Goal: Answer question/provide support

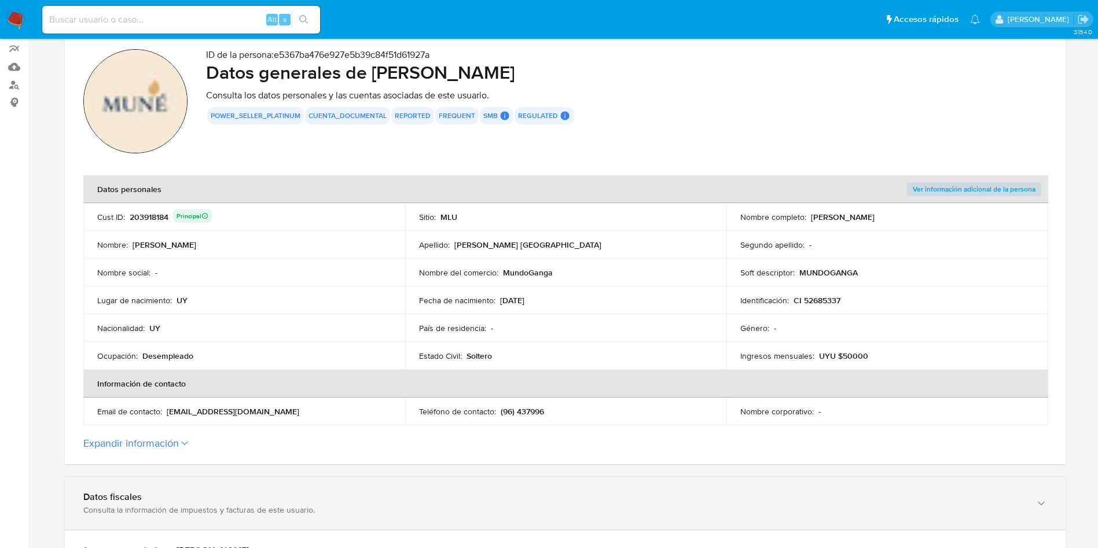
scroll to position [261, 0]
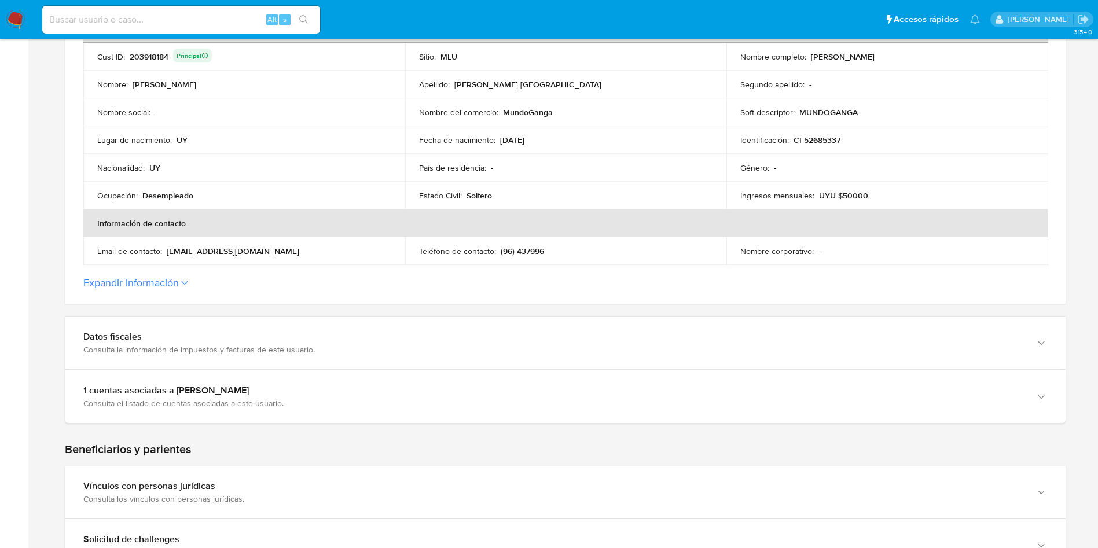
click at [528, 259] on td "Teléfono de contacto : (96) 437996" at bounding box center [566, 251] width 322 height 28
click at [533, 251] on p "(96) 437996" at bounding box center [522, 251] width 43 height 10
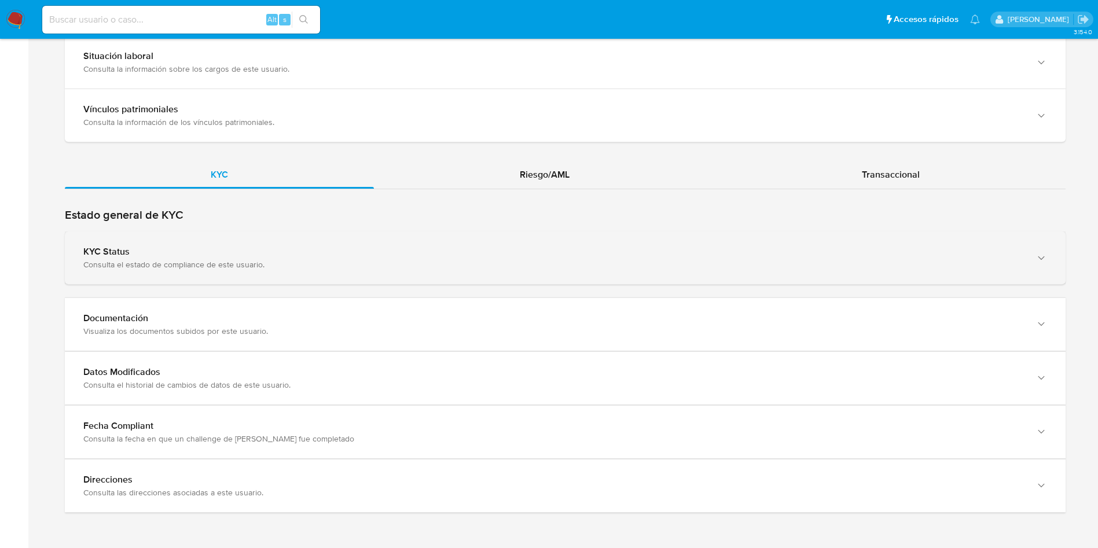
drag, startPoint x: 477, startPoint y: 313, endPoint x: 644, endPoint y: 262, distance: 175.3
click at [477, 313] on div "Documentación" at bounding box center [553, 319] width 941 height 12
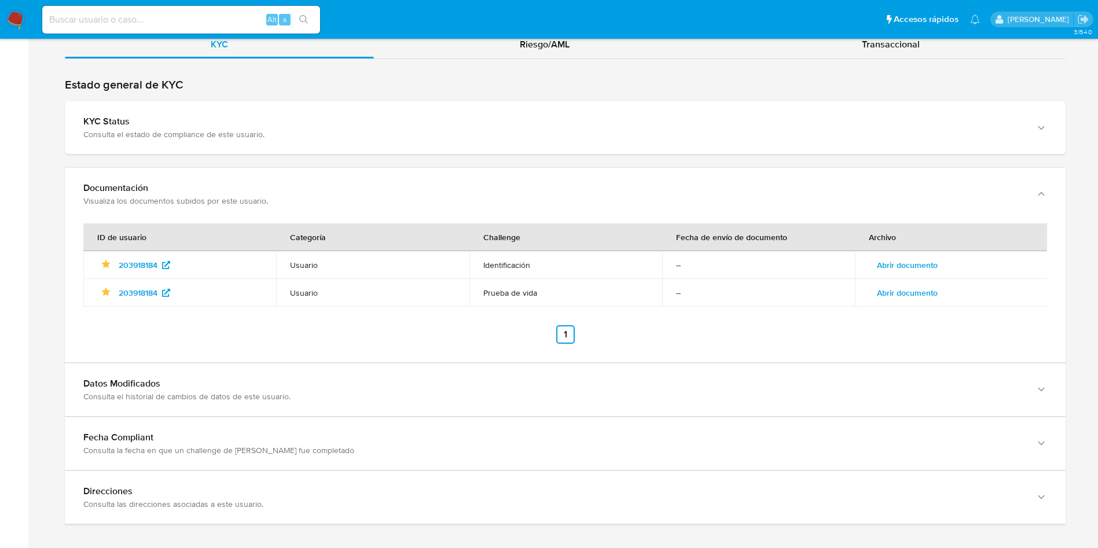
scroll to position [1091, 0]
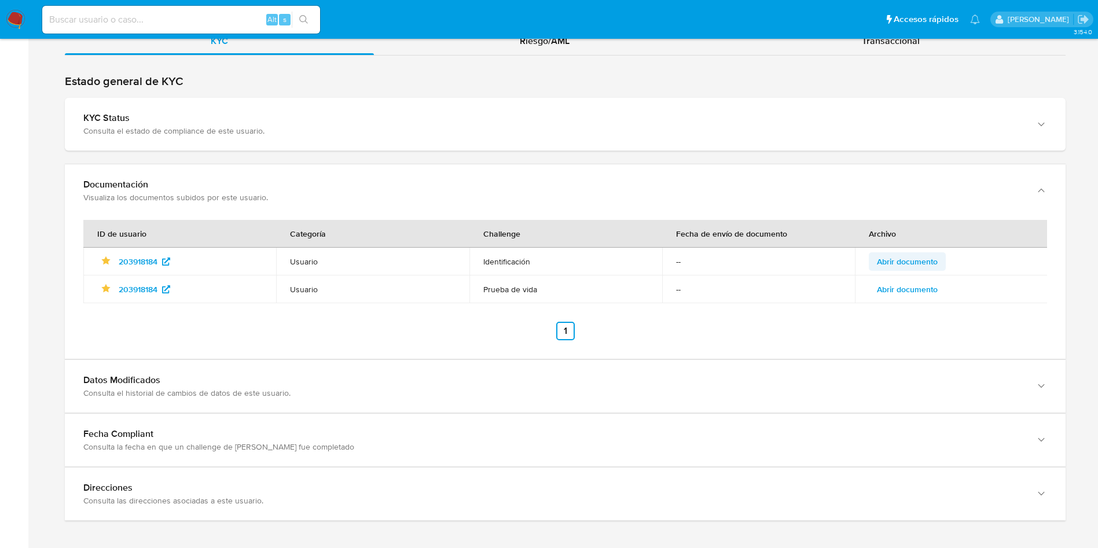
click at [924, 262] on span "Abrir documento" at bounding box center [907, 262] width 61 height 16
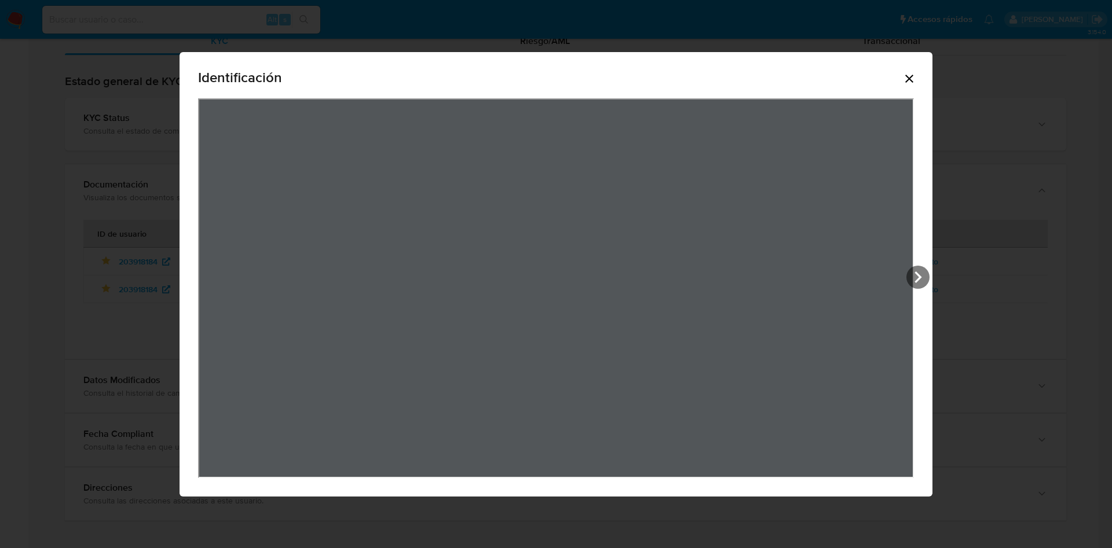
click at [912, 75] on icon "Cerrar" at bounding box center [909, 79] width 8 height 8
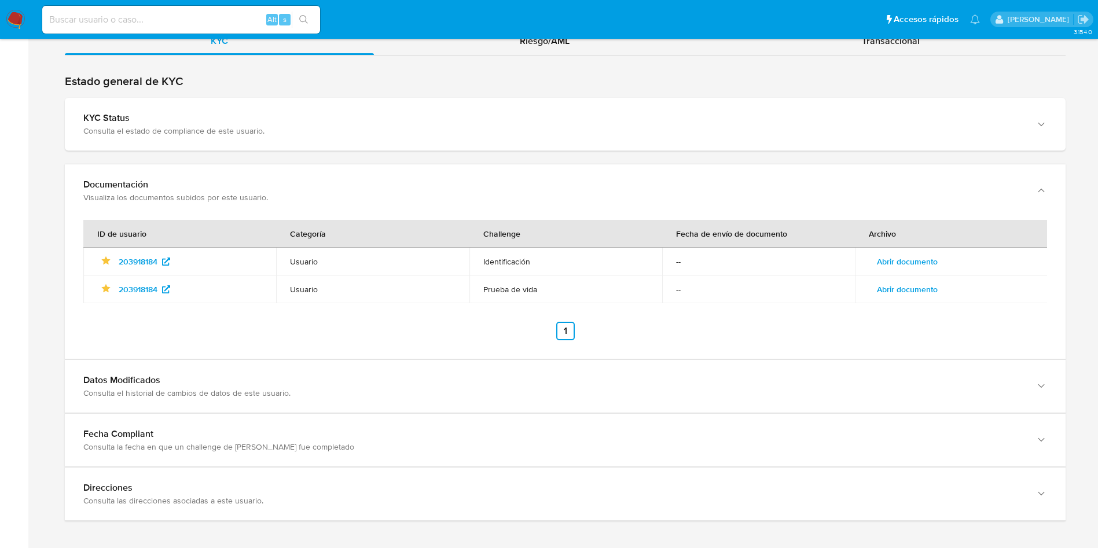
click at [895, 288] on span "Abrir documento" at bounding box center [907, 289] width 61 height 16
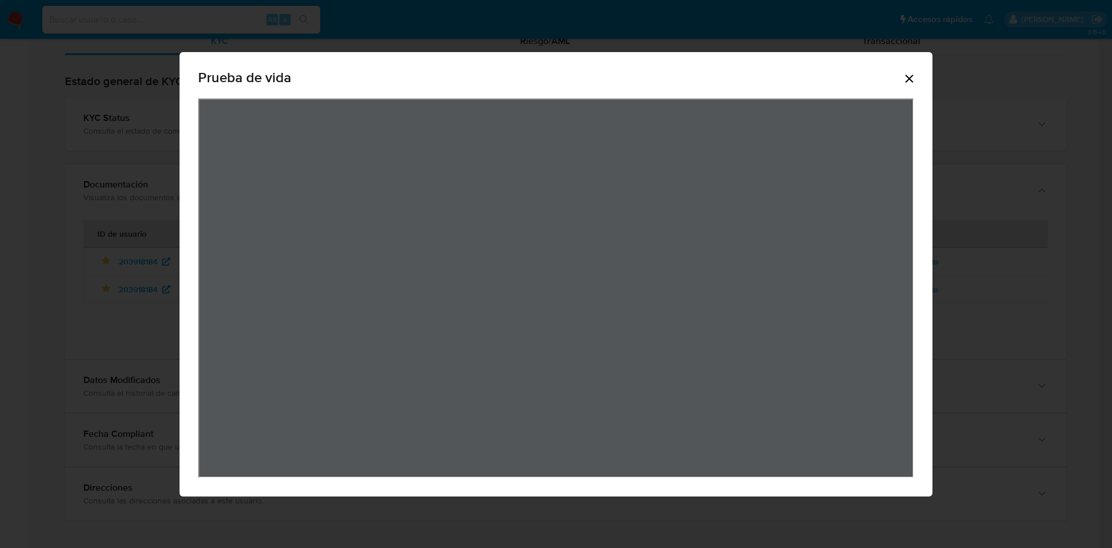
click at [905, 76] on icon "Cerrar" at bounding box center [909, 79] width 14 height 14
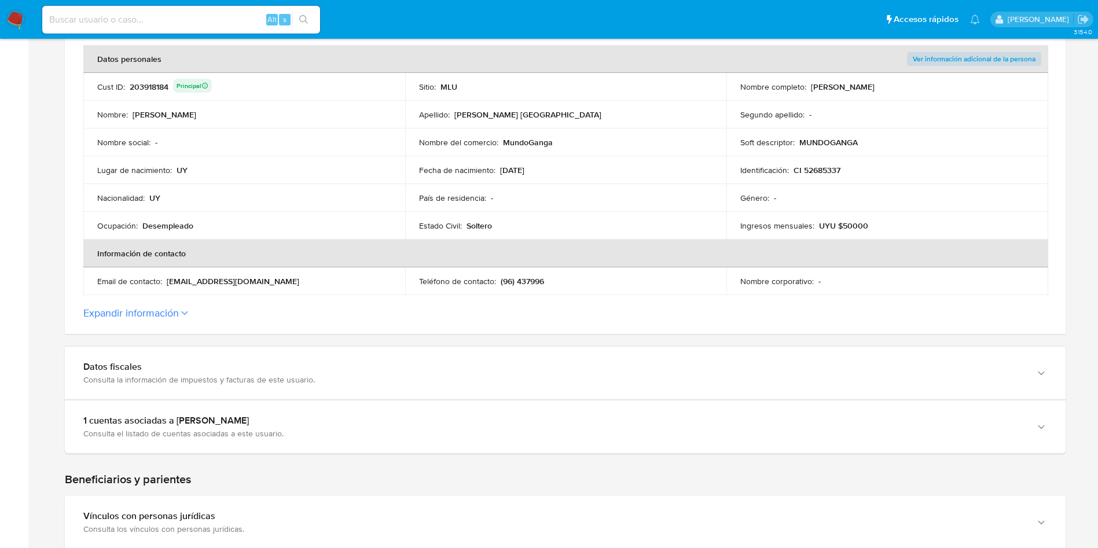
scroll to position [0, 0]
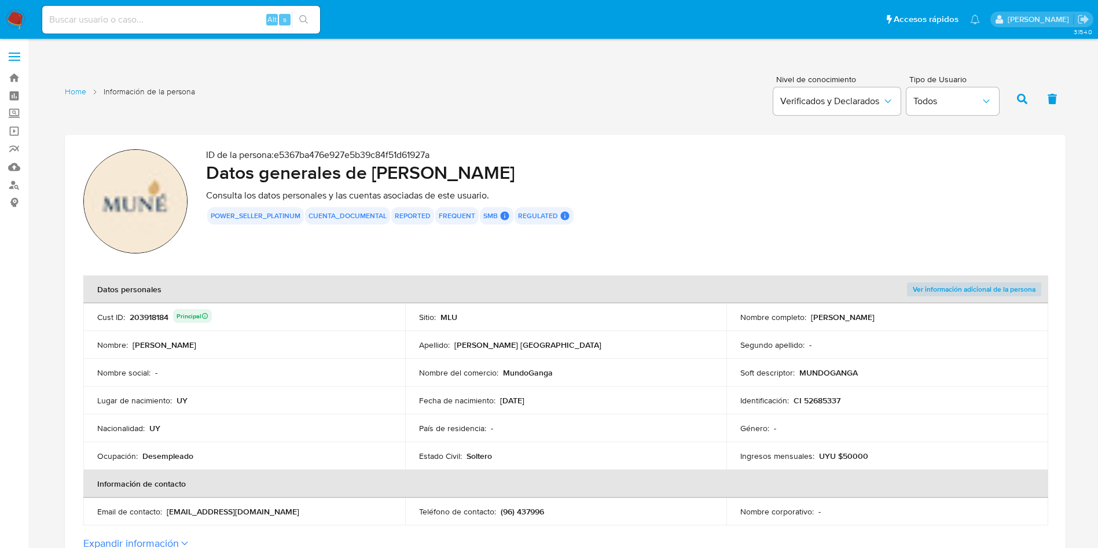
drag, startPoint x: 811, startPoint y: 318, endPoint x: 935, endPoint y: 313, distance: 123.4
click at [935, 313] on div "Nombre completo : Alejandra Micaela Roman Milan" at bounding box center [888, 317] width 294 height 10
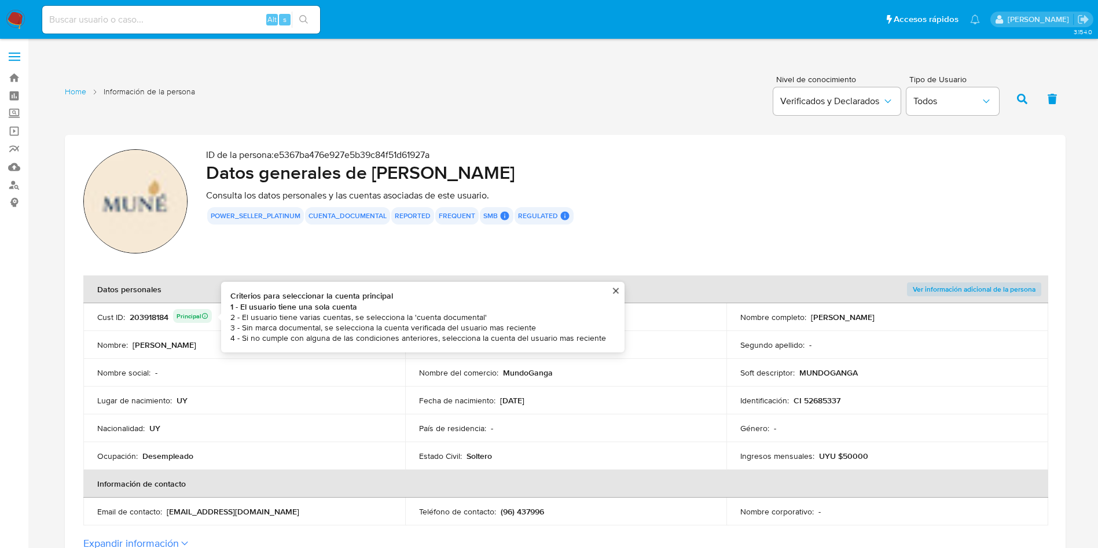
click at [143, 316] on div "203918184 Principal Criterios para seleccionar la cuenta principal 1 - El usuar…" at bounding box center [171, 317] width 82 height 16
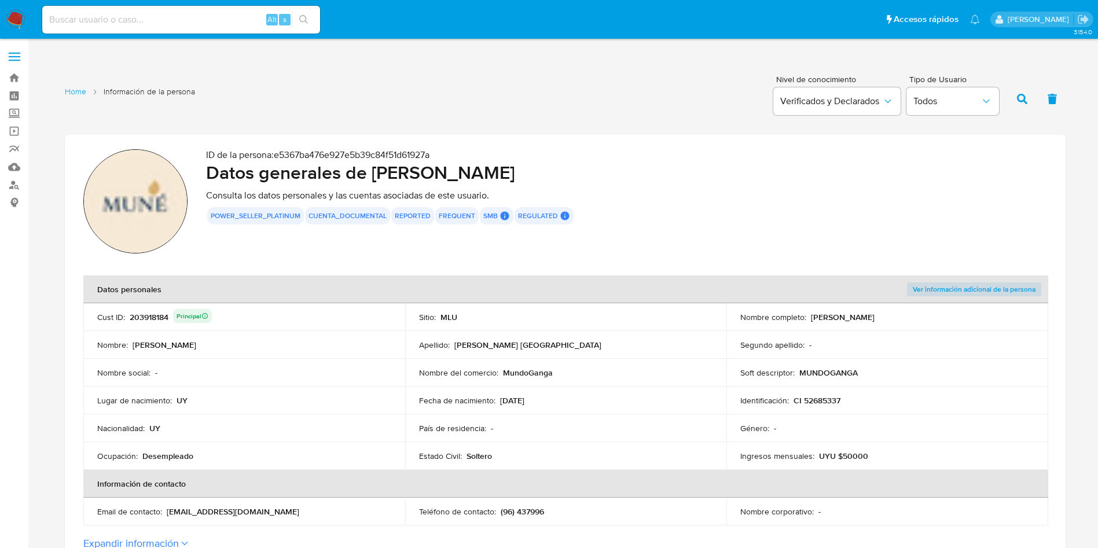
click at [144, 316] on div "203918184 Principal" at bounding box center [171, 317] width 82 height 16
click at [142, 315] on div "203918184 Principal" at bounding box center [171, 317] width 82 height 16
click at [142, 314] on div "203918184 Principal" at bounding box center [171, 317] width 82 height 16
drag, startPoint x: 373, startPoint y: 175, endPoint x: 661, endPoint y: 188, distance: 288.7
click at [661, 188] on div "ID de la persona : e5367ba476e927e5b39c84f51d61927a Datos generales de Alejandr…" at bounding box center [626, 203] width 841 height 108
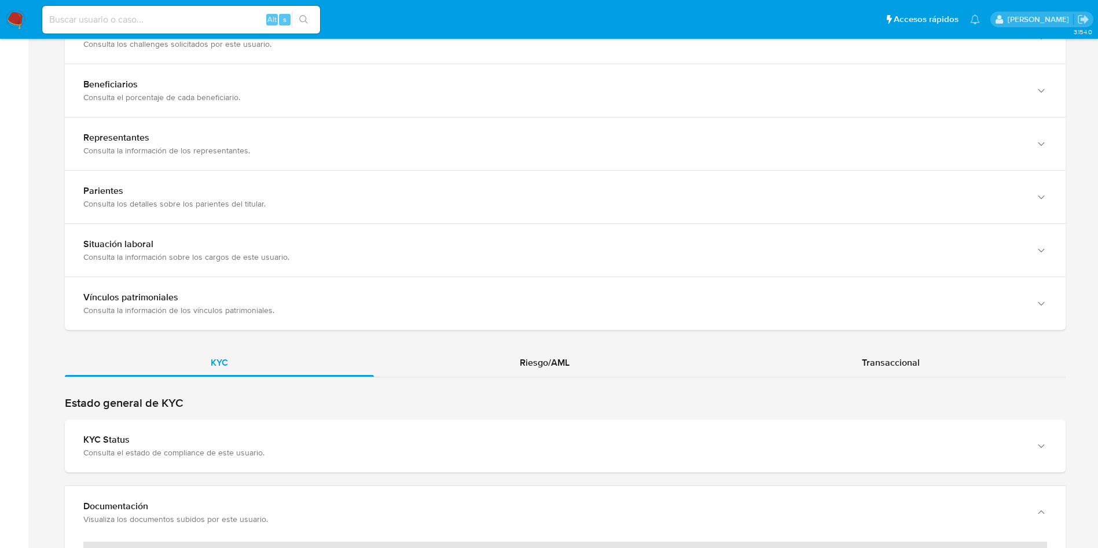
scroll to position [838, 0]
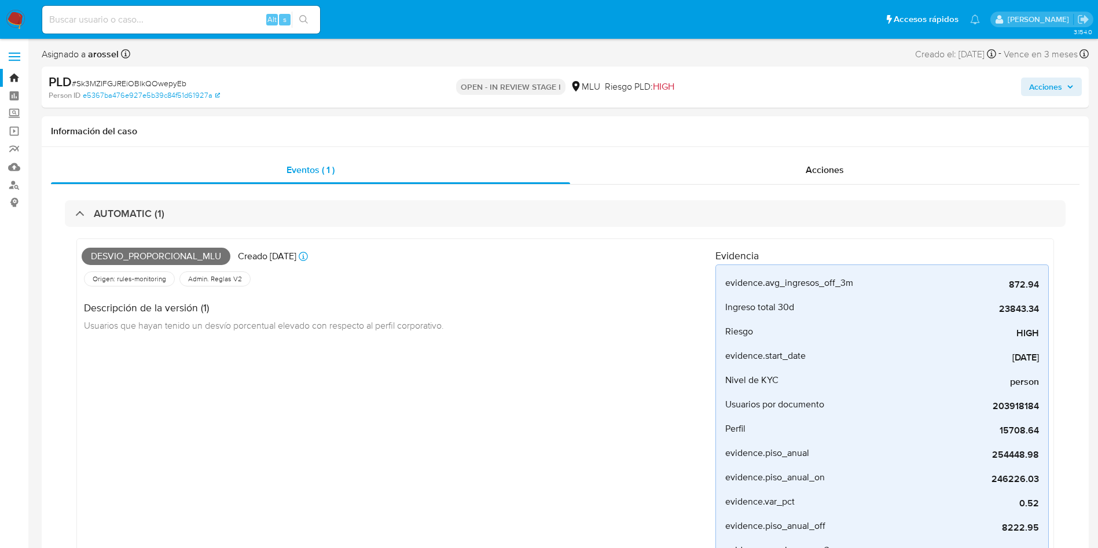
select select "10"
click at [166, 80] on span "# Sk3MZIFGJREiOBlkQOwepyEb" at bounding box center [129, 84] width 115 height 12
click at [156, 257] on span "Desvio_proporcional_mlu" at bounding box center [156, 256] width 149 height 17
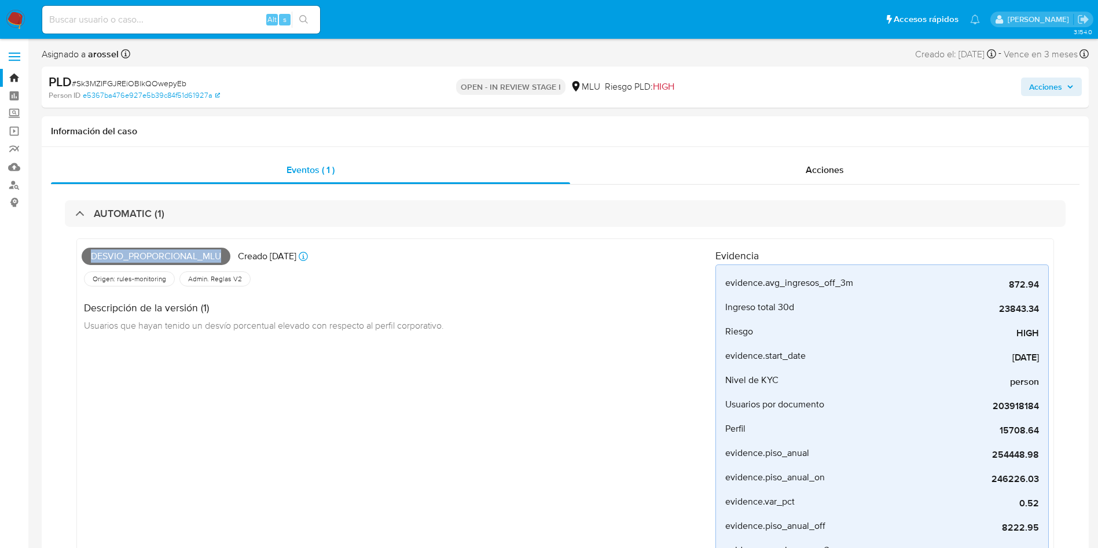
copy span "Desvio_proporcional_mlu"
click at [175, 85] on span "# Sk3MZIFGJREiOBlkQOwepyEb" at bounding box center [129, 84] width 115 height 12
copy span "Sk3MZIFGJREiOBlkQOwepyEb"
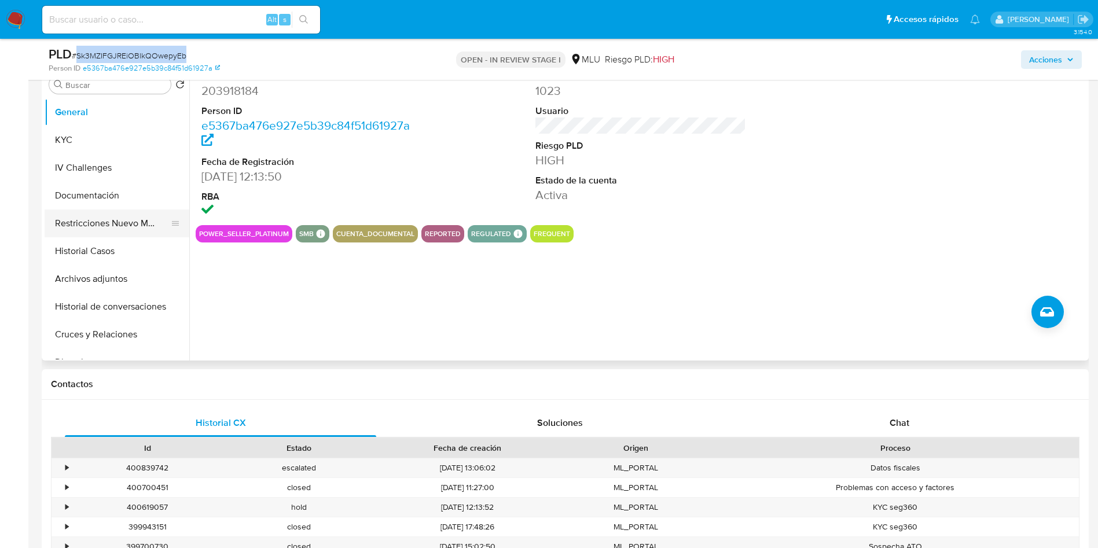
scroll to position [608, 0]
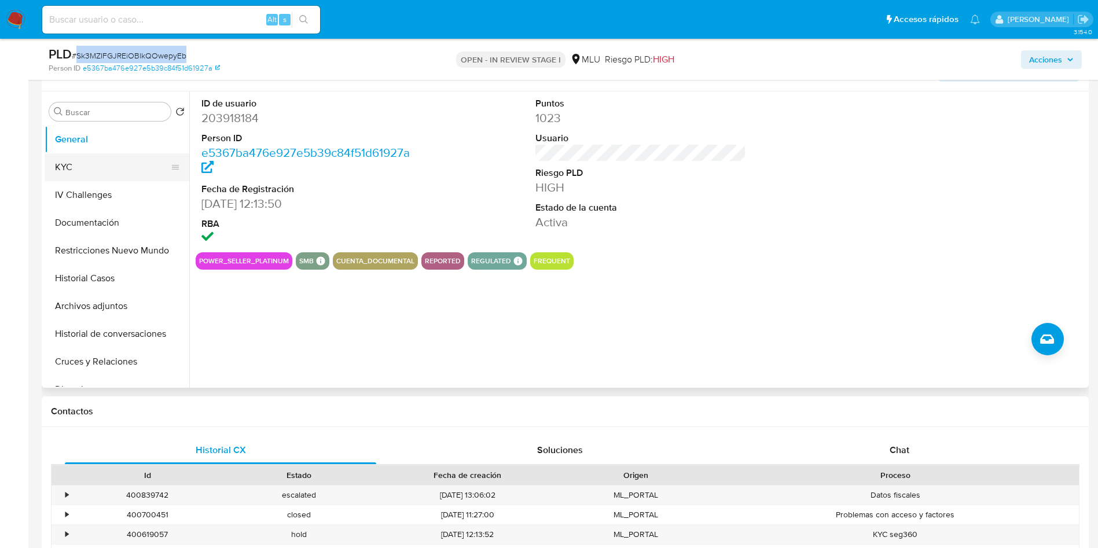
click at [151, 174] on button "KYC" at bounding box center [112, 167] width 135 height 28
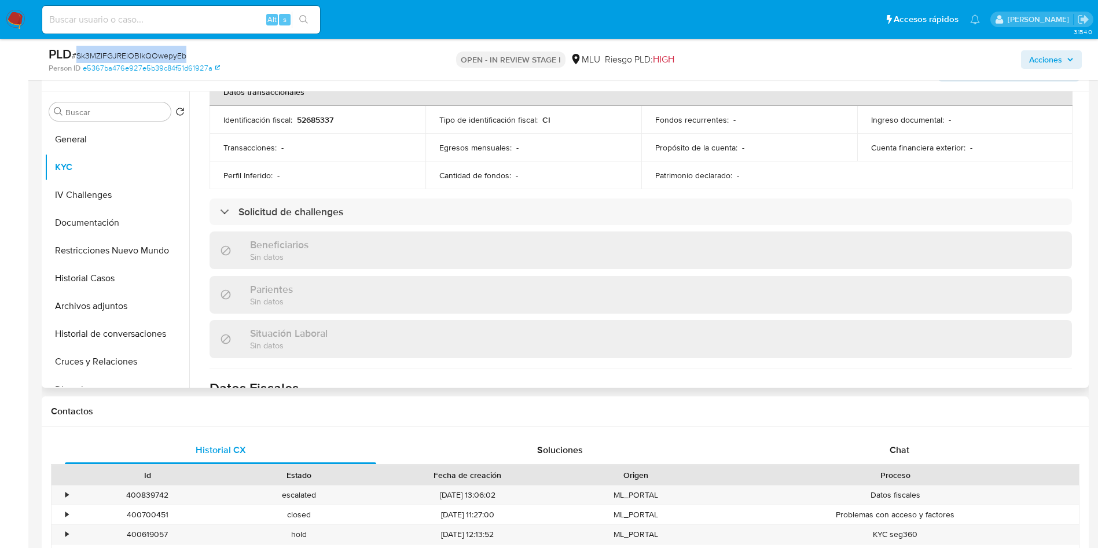
scroll to position [434, 0]
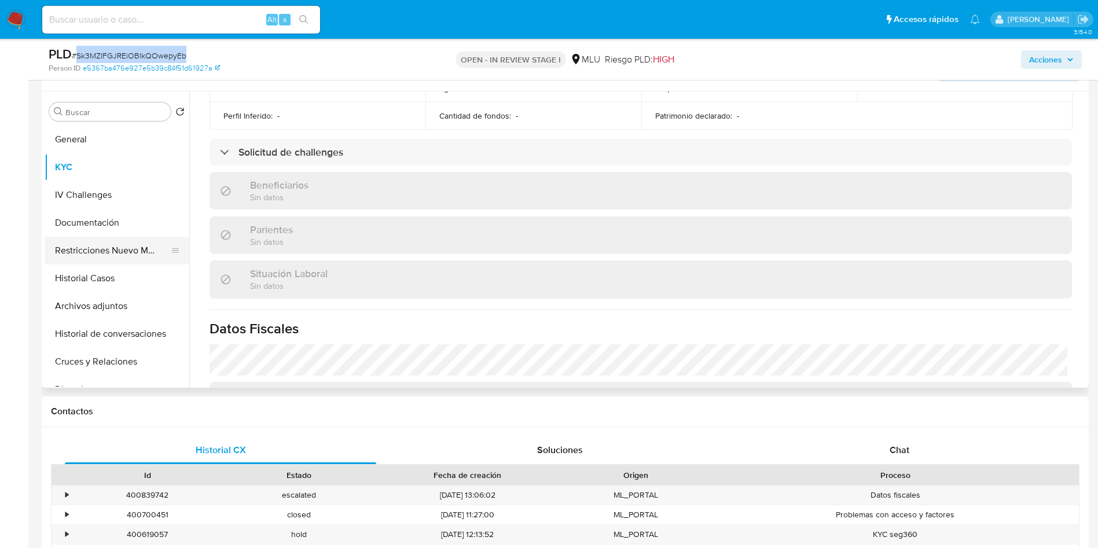
click at [107, 231] on button "Documentación" at bounding box center [117, 223] width 145 height 28
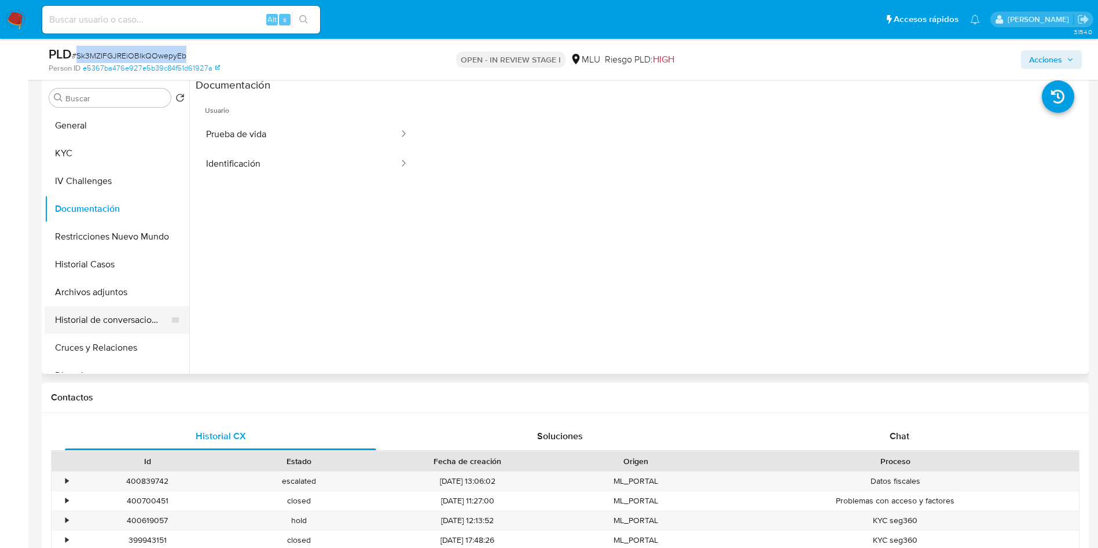
click at [122, 317] on button "Historial de conversaciones" at bounding box center [112, 320] width 135 height 28
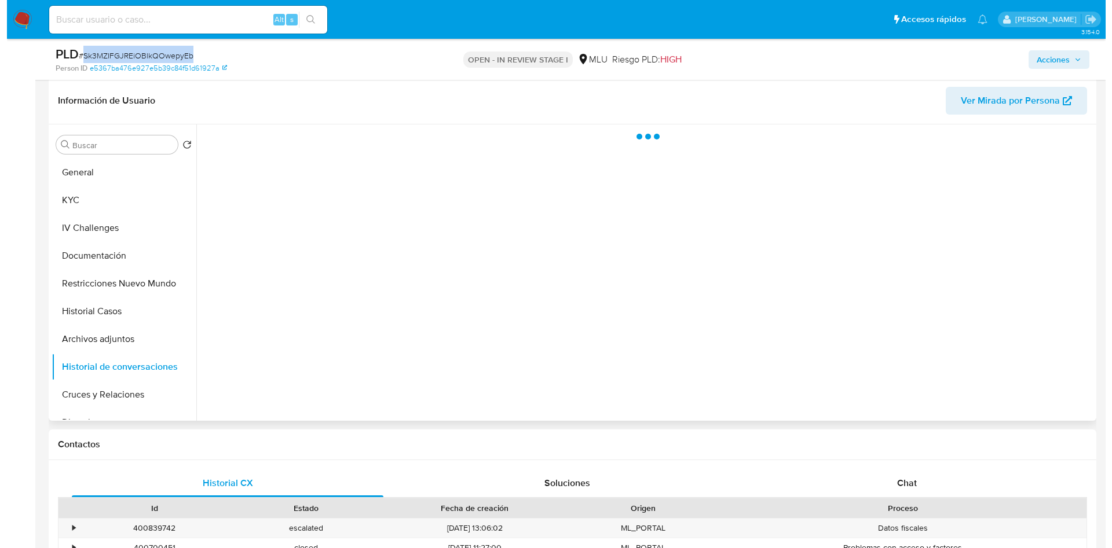
scroll to position [521, 0]
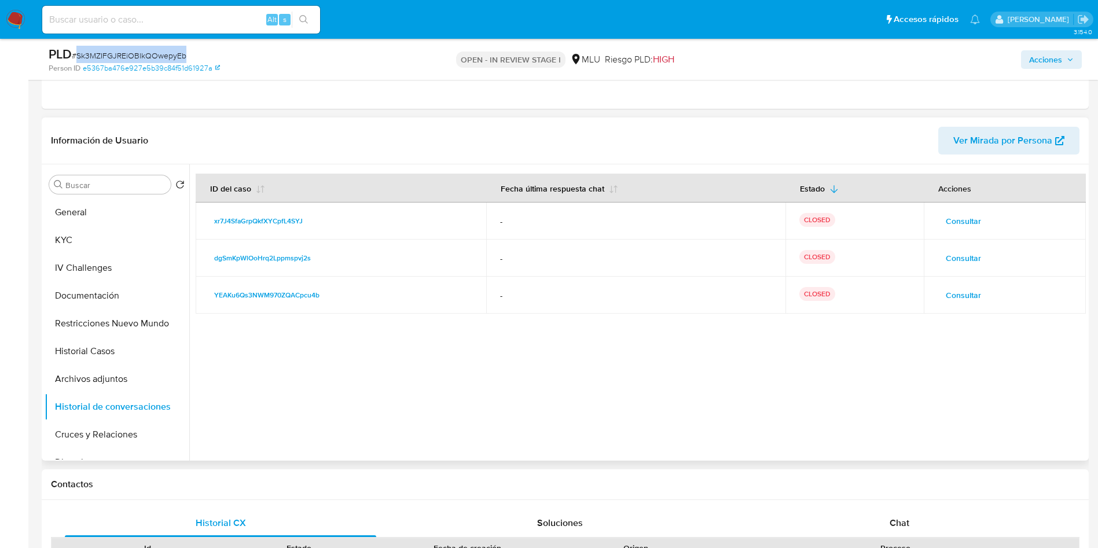
click at [963, 295] on span "Consultar" at bounding box center [963, 295] width 35 height 16
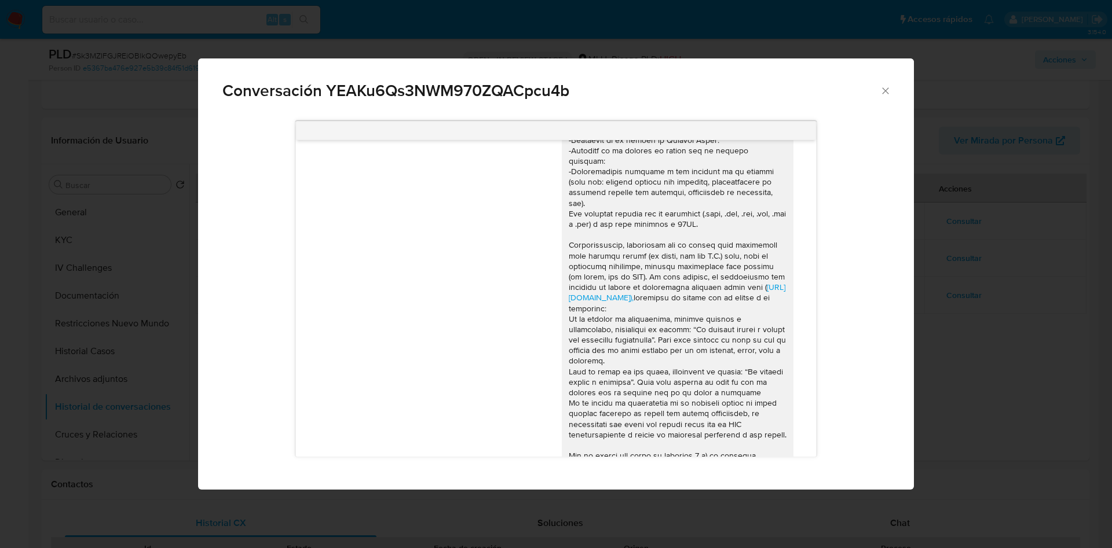
scroll to position [0, 0]
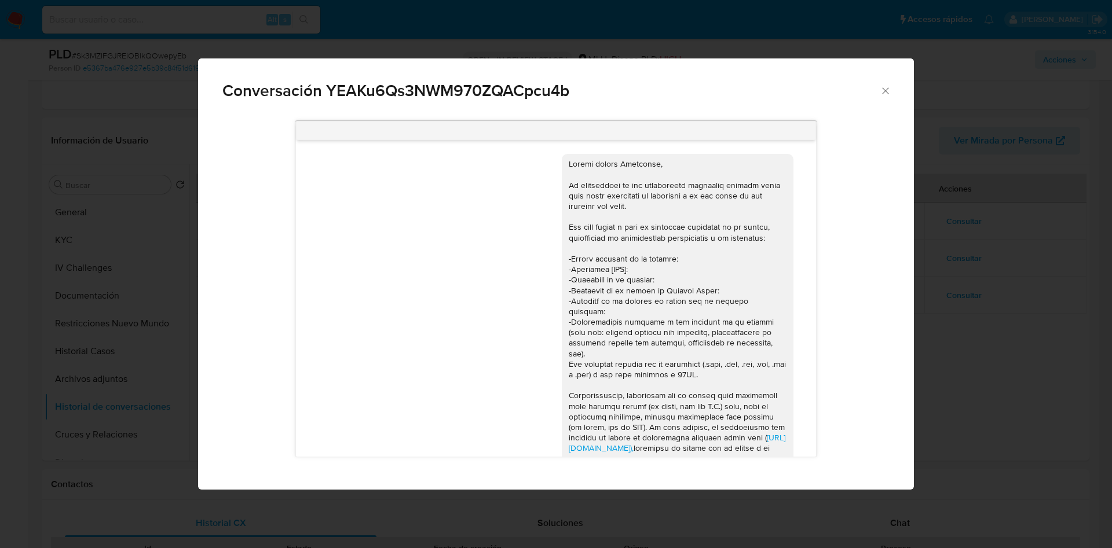
click at [940, 262] on div "Conversación YEAKu6Qs3NWM970ZQACpcu4b https://www.mercadolibre.com.uy/ayuda/Tra…" at bounding box center [556, 274] width 1112 height 548
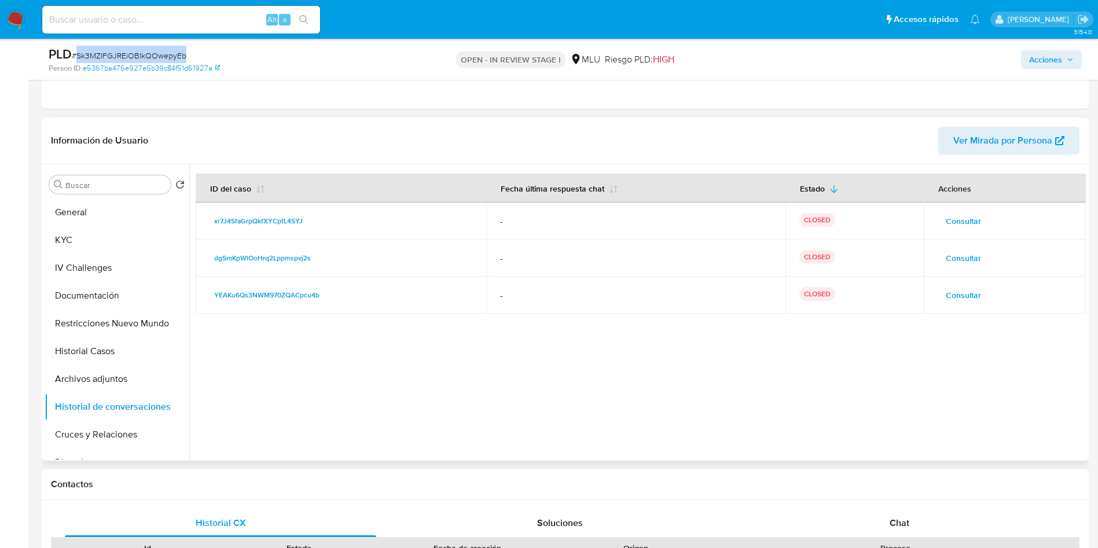
click at [951, 258] on span "Consultar" at bounding box center [963, 258] width 35 height 16
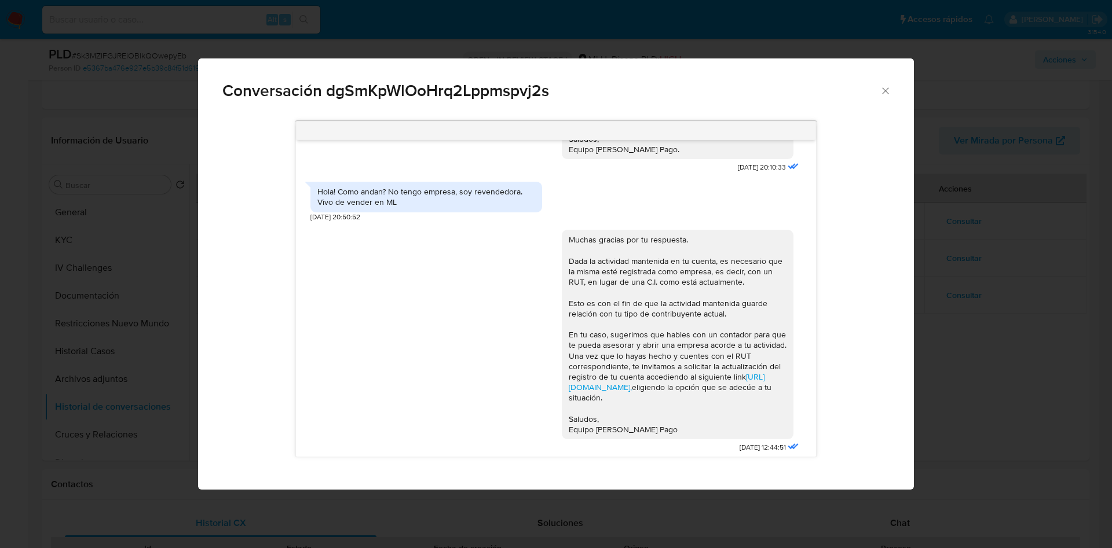
scroll to position [706, 0]
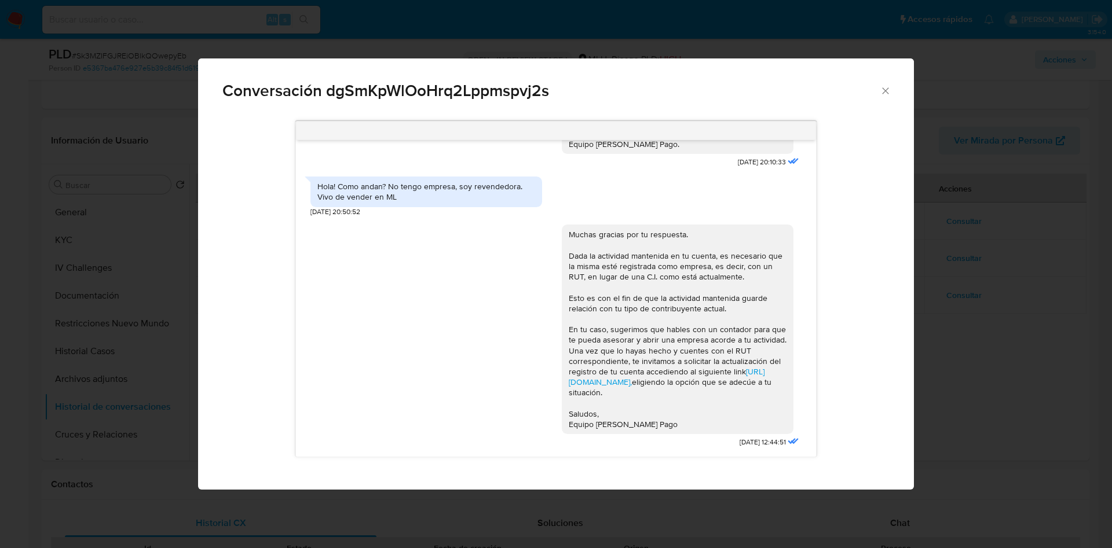
click at [961, 199] on div "Conversación dgSmKpWlOoHrq2Lppmspvj2s https://www.mercadolibre.com.uy/ayuda/Tra…" at bounding box center [556, 274] width 1112 height 548
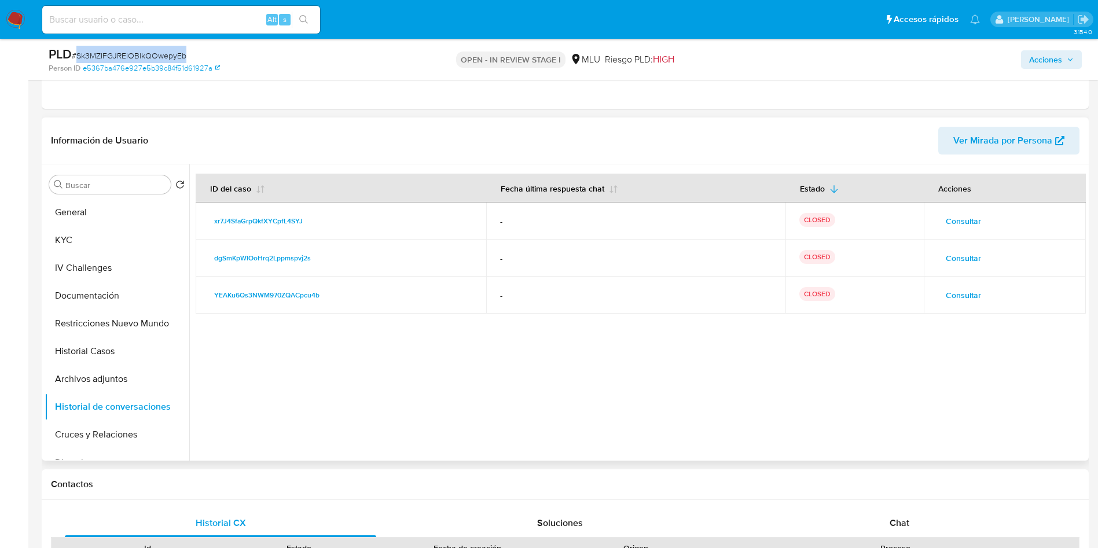
click at [954, 217] on span "Consultar" at bounding box center [963, 221] width 35 height 16
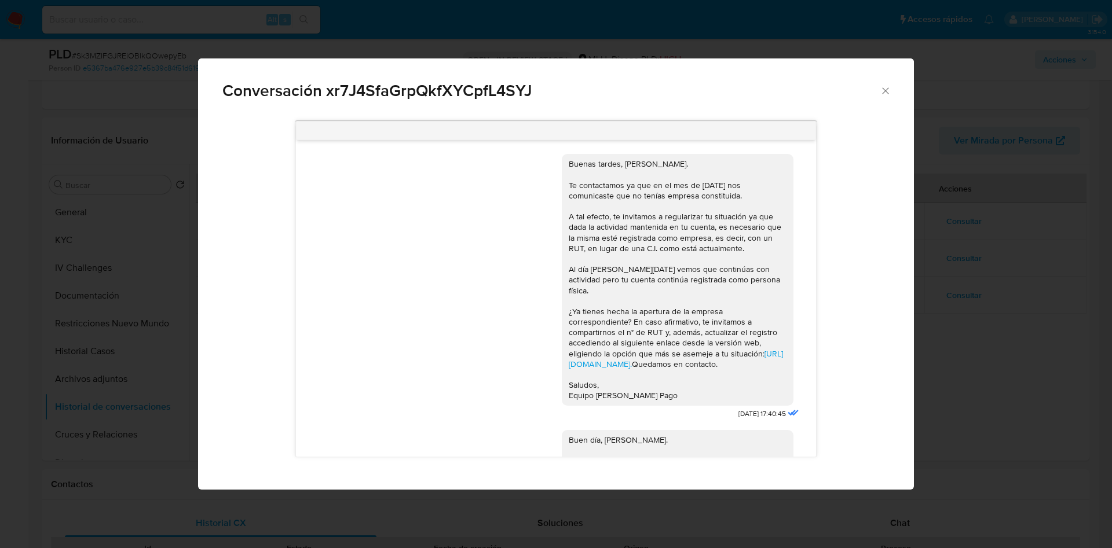
scroll to position [443, 0]
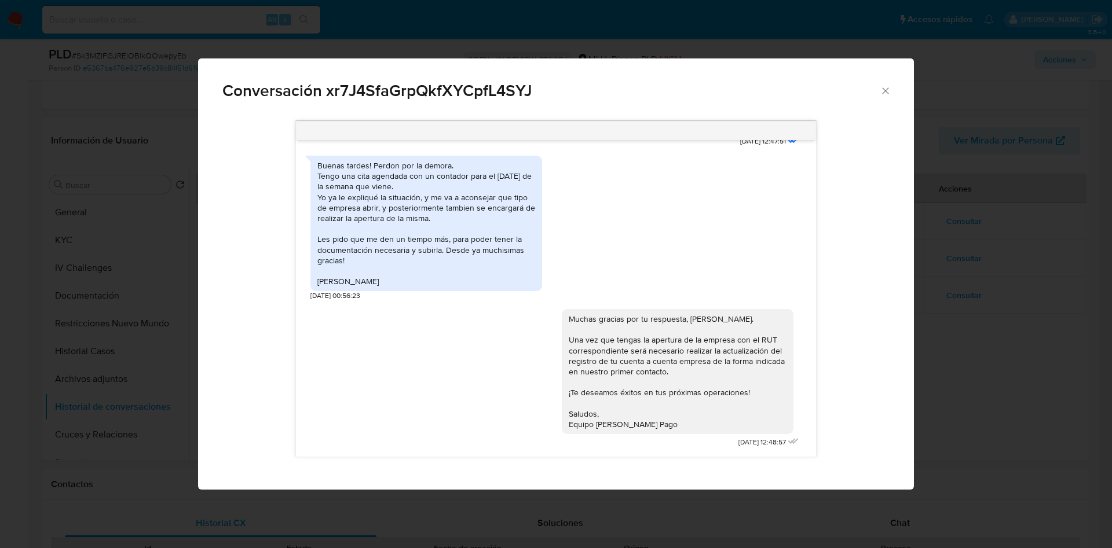
click at [481, 241] on div "Buenas tardes! Perdon por la demora. Tengo una cita agendada con un contador pa…" at bounding box center [426, 223] width 218 height 126
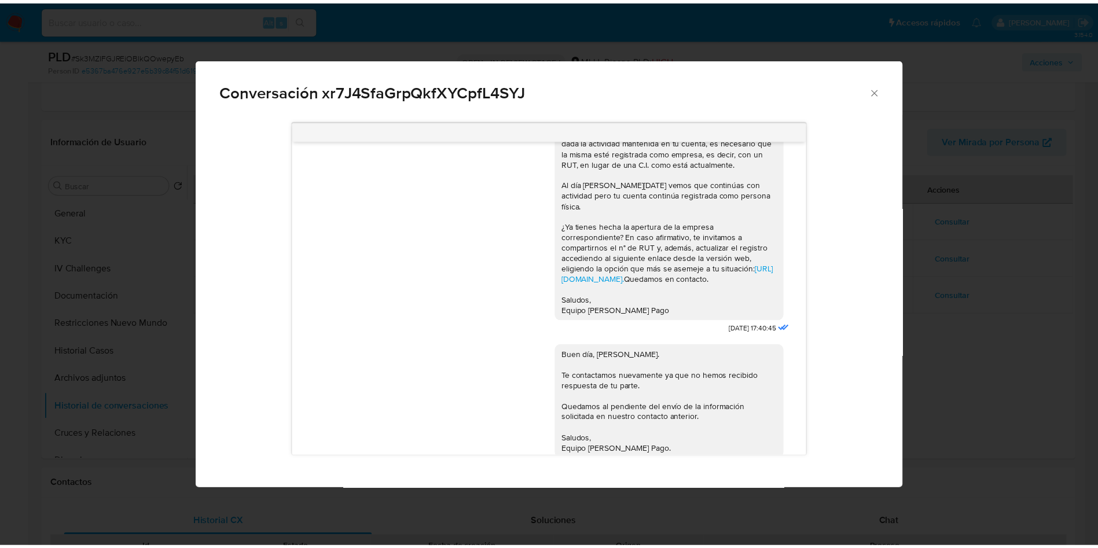
scroll to position [0, 0]
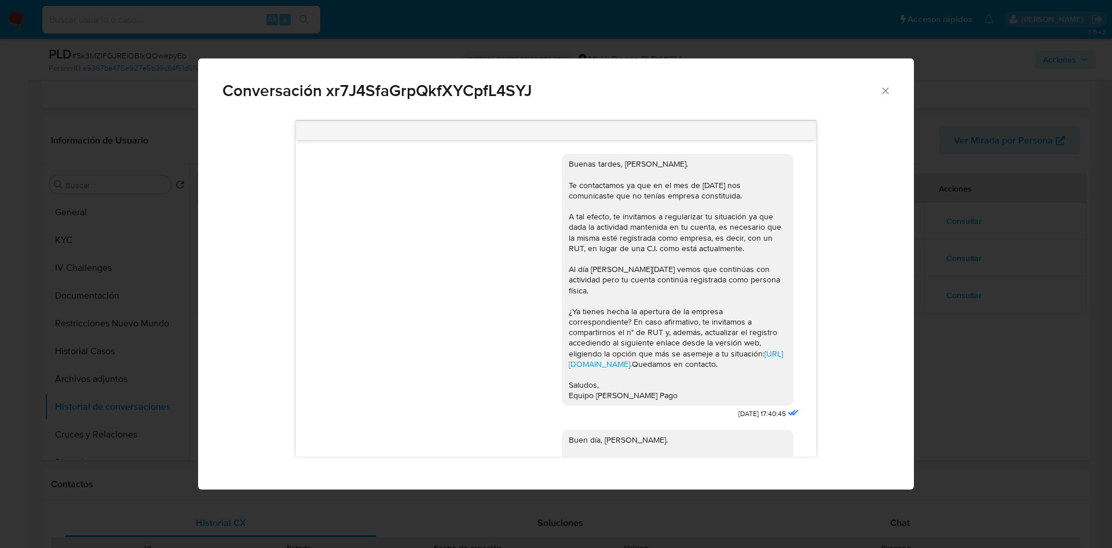
click at [928, 213] on div "Conversación xr7J4SfaGrpQkfXYCpfL4SYJ Buenas tardes, Alejandra. Te contactamos …" at bounding box center [556, 274] width 1112 height 548
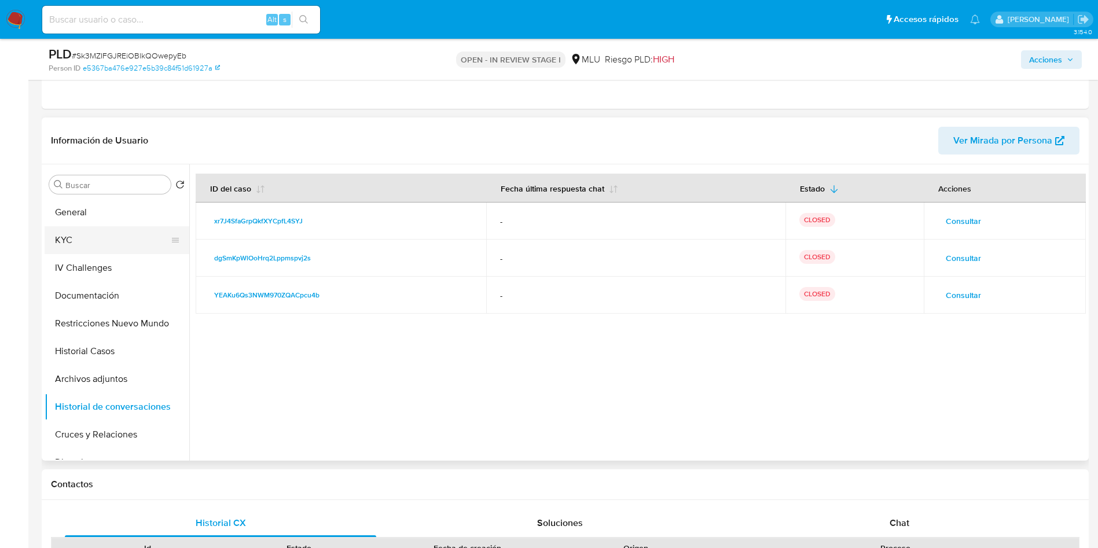
click at [74, 246] on button "KYC" at bounding box center [112, 240] width 135 height 28
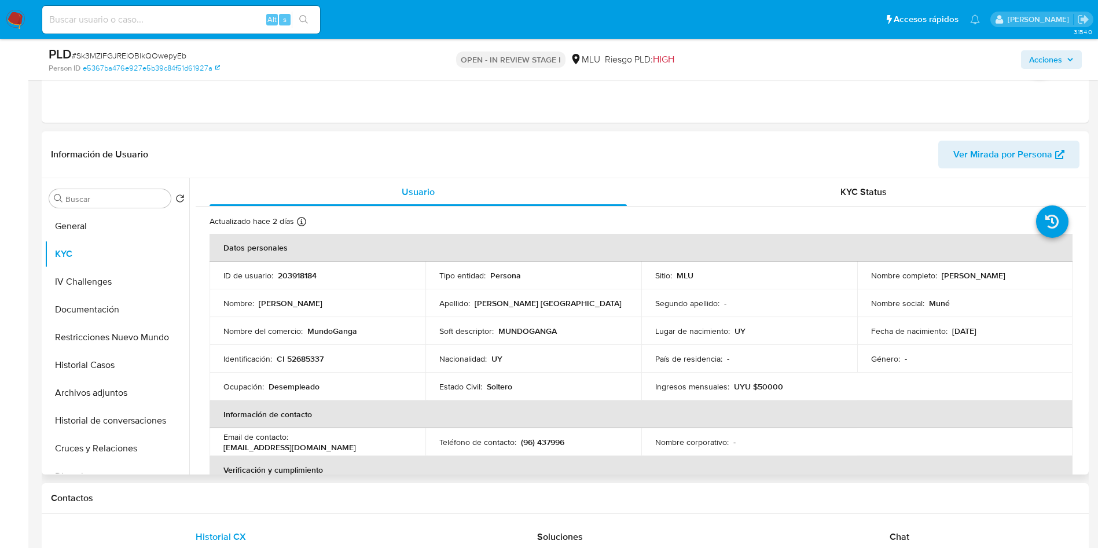
click at [467, 358] on p "Nacionalidad :" at bounding box center [462, 359] width 47 height 10
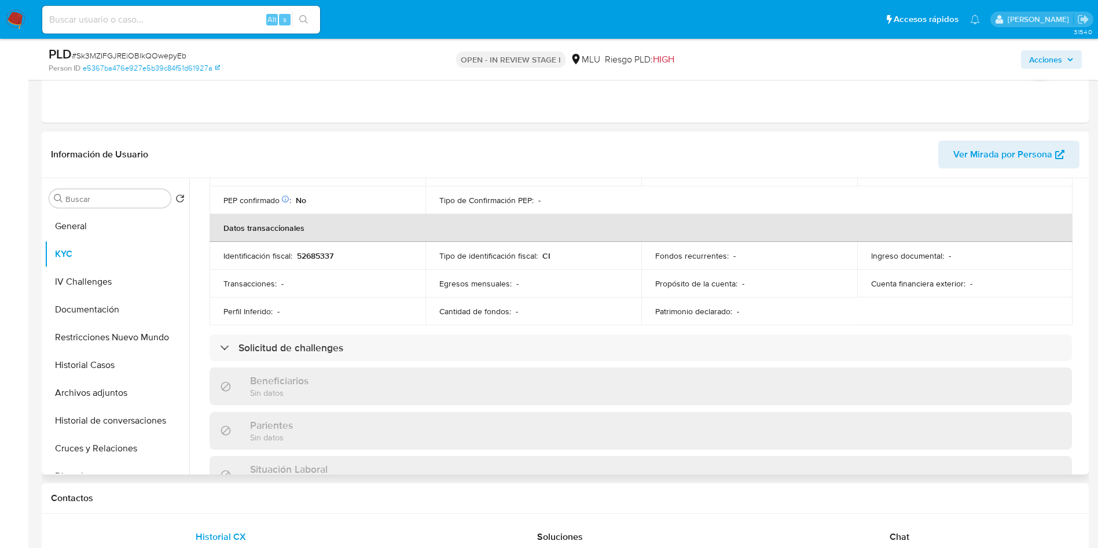
scroll to position [434, 0]
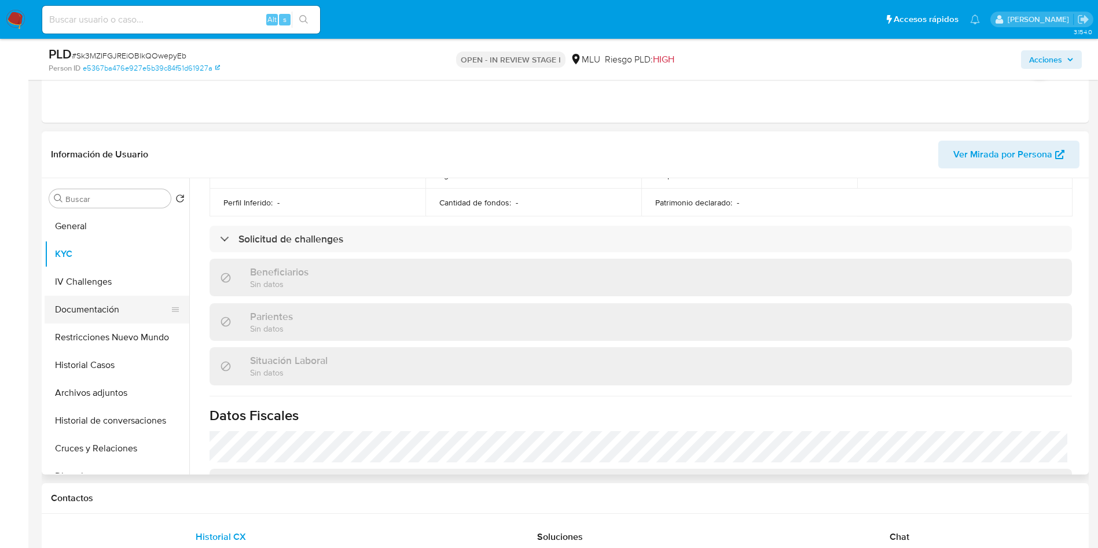
click at [111, 301] on button "Documentación" at bounding box center [112, 310] width 135 height 28
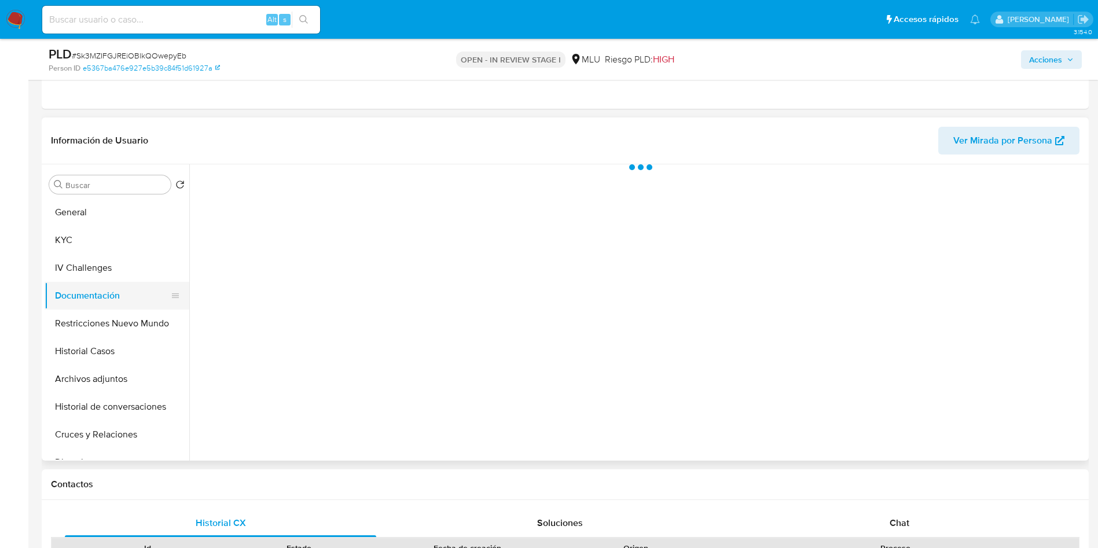
scroll to position [0, 0]
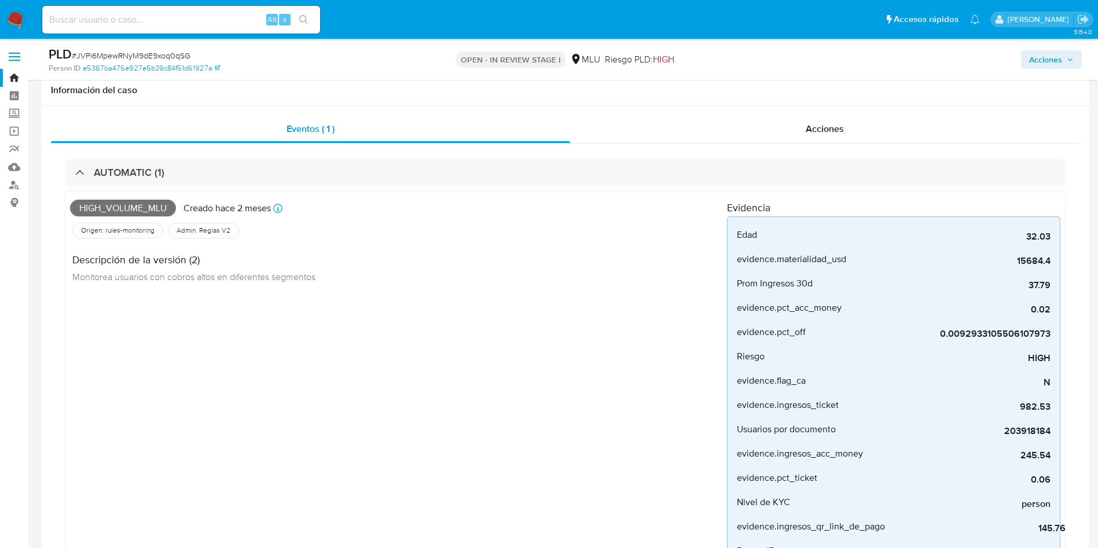
select select "10"
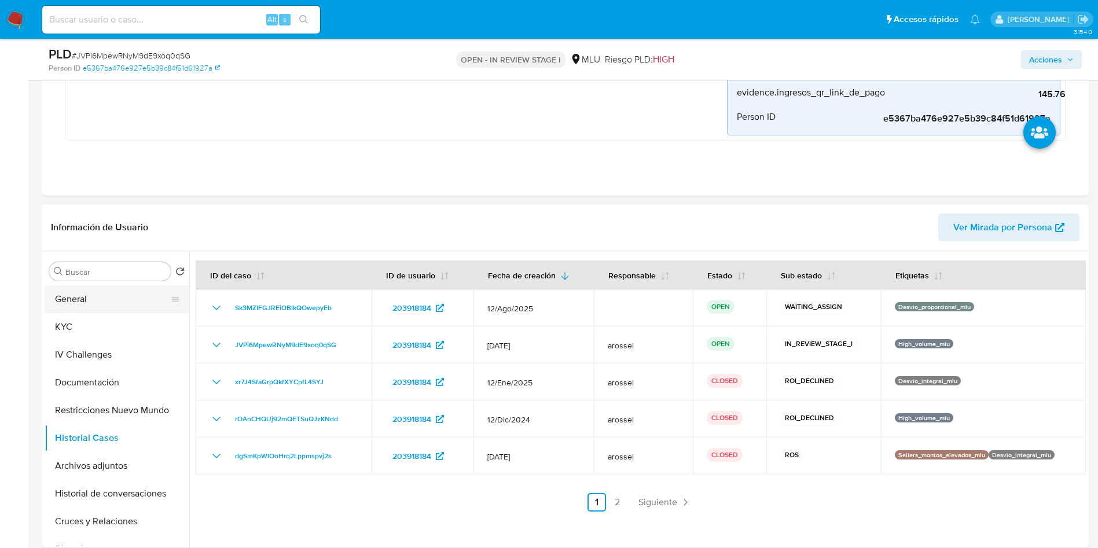
click at [111, 301] on button "General" at bounding box center [112, 299] width 135 height 28
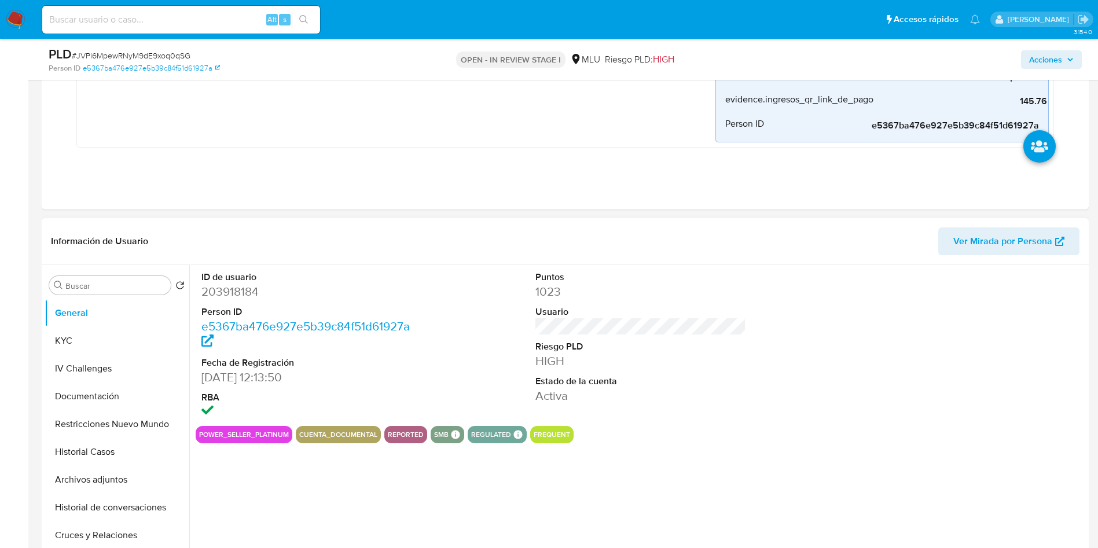
click at [243, 293] on dd "203918184" at bounding box center [307, 292] width 211 height 16
copy dd "203918184"
click at [250, 300] on dl "ID de usuario 203918184 Person ID e5367ba476e927e5b39c84f51d61927a Fecha de Reg…" at bounding box center [307, 345] width 211 height 149
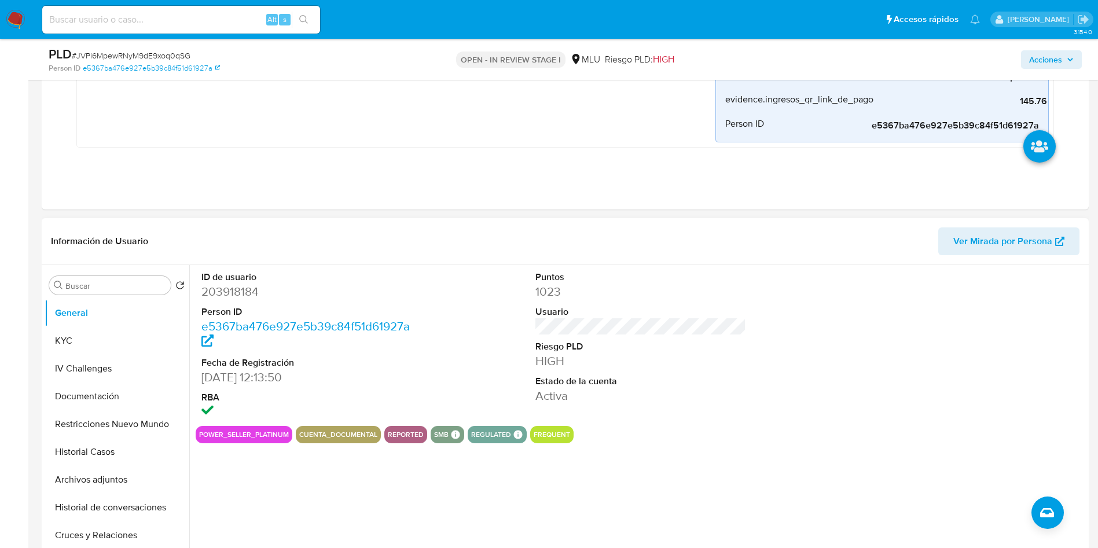
click at [244, 295] on dd "203918184" at bounding box center [307, 292] width 211 height 16
copy dd "203918184"
click at [1074, 64] on button "Acciones" at bounding box center [1051, 59] width 61 height 19
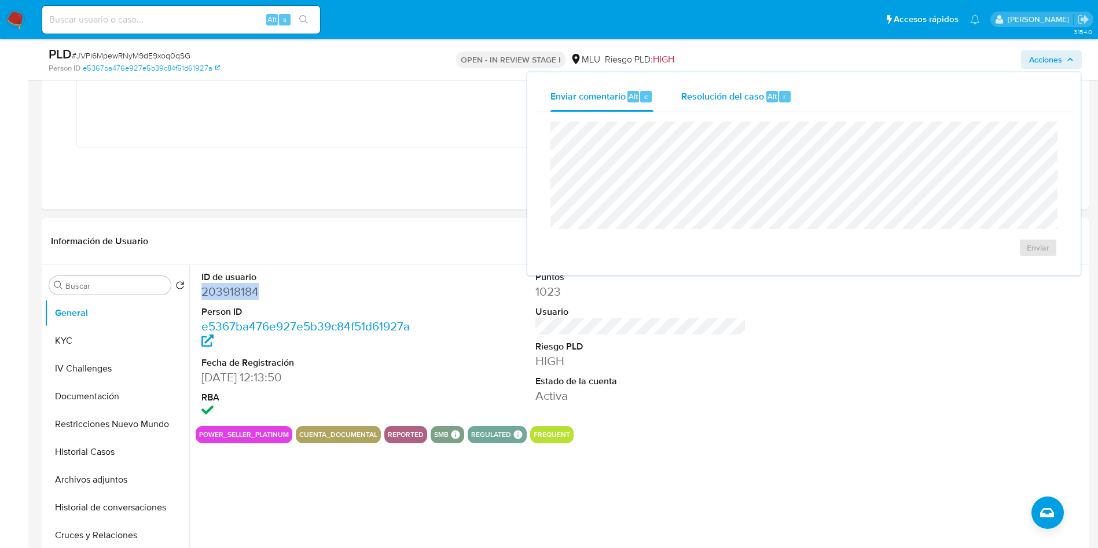
click at [785, 85] on div "Resolución del caso Alt r" at bounding box center [737, 97] width 111 height 30
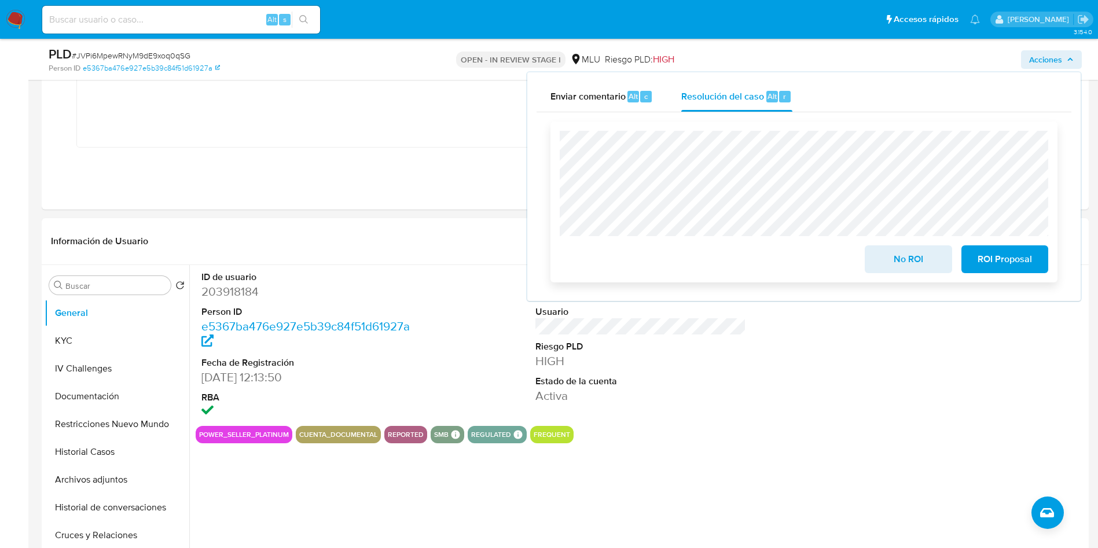
drag, startPoint x: 1027, startPoint y: 265, endPoint x: 1017, endPoint y: 266, distance: 9.9
click at [1024, 265] on span "ROI Proposal" at bounding box center [1005, 259] width 57 height 25
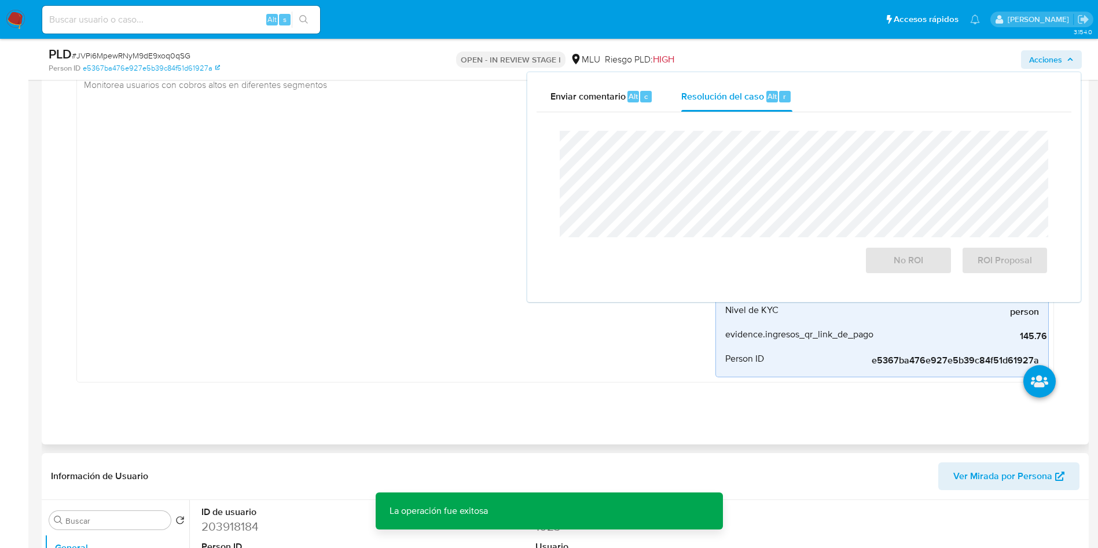
scroll to position [0, 0]
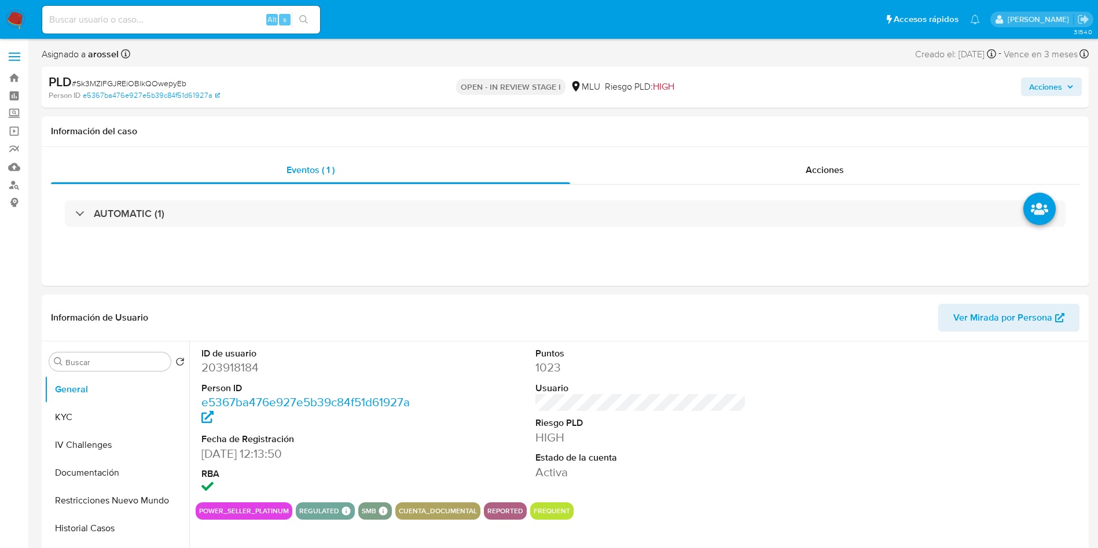
select select "10"
click at [874, 375] on div at bounding box center [975, 422] width 223 height 161
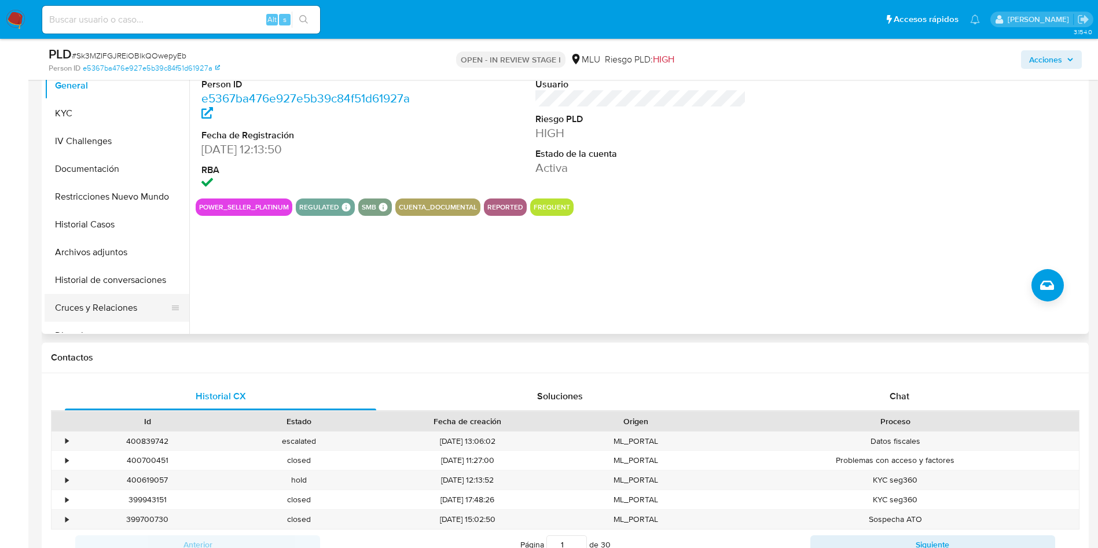
scroll to position [261, 0]
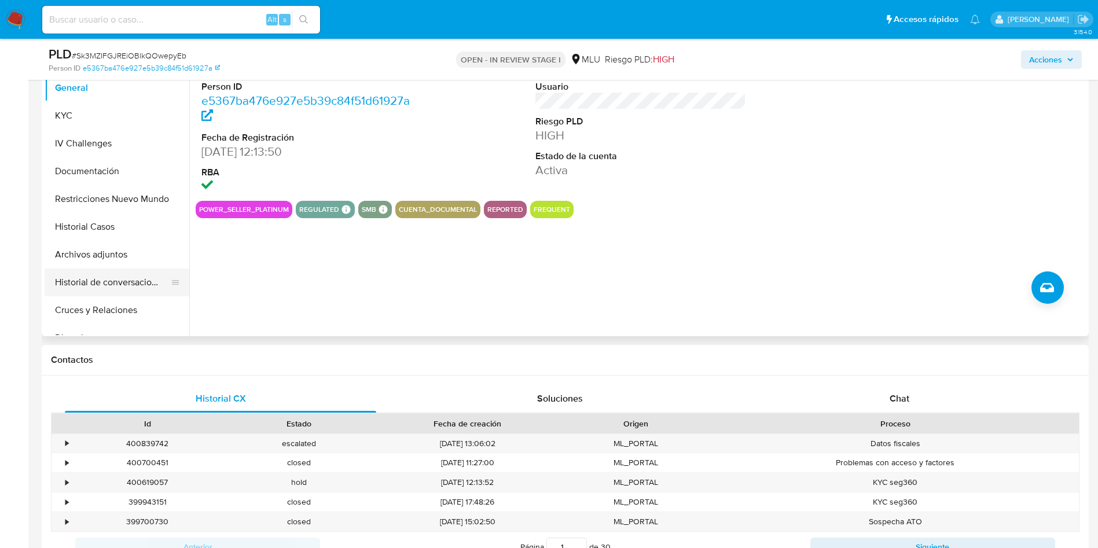
click at [128, 274] on button "Historial de conversaciones" at bounding box center [112, 283] width 135 height 28
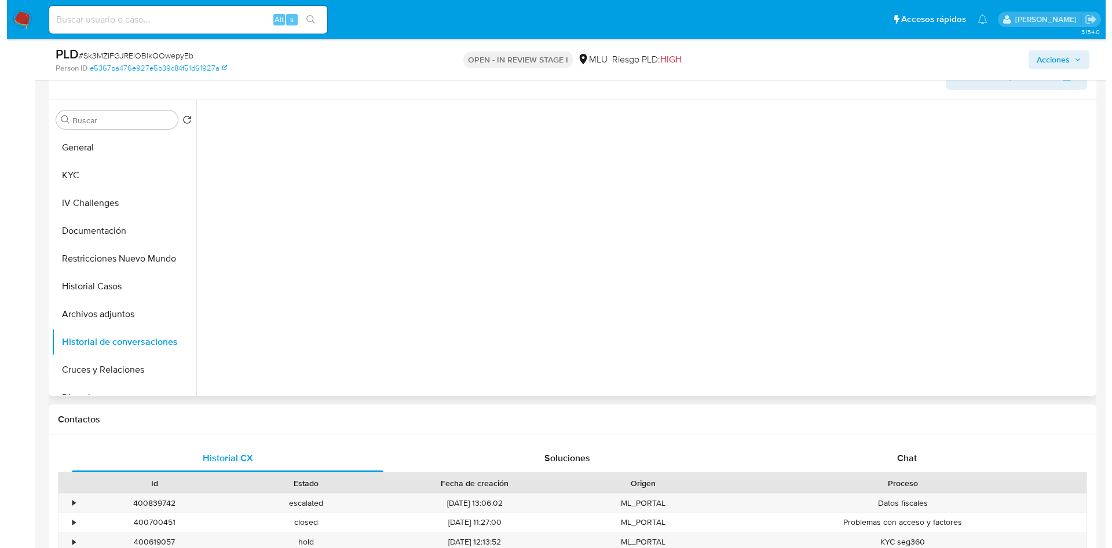
scroll to position [174, 0]
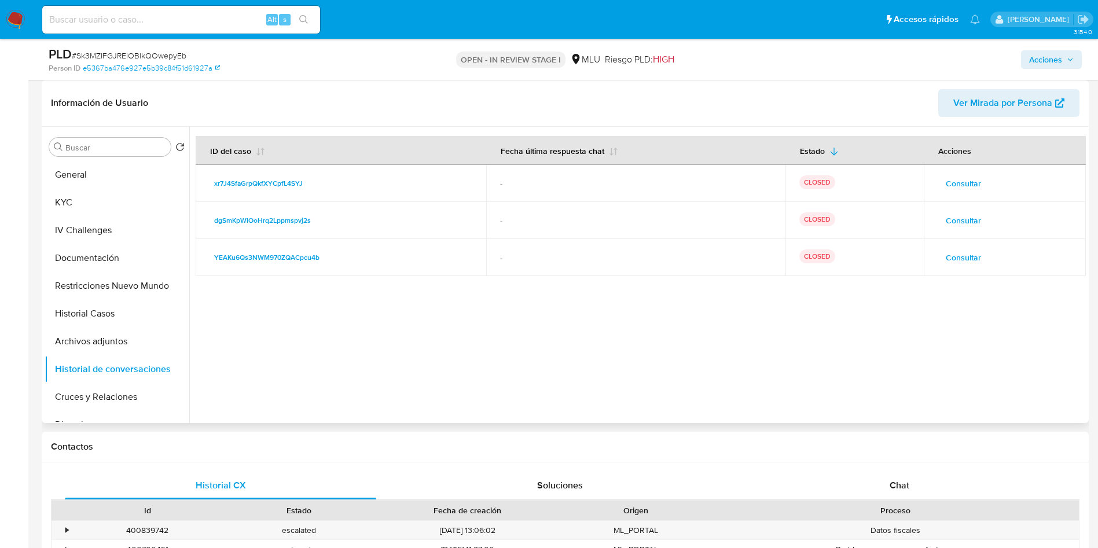
click at [951, 175] on span "Consultar" at bounding box center [963, 183] width 35 height 16
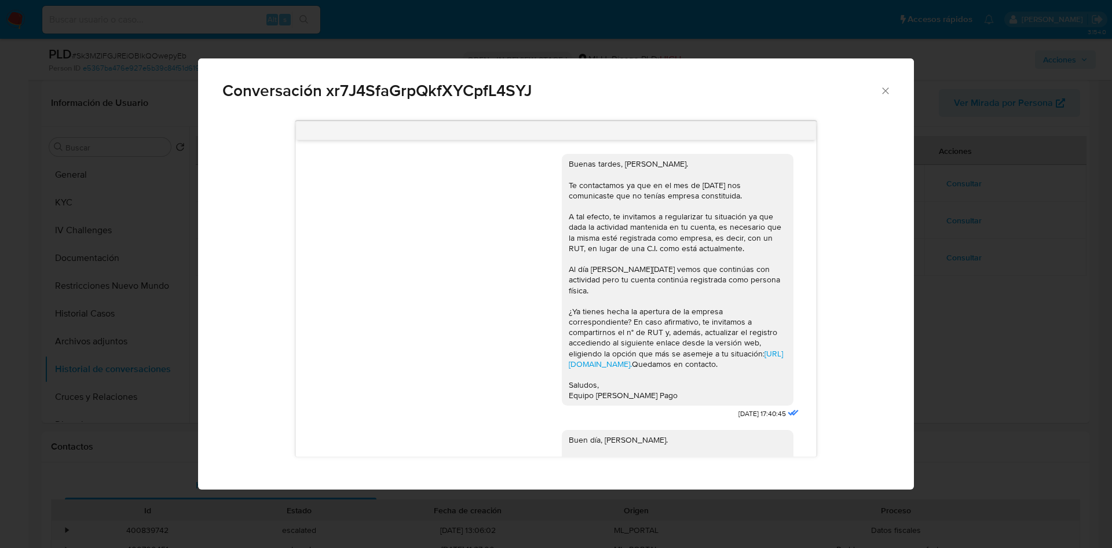
scroll to position [443, 0]
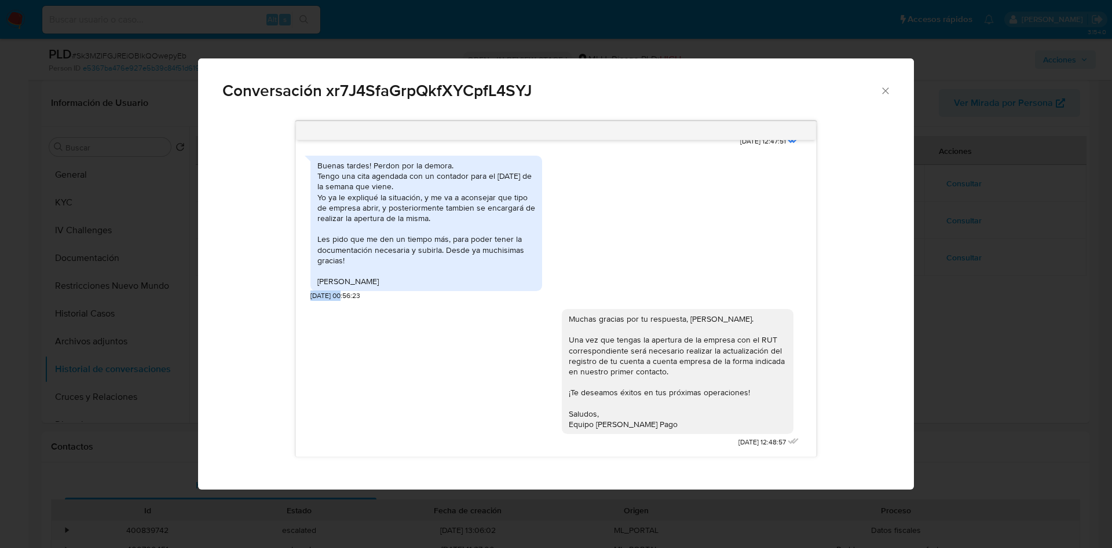
drag, startPoint x: 306, startPoint y: 292, endPoint x: 345, endPoint y: 297, distance: 39.1
click at [345, 297] on div "Buenas tardes, Alejandra. Te contactamos ya que en el mes de octubre de 2024 no…" at bounding box center [555, 298] width 519 height 317
drag, startPoint x: 347, startPoint y: 296, endPoint x: 306, endPoint y: 294, distance: 41.2
click at [306, 294] on div "Buenas tardes, Alejandra. Te contactamos ya que en el mes de octubre de 2024 no…" at bounding box center [555, 298] width 519 height 317
copy span "26/02/2025"
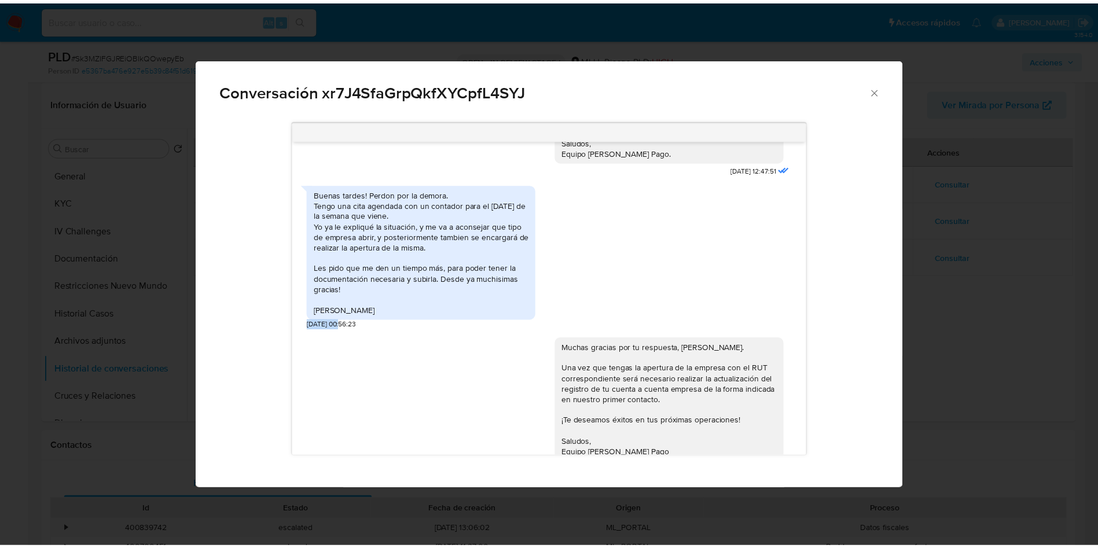
scroll to position [356, 0]
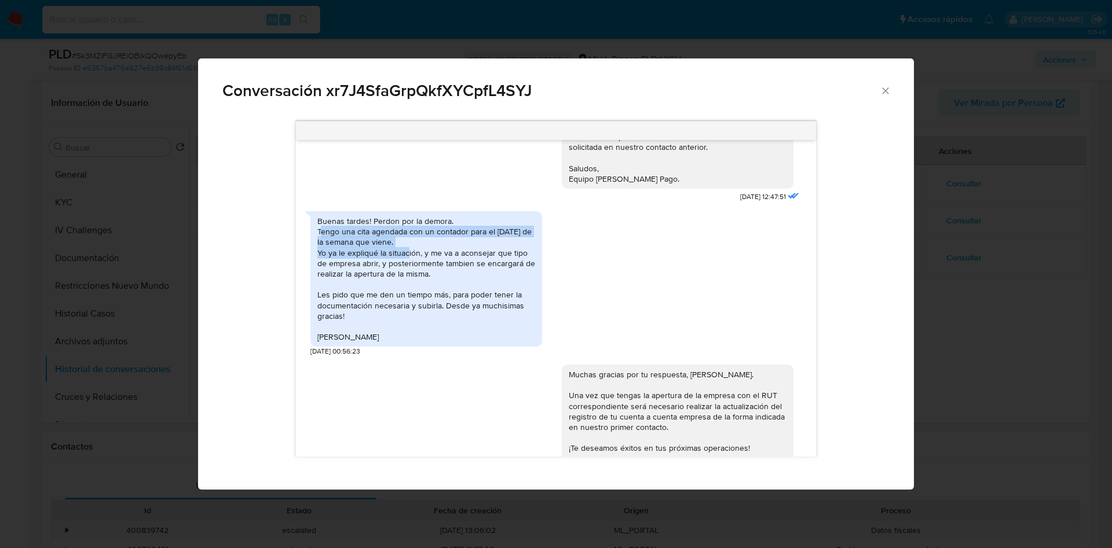
drag, startPoint x: 321, startPoint y: 257, endPoint x: 404, endPoint y: 272, distance: 84.3
click at [404, 272] on div "Buenas tardes! Perdon por la demora. Tengo una cita agendada con un contador pa…" at bounding box center [426, 279] width 218 height 126
drag, startPoint x: 317, startPoint y: 254, endPoint x: 464, endPoint y: 302, distance: 155.1
click at [464, 302] on div "Buenas tardes! Perdon por la demora. Tengo una cita agendada con un contador pa…" at bounding box center [426, 278] width 232 height 135
copy div "Tengo una cita agendada con un contador para el viernes de la semana que viene.…"
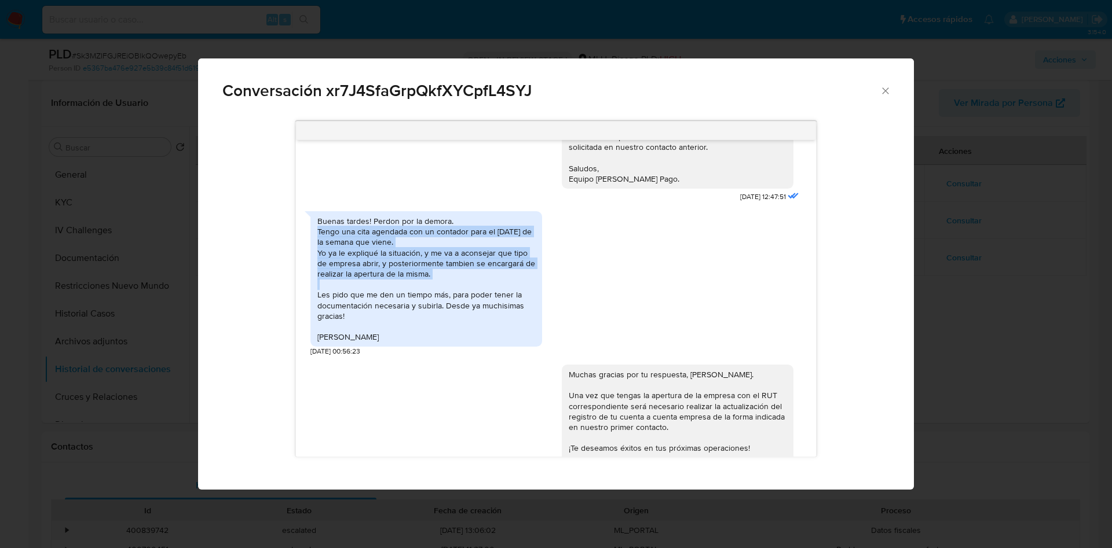
click at [936, 229] on div "Conversación xr7J4SfaGrpQkfXYCpfL4SYJ Buenas tardes, [PERSON_NAME]. Te contacta…" at bounding box center [556, 274] width 1112 height 548
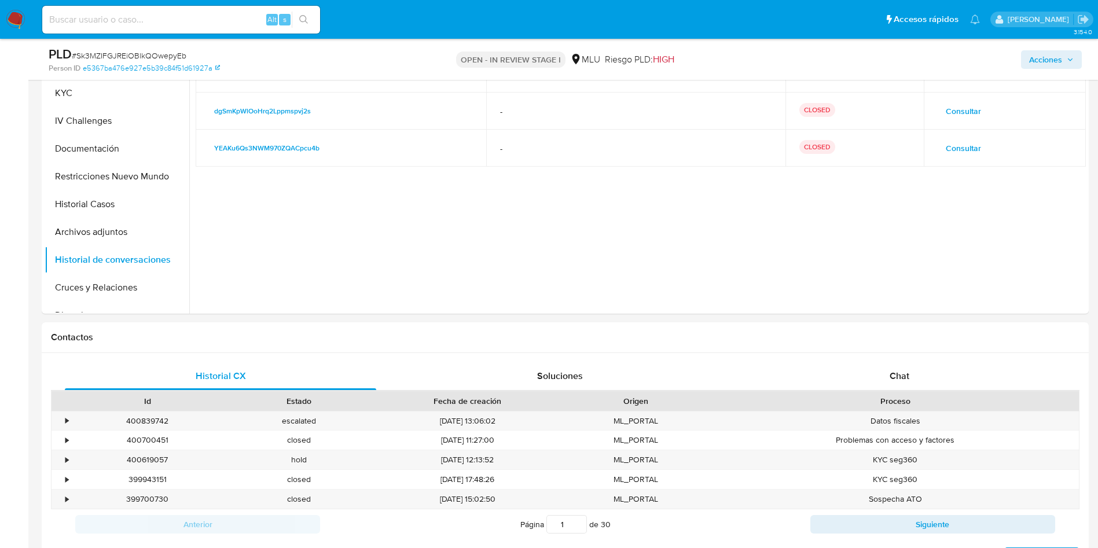
scroll to position [521, 0]
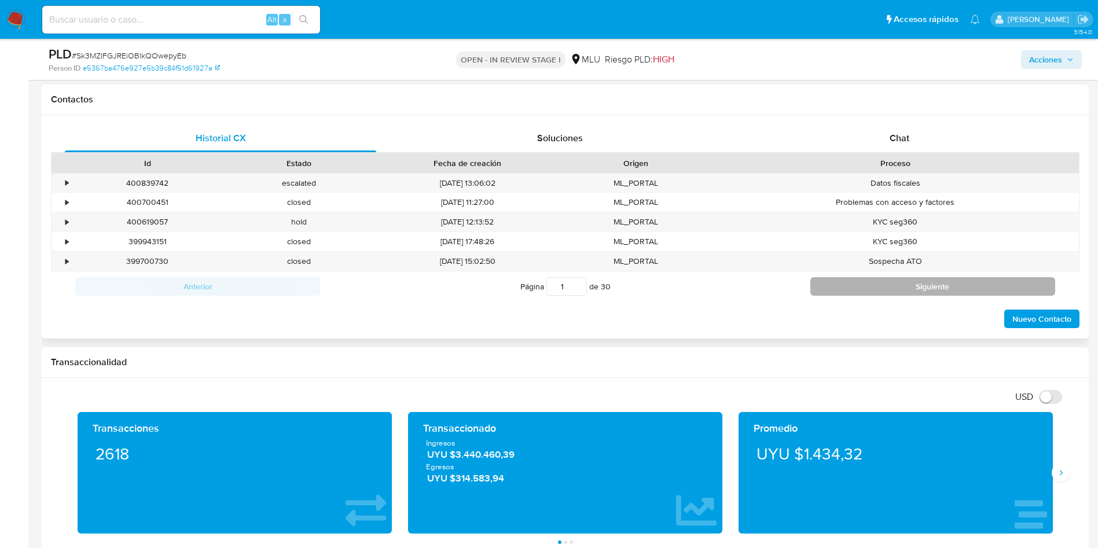
click at [977, 284] on button "Siguiente" at bounding box center [933, 286] width 245 height 19
type input "2"
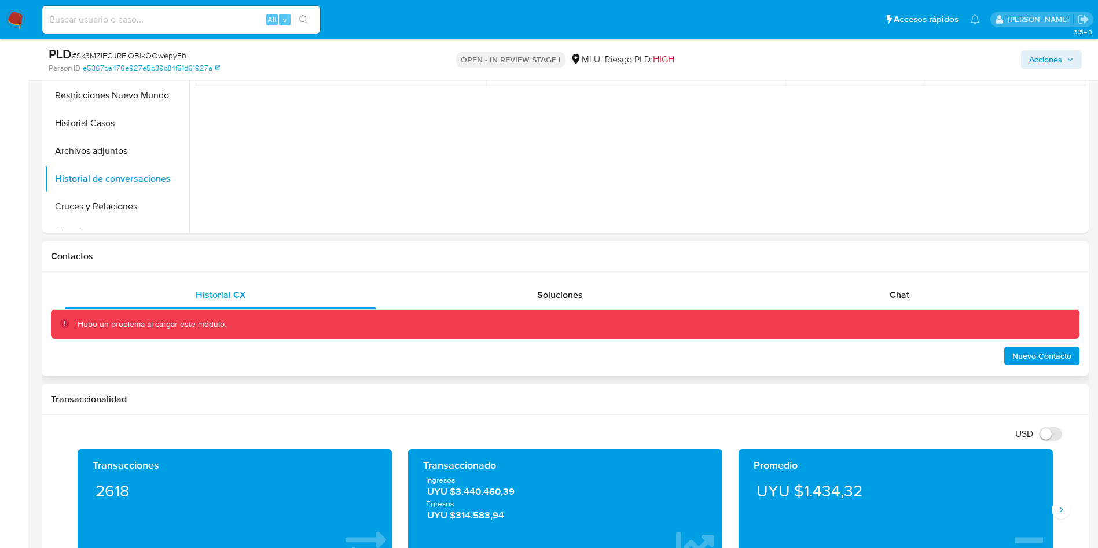
scroll to position [347, 0]
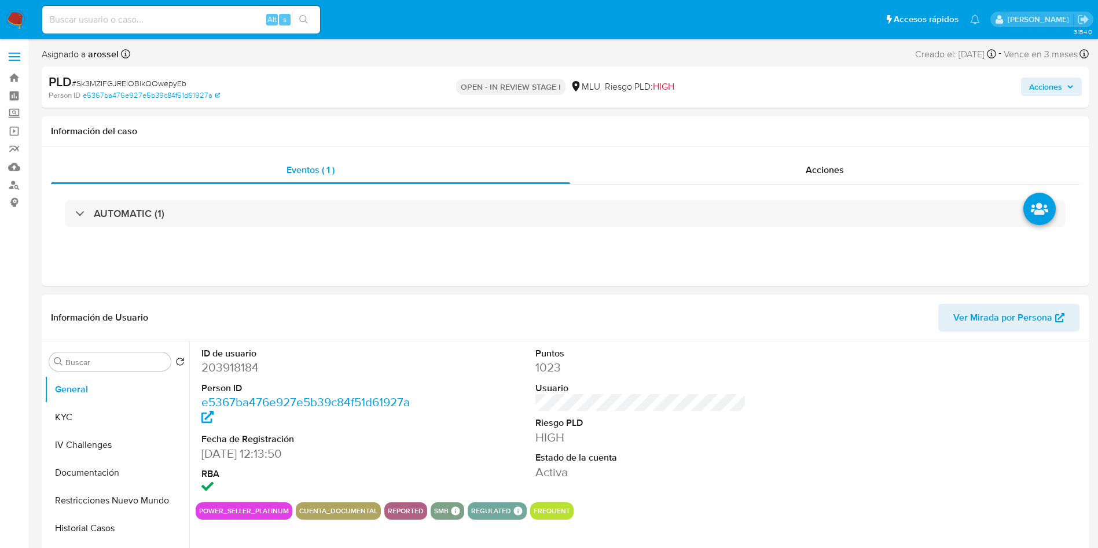
select select "10"
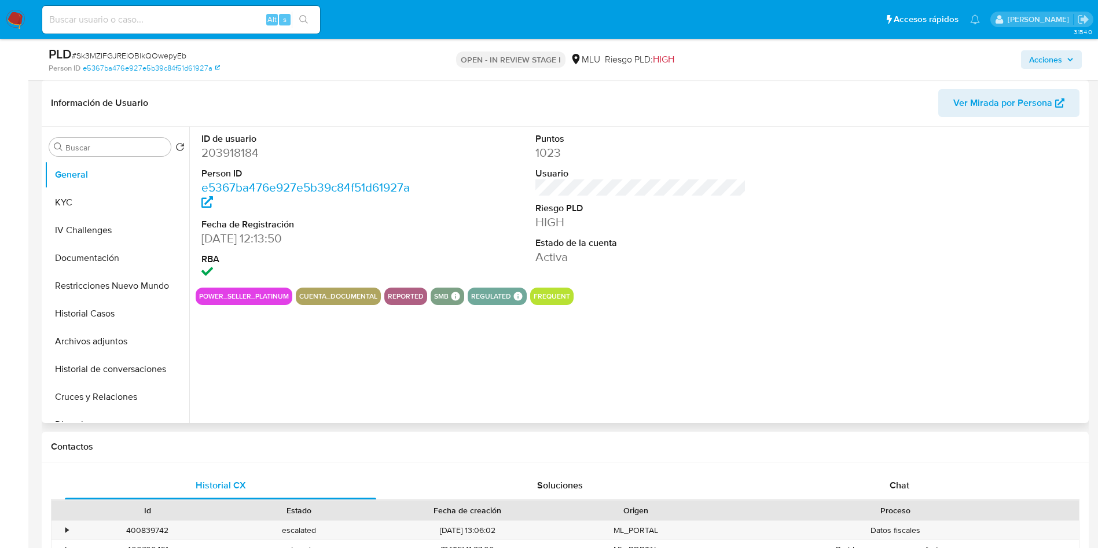
click at [674, 320] on div "ID de usuario 203918184 Person ID e5367ba476e927e5b39c84f51d61927a Fecha de Reg…" at bounding box center [637, 275] width 897 height 296
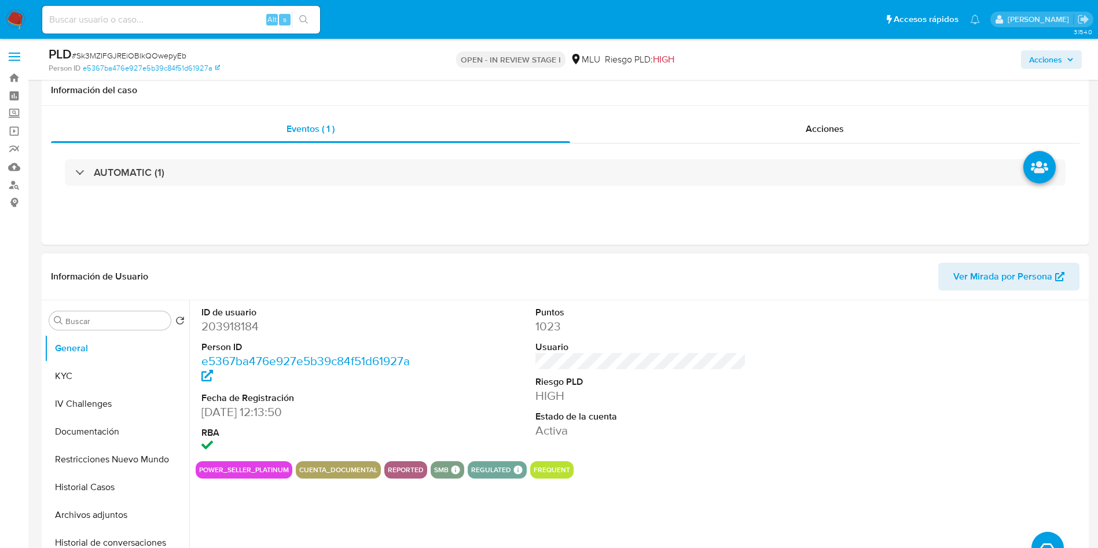
click at [674, 291] on header "Información de Usuario Ver Mirada por Persona" at bounding box center [565, 277] width 1029 height 28
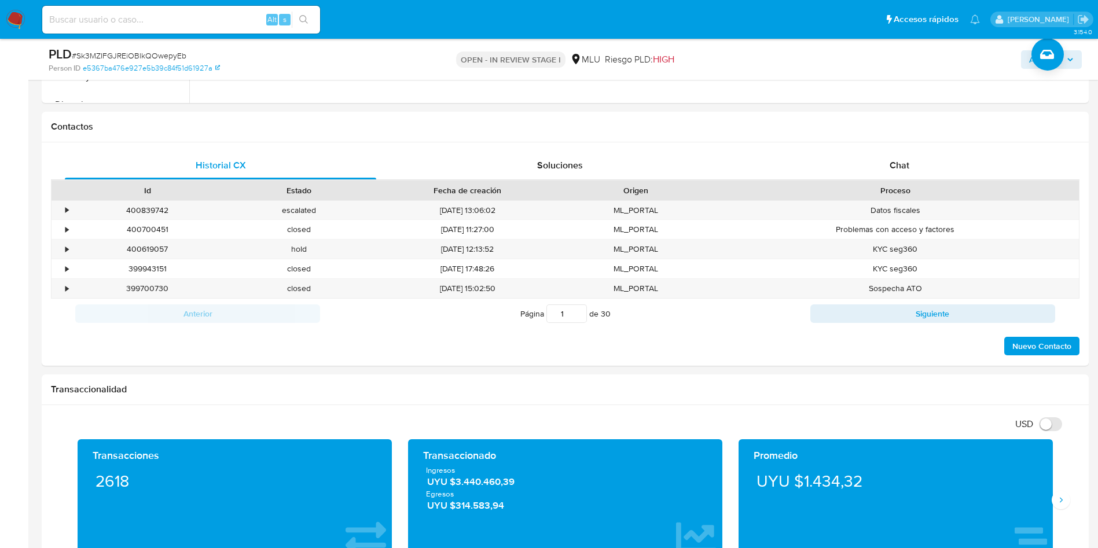
scroll to position [521, 0]
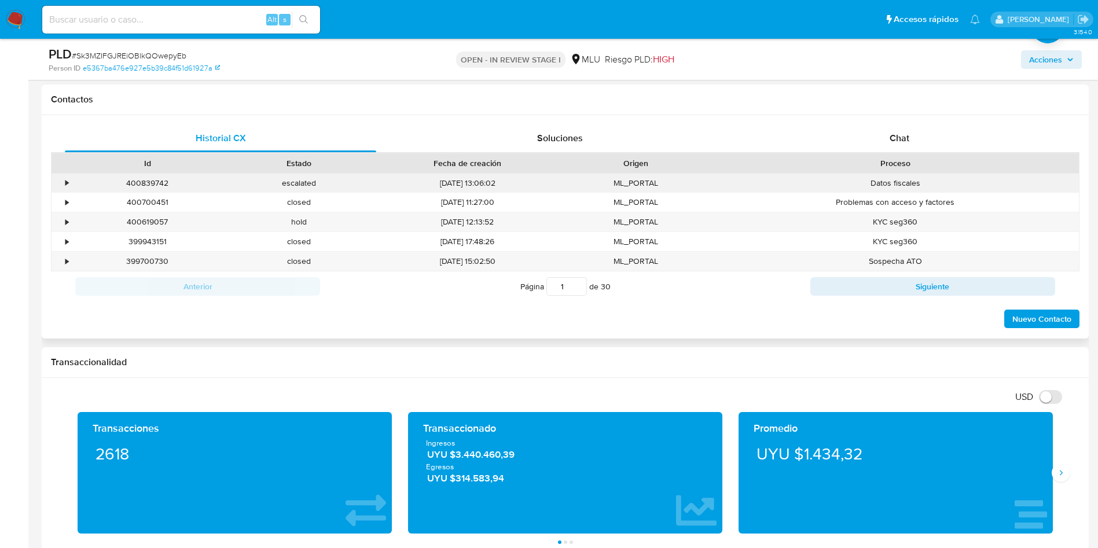
click at [67, 184] on div "•" at bounding box center [66, 183] width 3 height 11
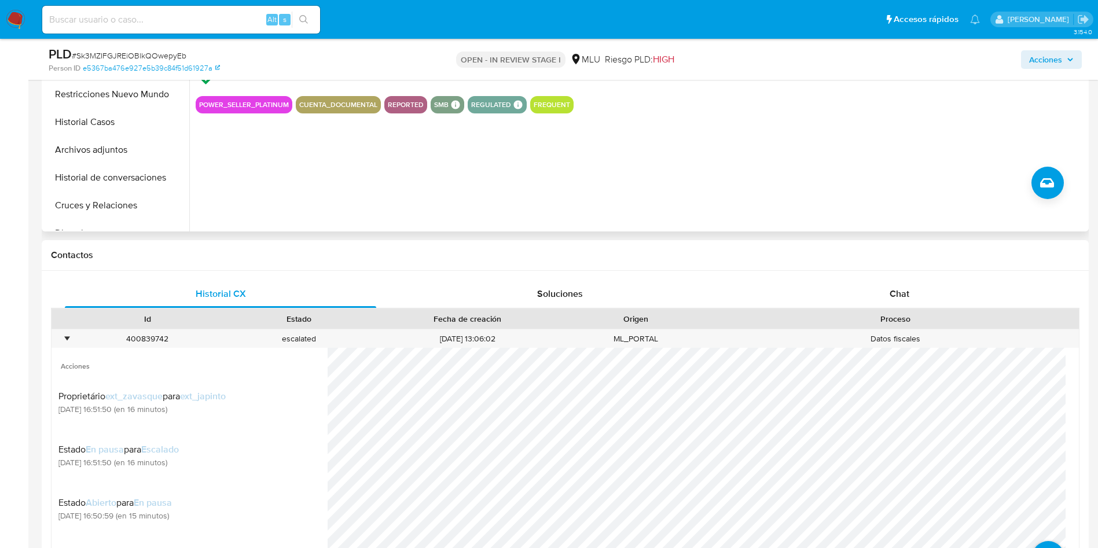
scroll to position [174, 0]
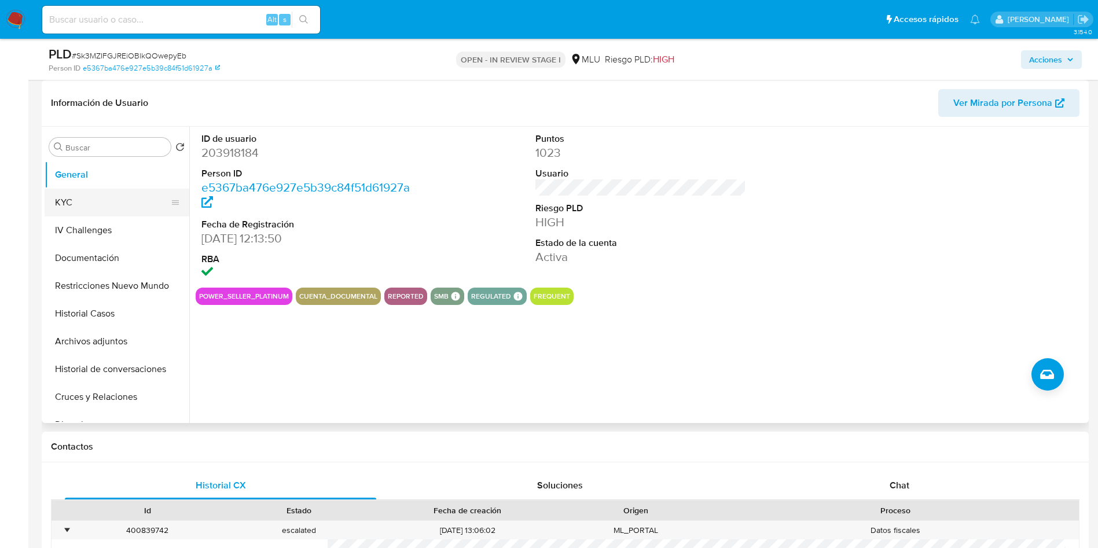
click at [111, 195] on button "KYC" at bounding box center [112, 203] width 135 height 28
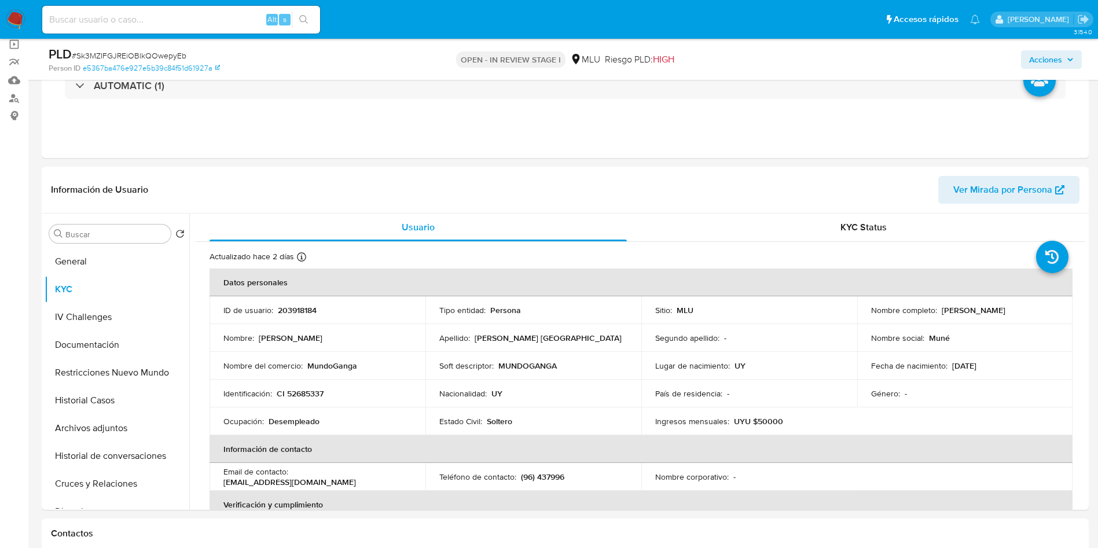
scroll to position [0, 0]
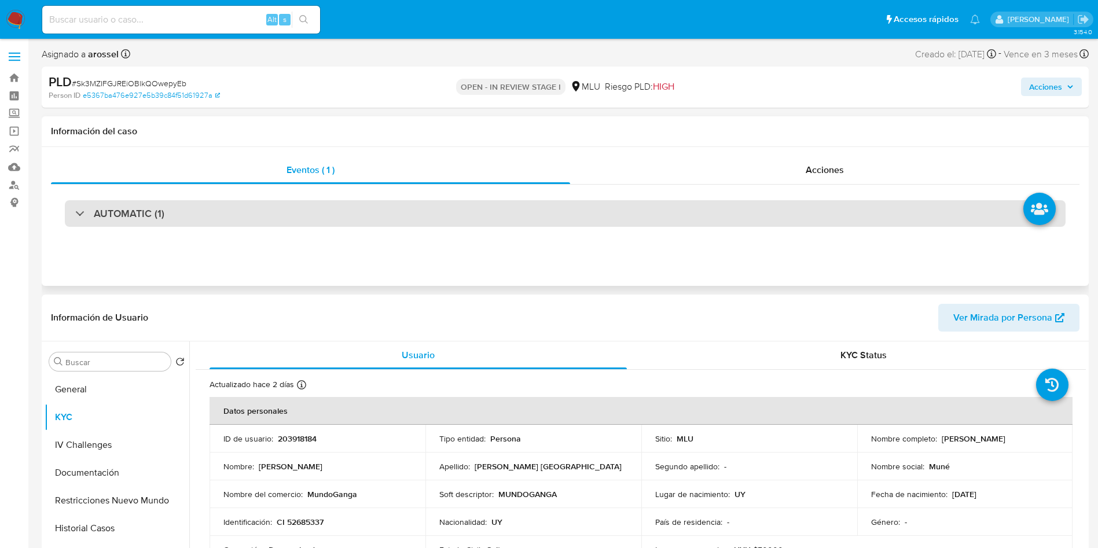
click at [197, 201] on div "AUTOMATIC (1)" at bounding box center [565, 213] width 1001 height 27
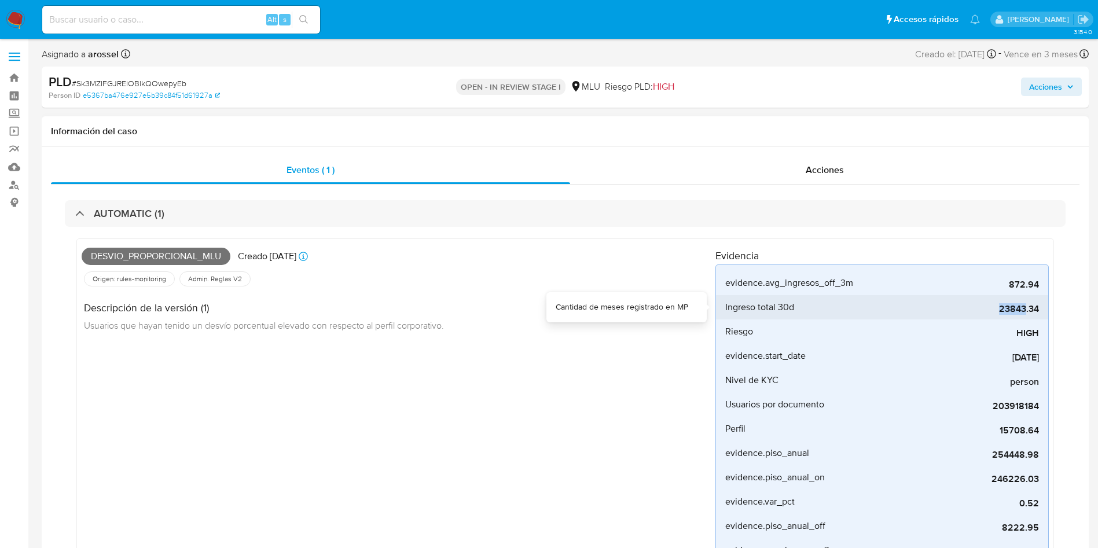
drag, startPoint x: 998, startPoint y: 311, endPoint x: 1027, endPoint y: 311, distance: 28.4
click at [1027, 311] on span "23843.34" at bounding box center [953, 309] width 174 height 12
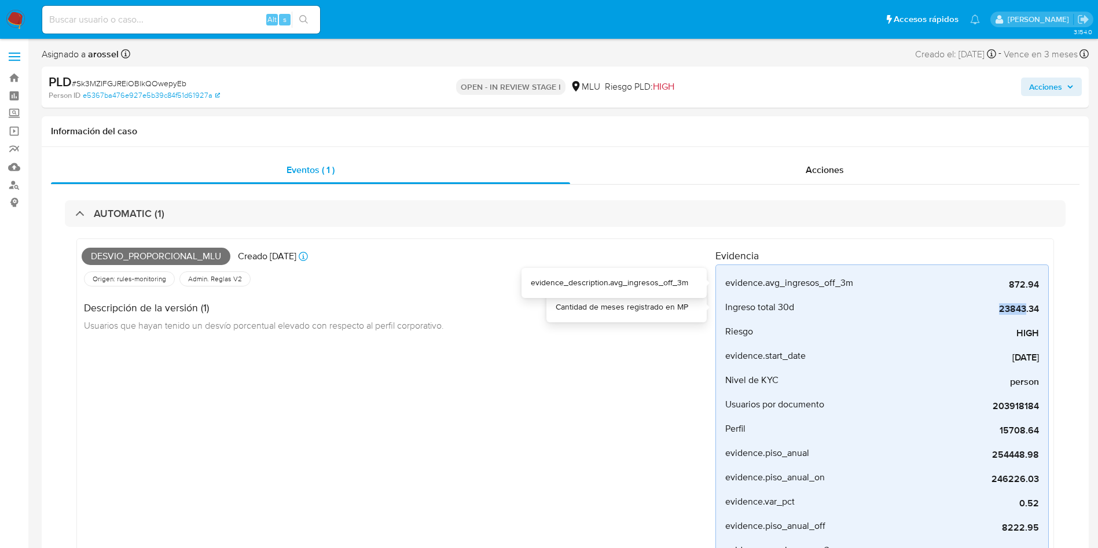
copy span "23843"
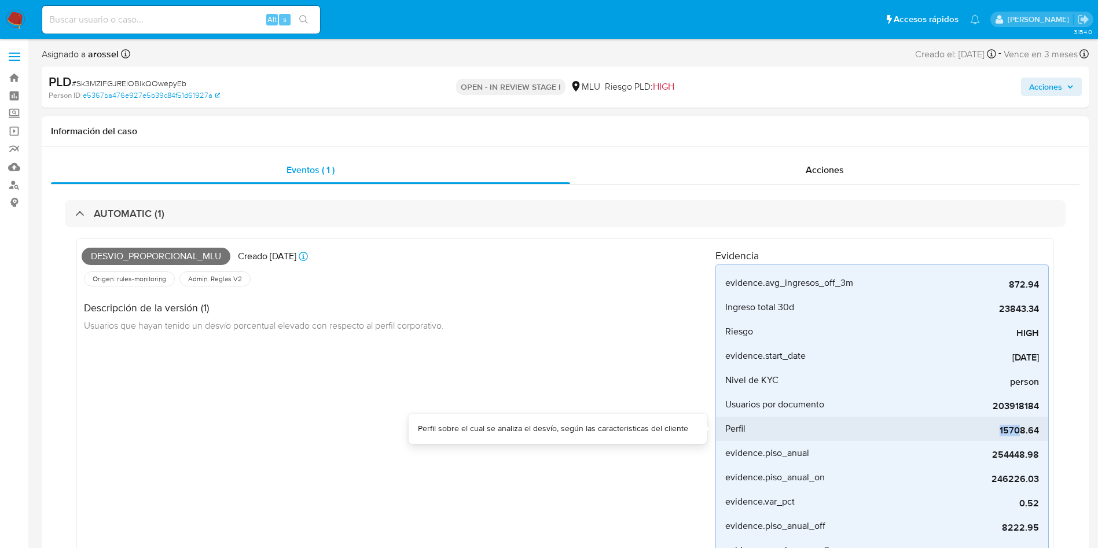
drag, startPoint x: 1001, startPoint y: 432, endPoint x: 1021, endPoint y: 432, distance: 20.3
click at [1021, 432] on span "15708.64" at bounding box center [953, 431] width 174 height 12
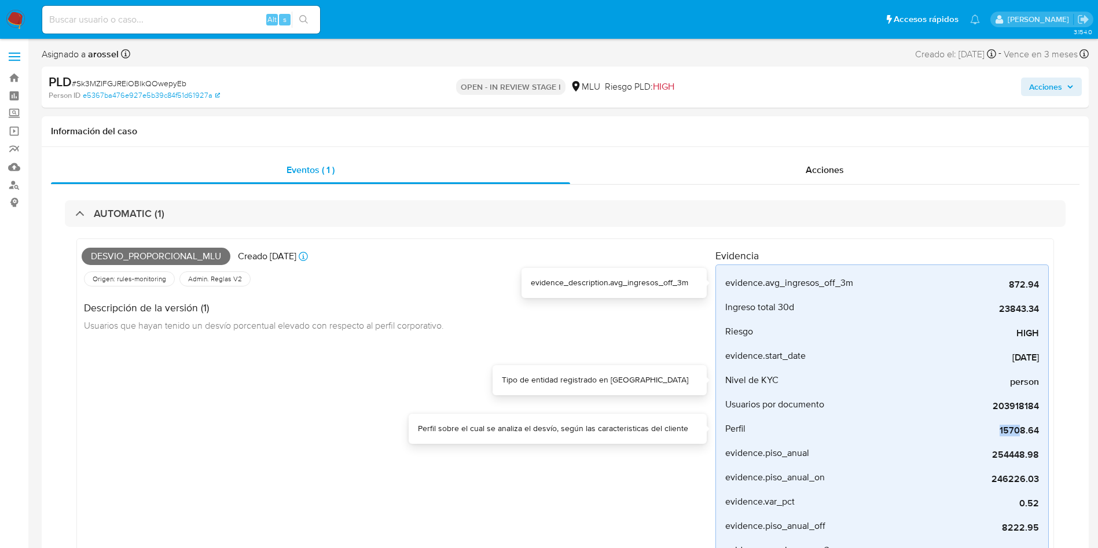
copy span "1570"
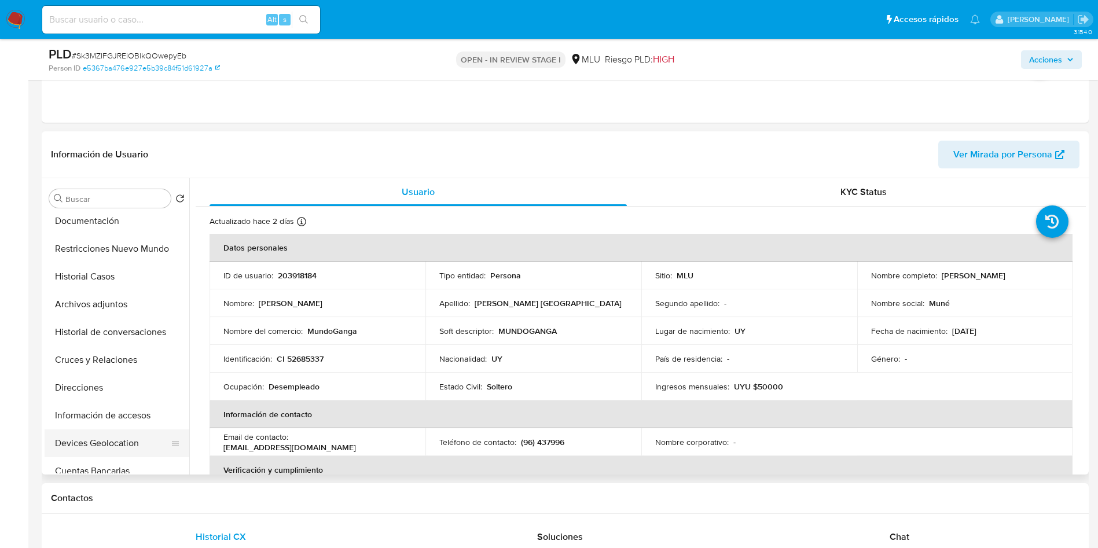
scroll to position [174, 0]
drag, startPoint x: 111, startPoint y: 390, endPoint x: 204, endPoint y: 508, distance: 150.4
click at [110, 390] on button "Cuentas Bancarias" at bounding box center [117, 386] width 145 height 28
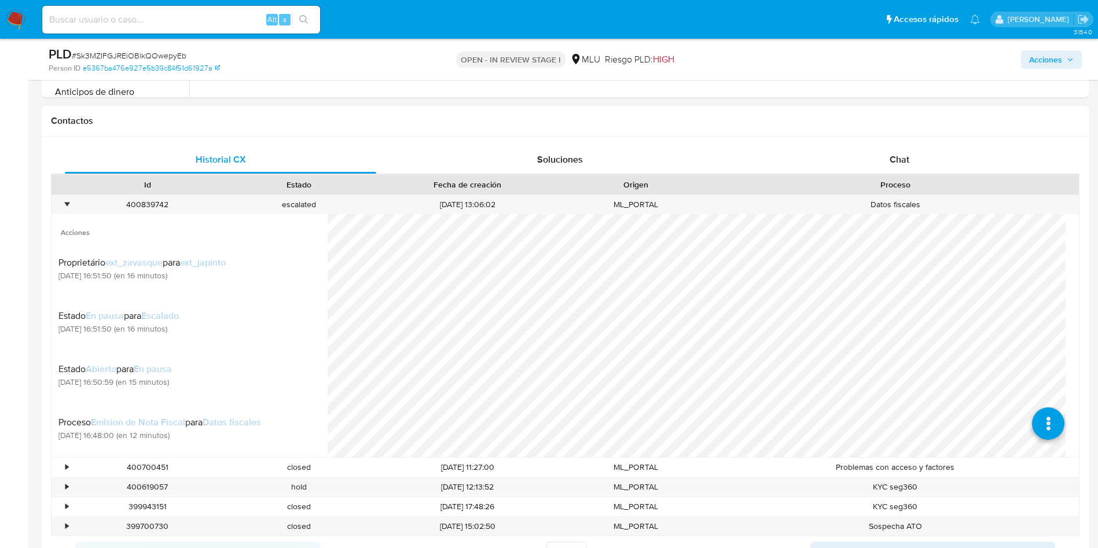
scroll to position [869, 0]
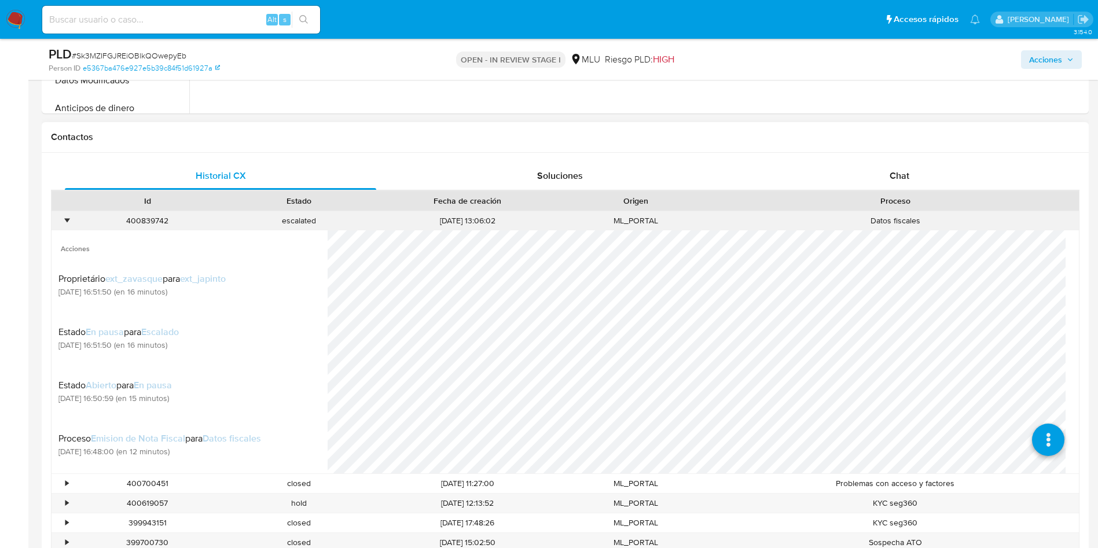
click at [68, 218] on div "•" at bounding box center [66, 220] width 3 height 11
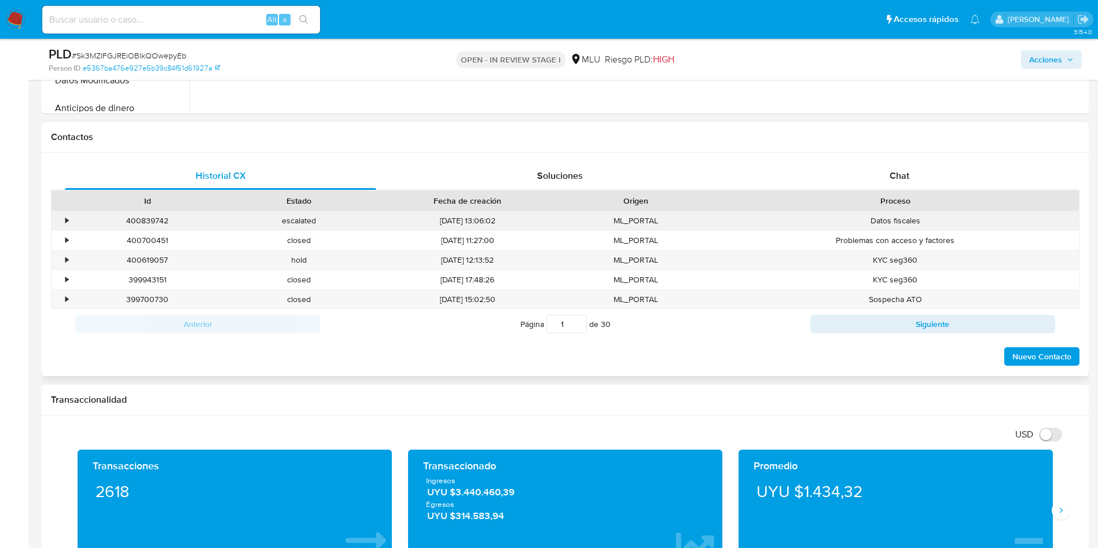
click at [154, 224] on div "400839742" at bounding box center [148, 220] width 152 height 19
click at [155, 224] on div "400839742" at bounding box center [148, 220] width 152 height 19
copy div "400839742"
click at [65, 217] on div "•" at bounding box center [66, 220] width 3 height 11
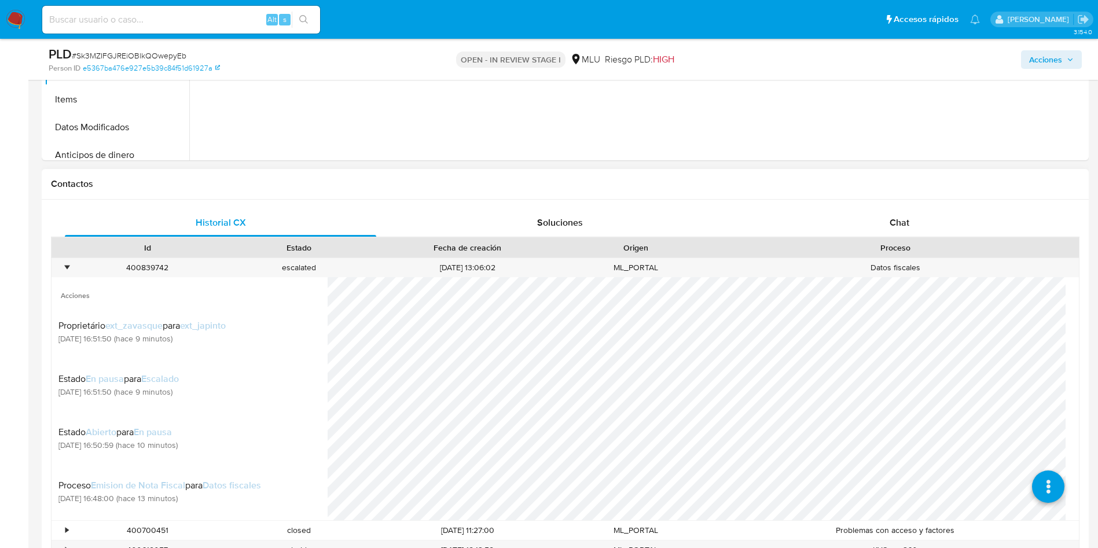
scroll to position [782, 0]
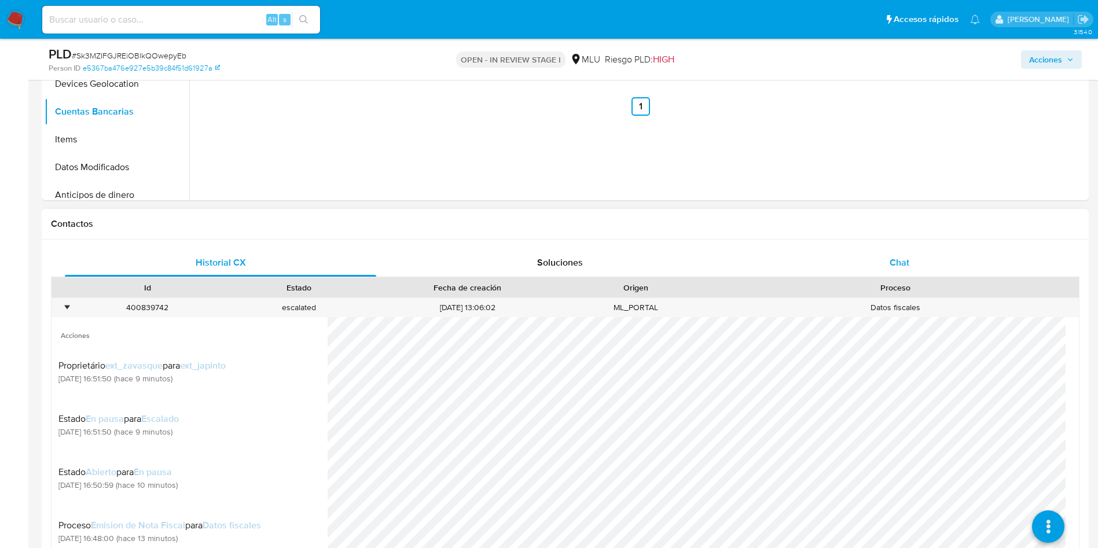
click at [910, 260] on div "Chat" at bounding box center [900, 263] width 312 height 28
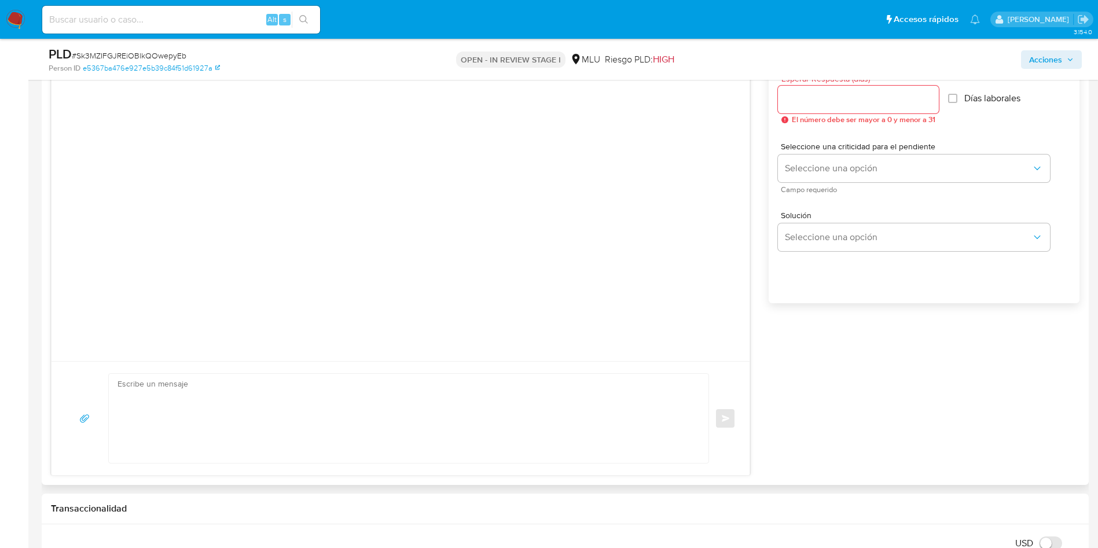
scroll to position [1129, 0]
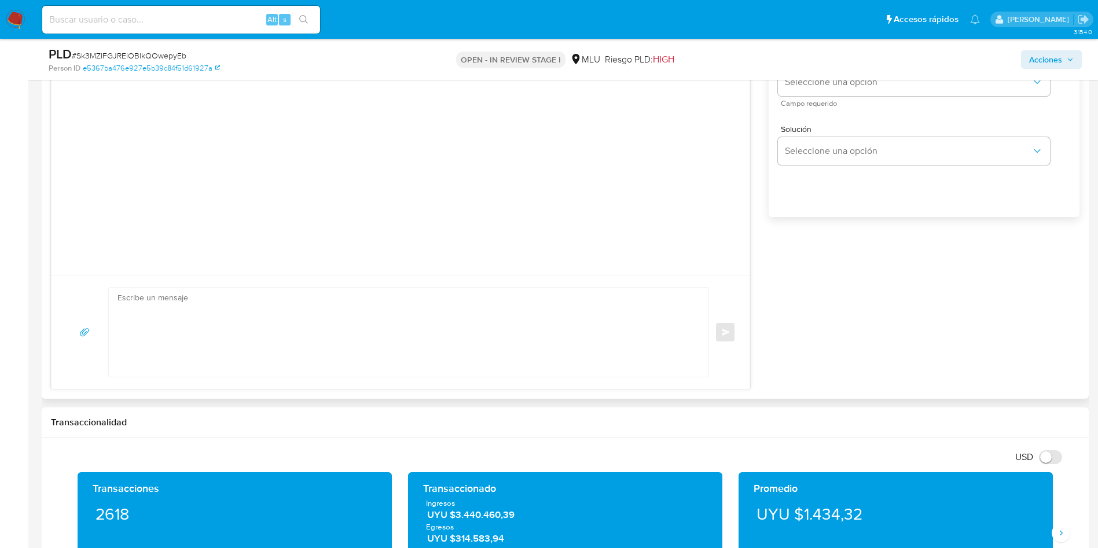
click at [419, 331] on textarea at bounding box center [406, 332] width 577 height 89
type textarea "B"
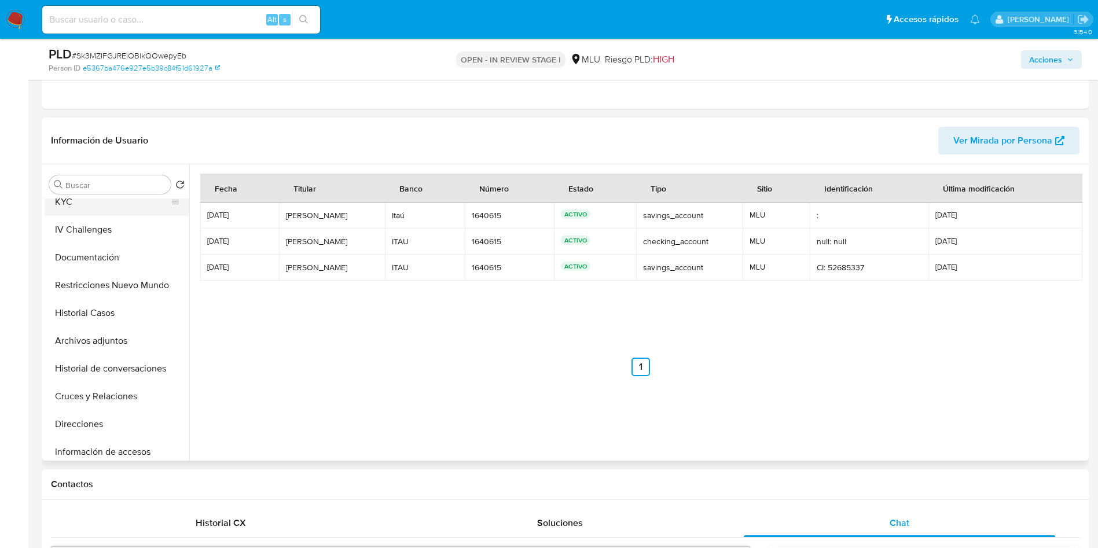
scroll to position [0, 0]
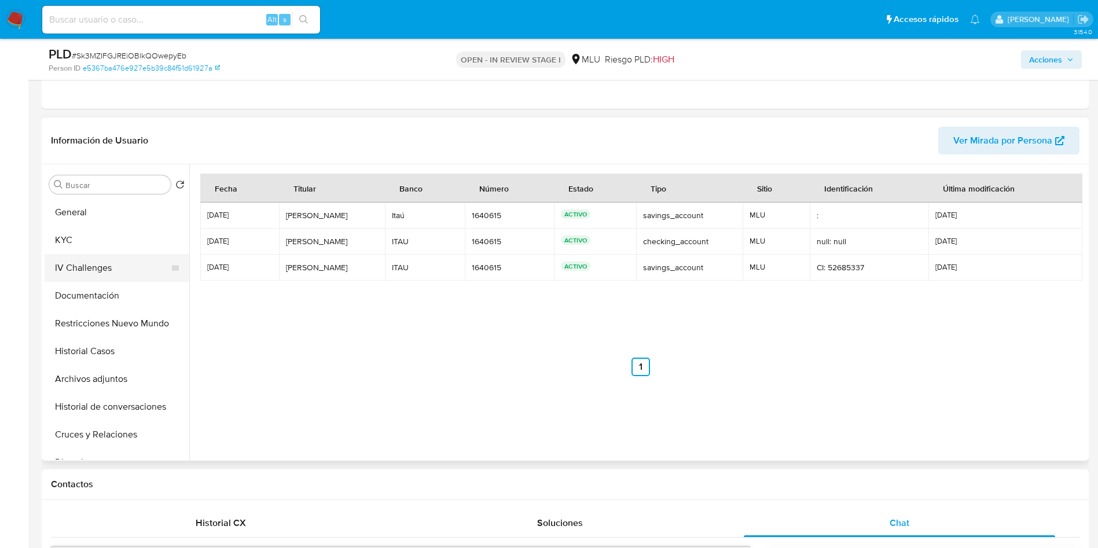
drag, startPoint x: 88, startPoint y: 237, endPoint x: 174, endPoint y: 277, distance: 94.8
click at [88, 235] on button "KYC" at bounding box center [117, 240] width 145 height 28
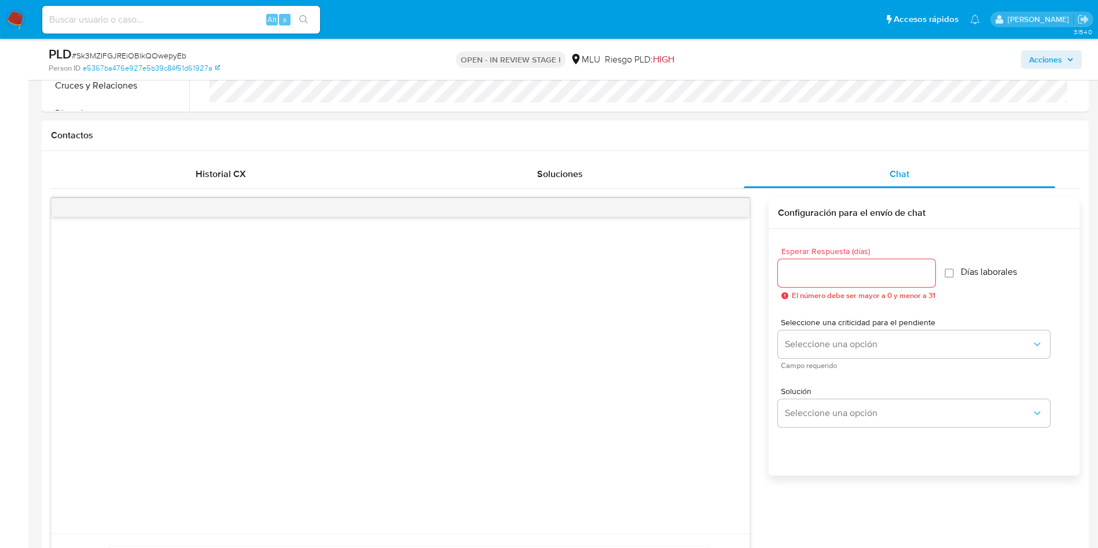
scroll to position [1042, 0]
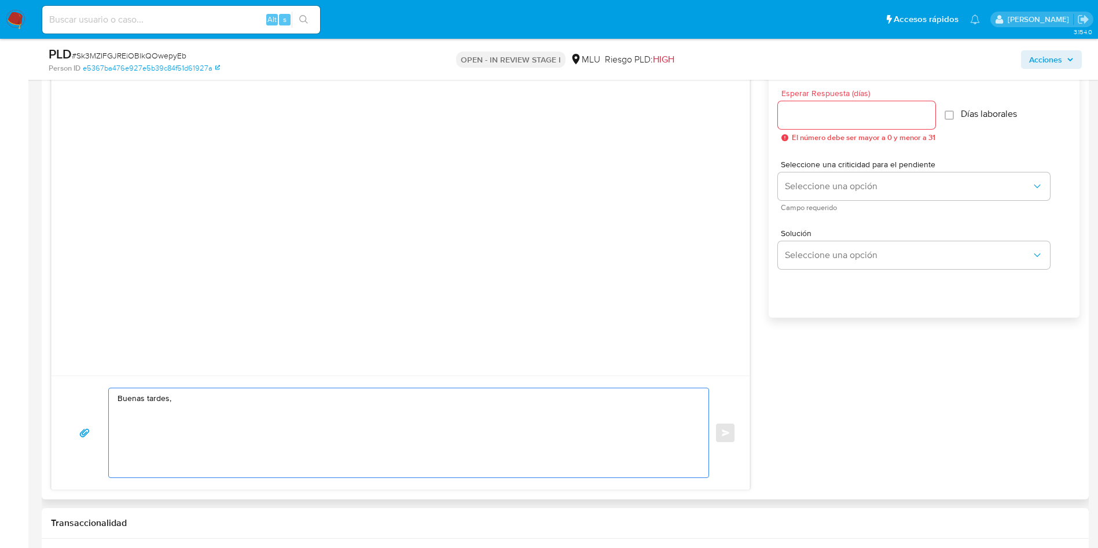
click at [618, 408] on textarea "Buenas tardes," at bounding box center [406, 433] width 577 height 89
paste textarea "400619057,"
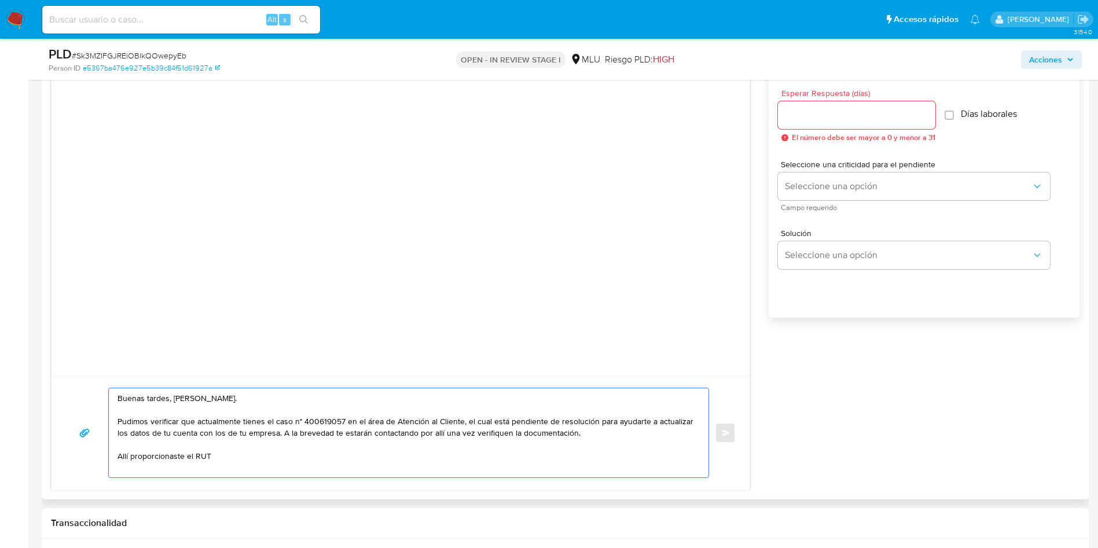
paste textarea "220251840015"
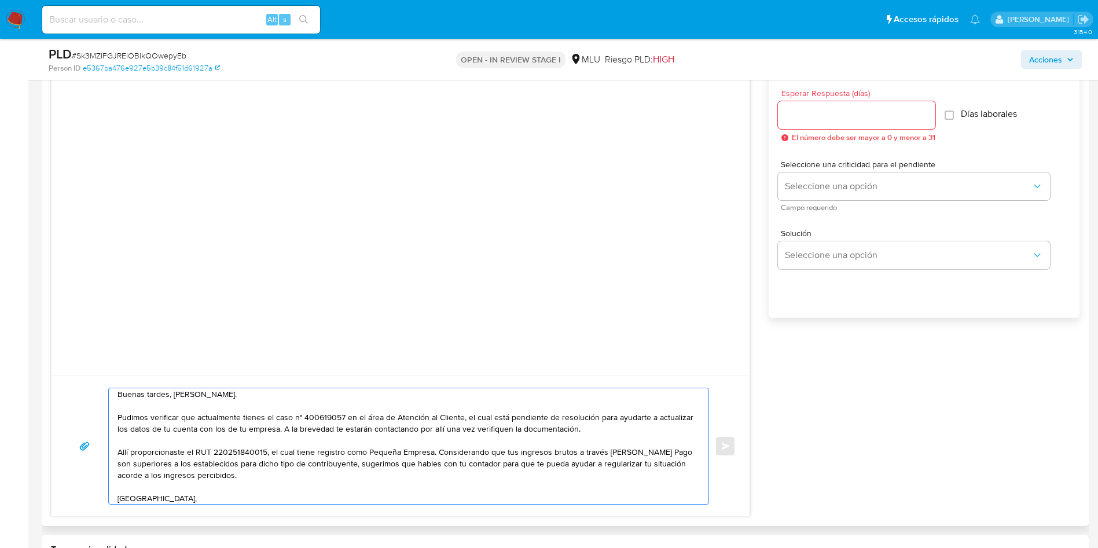
scroll to position [16, 0]
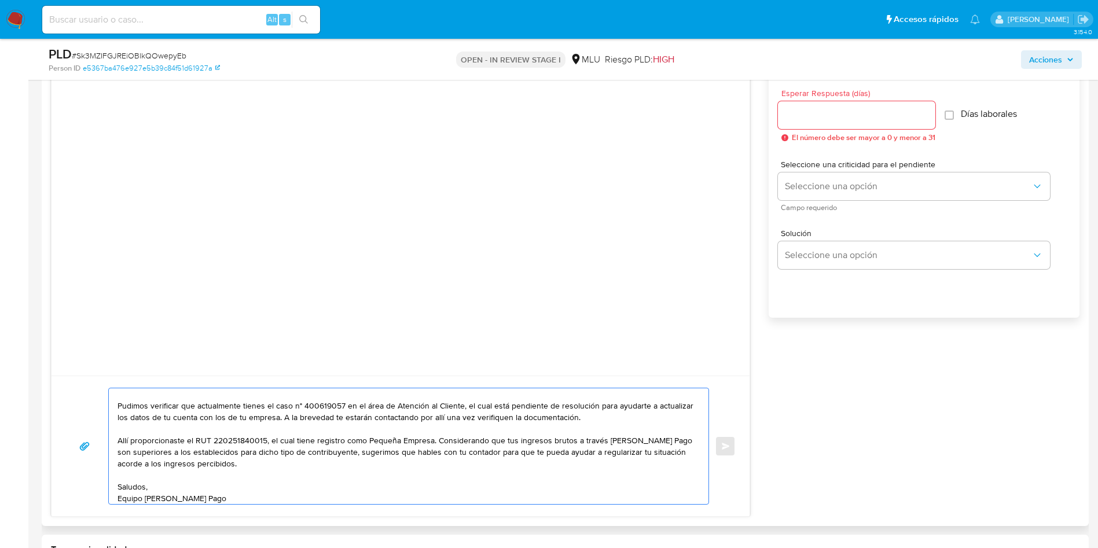
click at [319, 426] on textarea "Buenas tardes, Alejandra. Pudimos verificar que actualmente tienes el caso n° 4…" at bounding box center [406, 447] width 577 height 116
click at [381, 440] on textarea "Buenas tardes, Alejandra. Pudimos verificar que actualmente tienes el caso n° 4…" at bounding box center [406, 447] width 577 height 116
click at [522, 444] on textarea "Buenas tardes, Alejandra. Pudimos verificar que actualmente tienes el caso n° 4…" at bounding box center [406, 447] width 577 height 116
click at [606, 446] on textarea "Buenas tardes, Alejandra. Pudimos verificar que actualmente tienes el caso n° 4…" at bounding box center [406, 447] width 577 height 116
click at [204, 452] on textarea "Buenas tardes, Alejandra. Pudimos verificar que actualmente tienes el caso n° 4…" at bounding box center [406, 447] width 577 height 116
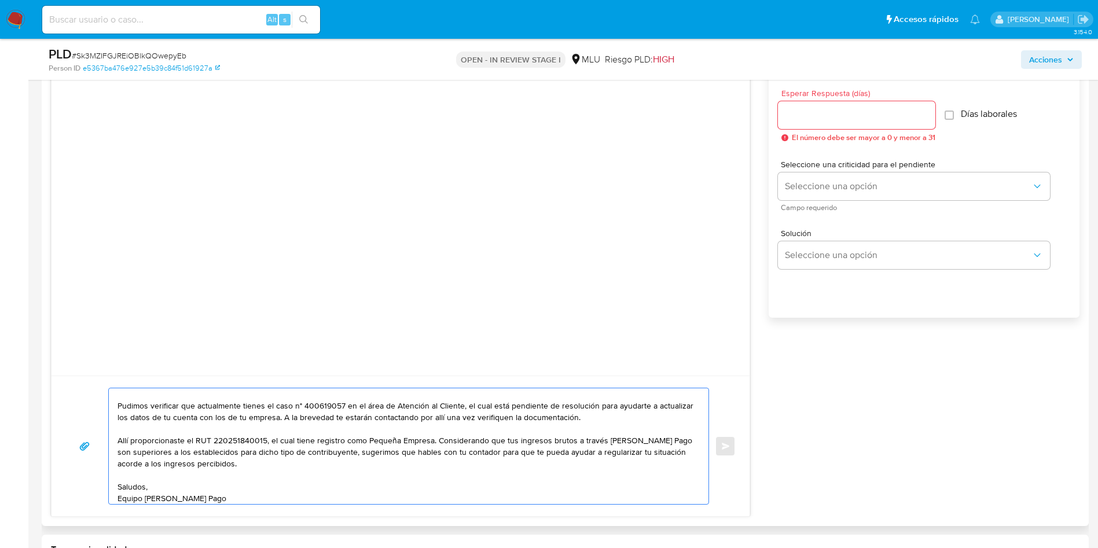
click at [279, 460] on textarea "Buenas tardes, Alejandra. Pudimos verificar que actualmente tienes el caso n° 4…" at bounding box center [406, 447] width 577 height 116
click at [357, 459] on textarea "Buenas tardes, Alejandra. Pudimos verificar que actualmente tienes el caso n° 4…" at bounding box center [406, 447] width 577 height 116
click at [480, 457] on textarea "Buenas tardes, Alejandra. Pudimos verificar que actualmente tienes el caso n° 4…" at bounding box center [406, 447] width 577 height 116
drag, startPoint x: 233, startPoint y: 457, endPoint x: 243, endPoint y: 465, distance: 12.4
click at [235, 457] on textarea "Buenas tardes, Alejandra. Pudimos verificar que actualmente tienes el caso n° 4…" at bounding box center [406, 447] width 577 height 116
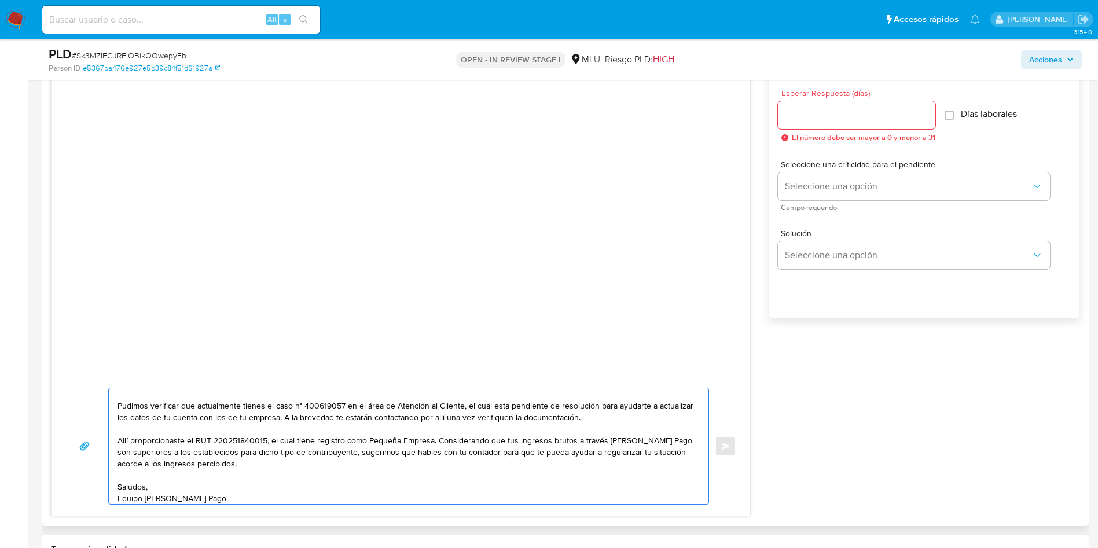
drag, startPoint x: 659, startPoint y: 452, endPoint x: 664, endPoint y: 460, distance: 9.3
click at [662, 455] on textarea "Buenas tardes, Alejandra. Pudimos verificar que actualmente tienes el caso n° 4…" at bounding box center [406, 447] width 577 height 116
click at [585, 460] on textarea "Buenas tardes, Alejandra. Pudimos verificar que actualmente tienes el caso n° 4…" at bounding box center [406, 447] width 577 height 116
click at [530, 465] on textarea "Buenas tardes, Alejandra. Pudimos verificar que actualmente tienes el caso n° 4…" at bounding box center [406, 447] width 577 height 116
click at [312, 463] on textarea "Buenas tardes, Alejandra. Pudimos verificar que actualmente tienes el caso n° 4…" at bounding box center [406, 447] width 577 height 116
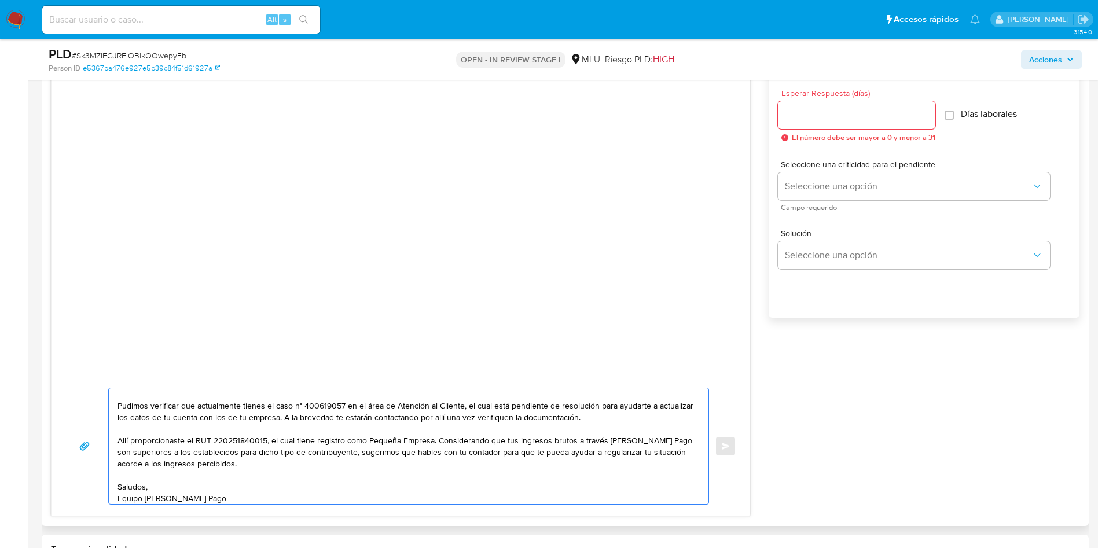
click at [324, 471] on textarea "Buenas tardes, Alejandra. Pudimos verificar que actualmente tienes el caso n° 4…" at bounding box center [406, 447] width 577 height 116
click at [362, 463] on textarea "Buenas tardes, Alejandra. Pudimos verificar que actualmente tienes el caso n° 4…" at bounding box center [406, 447] width 577 height 116
click at [417, 460] on textarea "Buenas tardes, Alejandra. Pudimos verificar que actualmente tienes el caso n° 4…" at bounding box center [406, 447] width 577 height 116
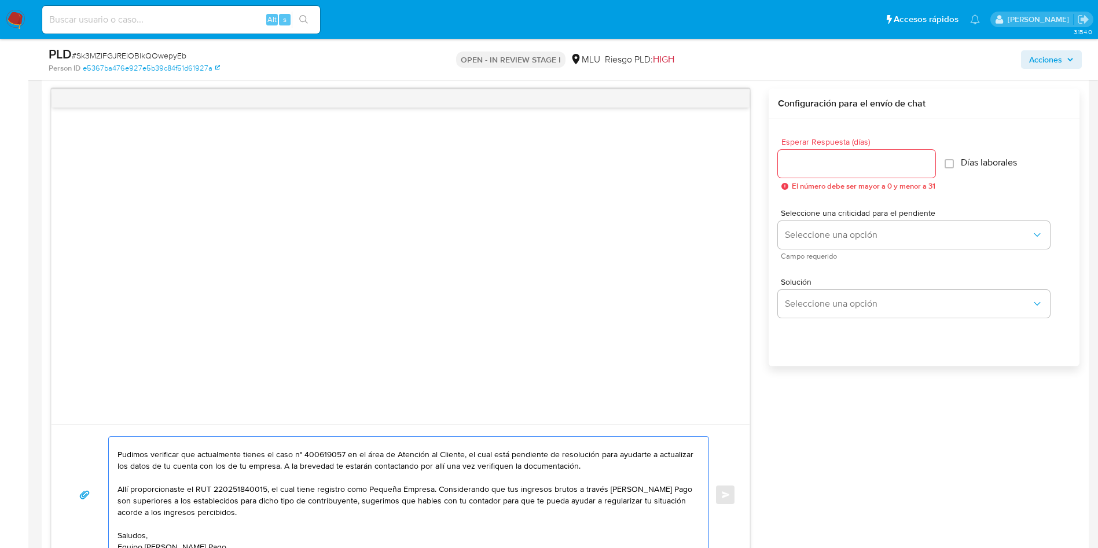
scroll to position [955, 0]
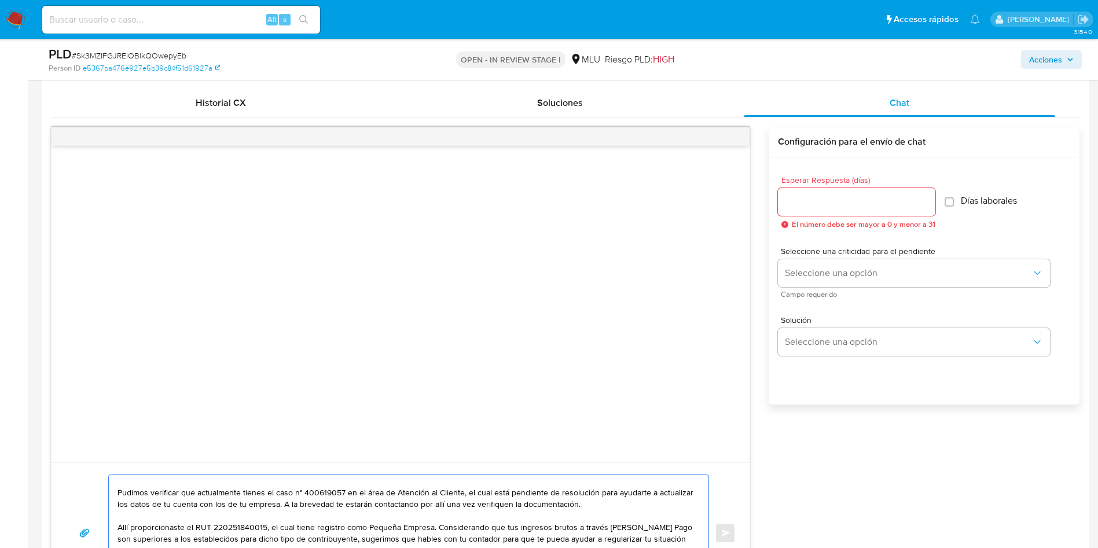
type textarea "Buenas tardes, Alejandra. Pudimos verificar que actualmente tienes el caso n° 4…"
click at [823, 201] on input "Esperar Respuesta (días)" at bounding box center [856, 202] width 157 height 15
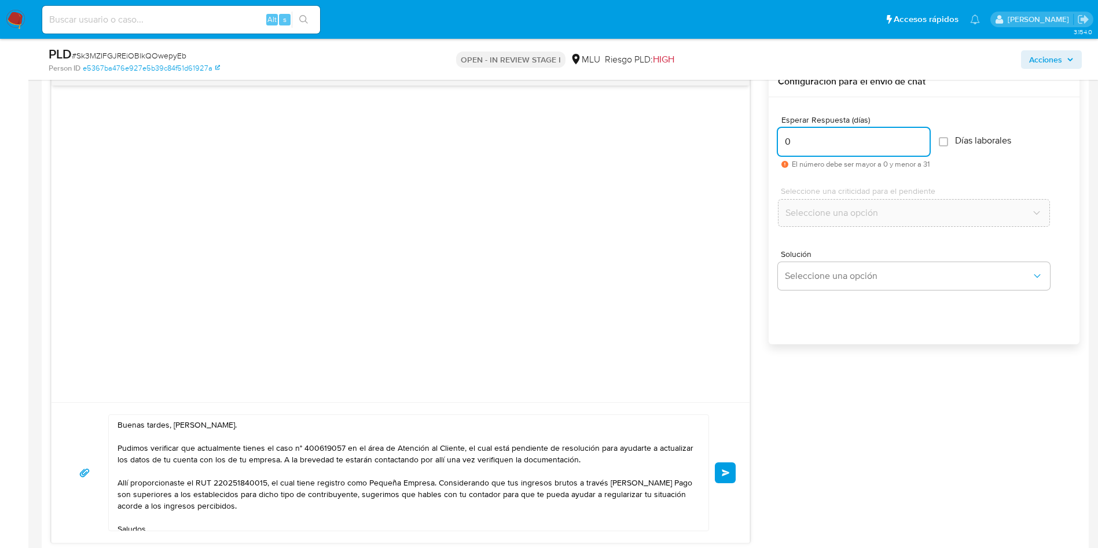
scroll to position [1042, 0]
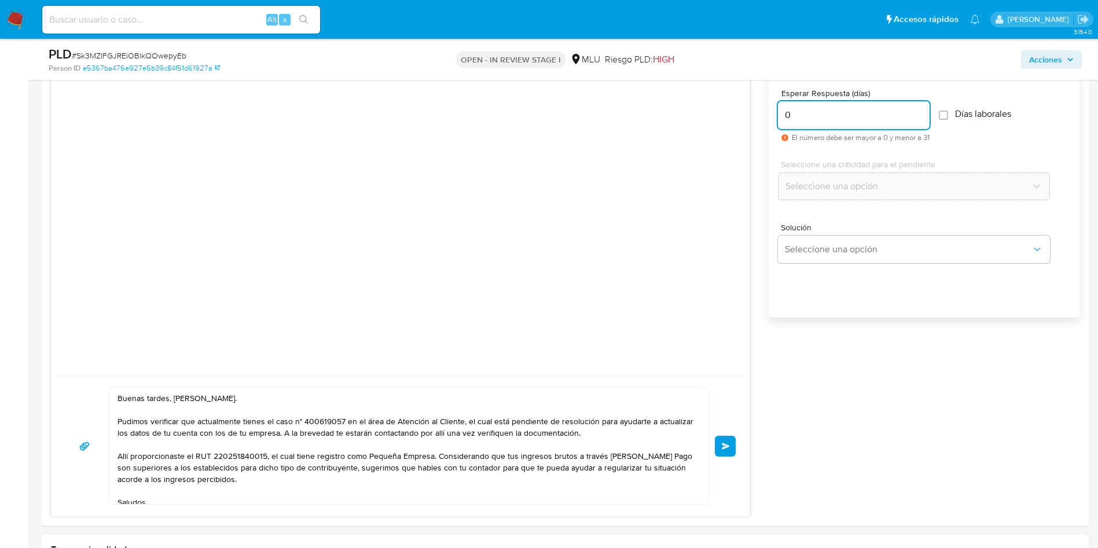
type input "0"
click at [412, 464] on textarea "Buenas tardes, Alejandra. Pudimos verificar que actualmente tienes el caso n° 4…" at bounding box center [406, 447] width 577 height 116
click at [733, 448] on button "Enviar" at bounding box center [725, 446] width 21 height 21
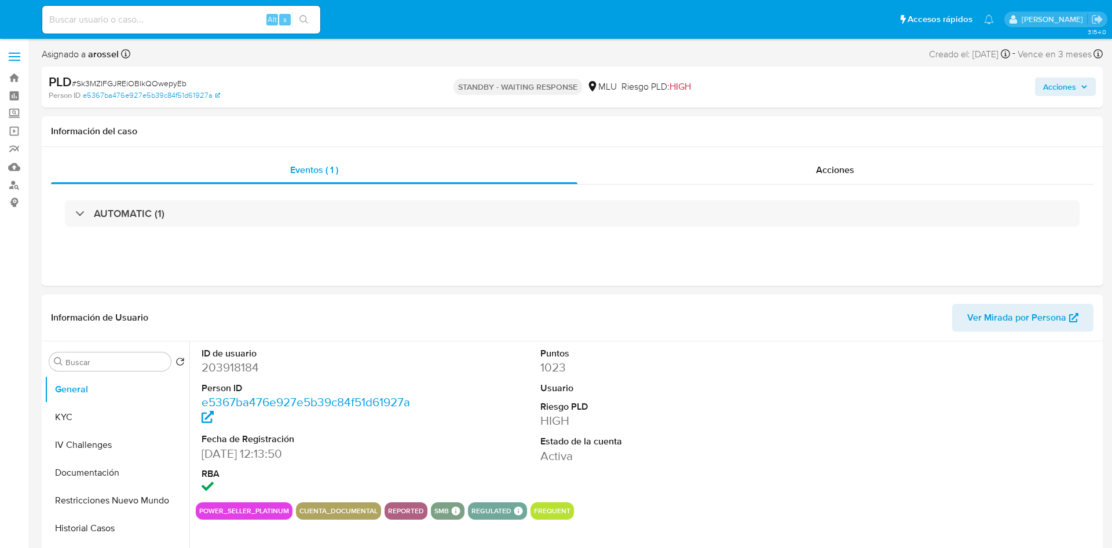
select select "10"
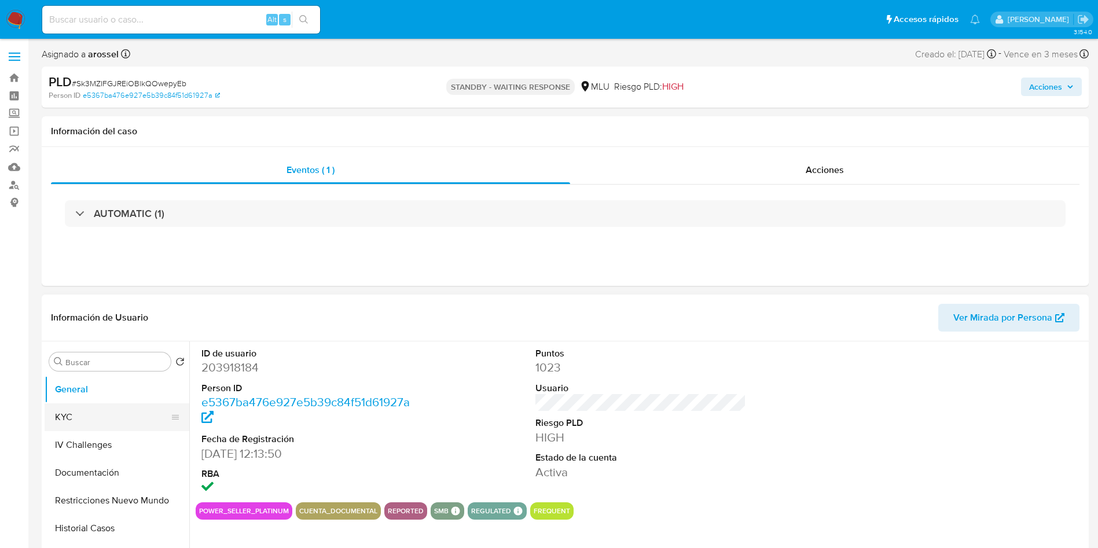
click at [69, 422] on button "KYC" at bounding box center [112, 418] width 135 height 28
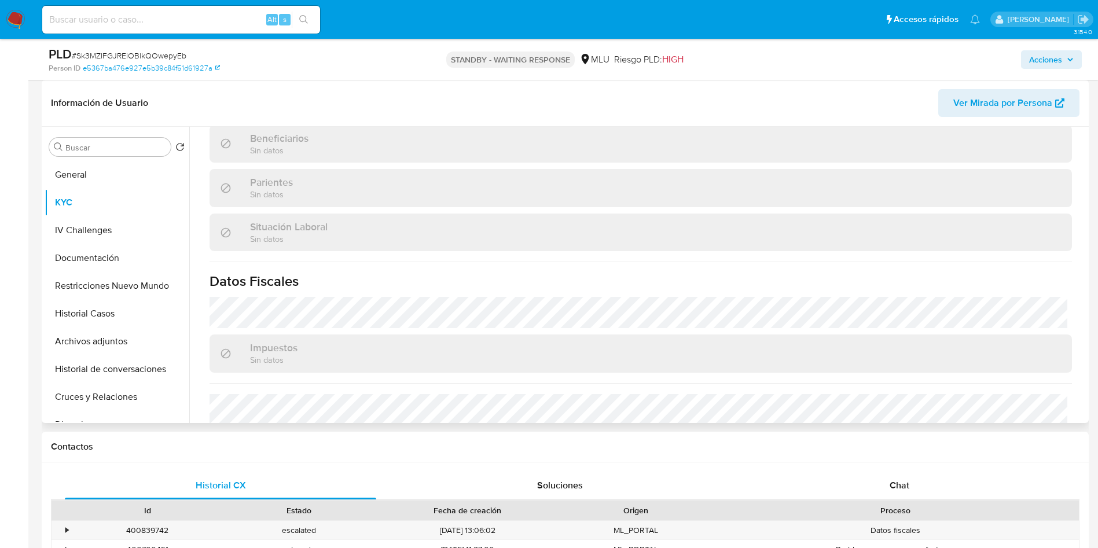
scroll to position [559, 0]
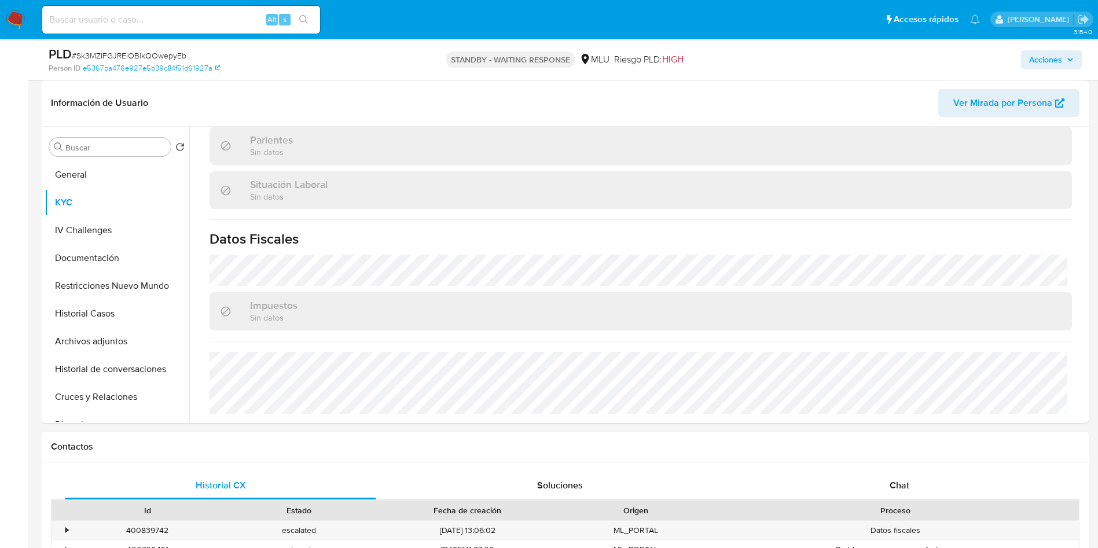
click at [894, 482] on span "Chat" at bounding box center [900, 485] width 20 height 13
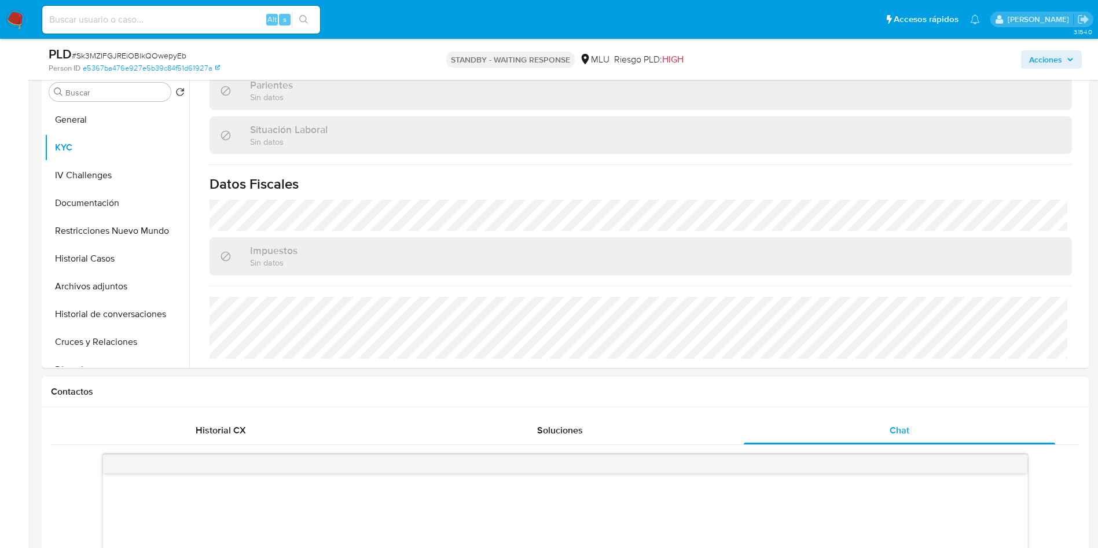
scroll to position [0, 0]
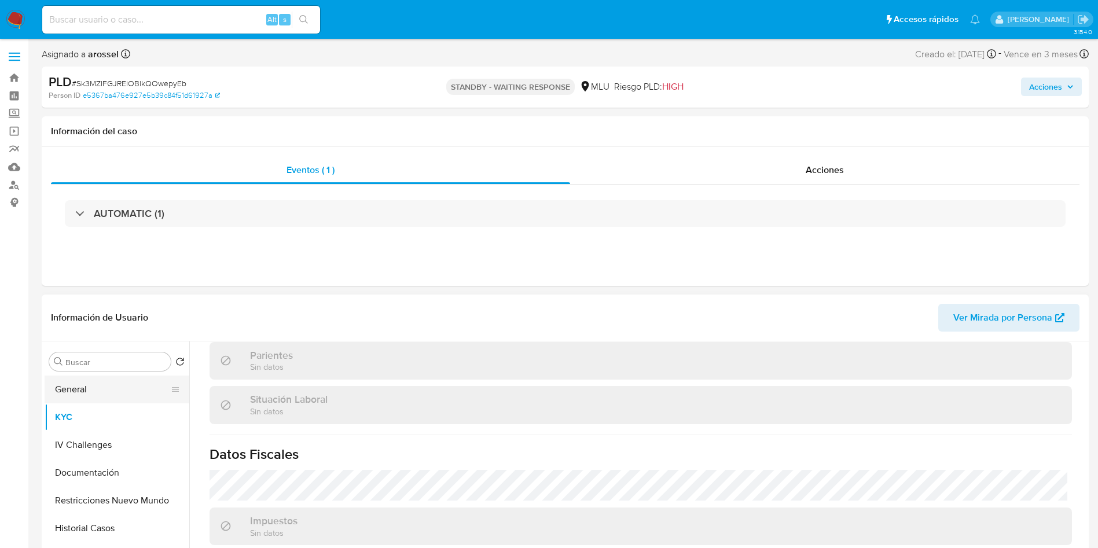
click at [109, 378] on button "General" at bounding box center [112, 390] width 135 height 28
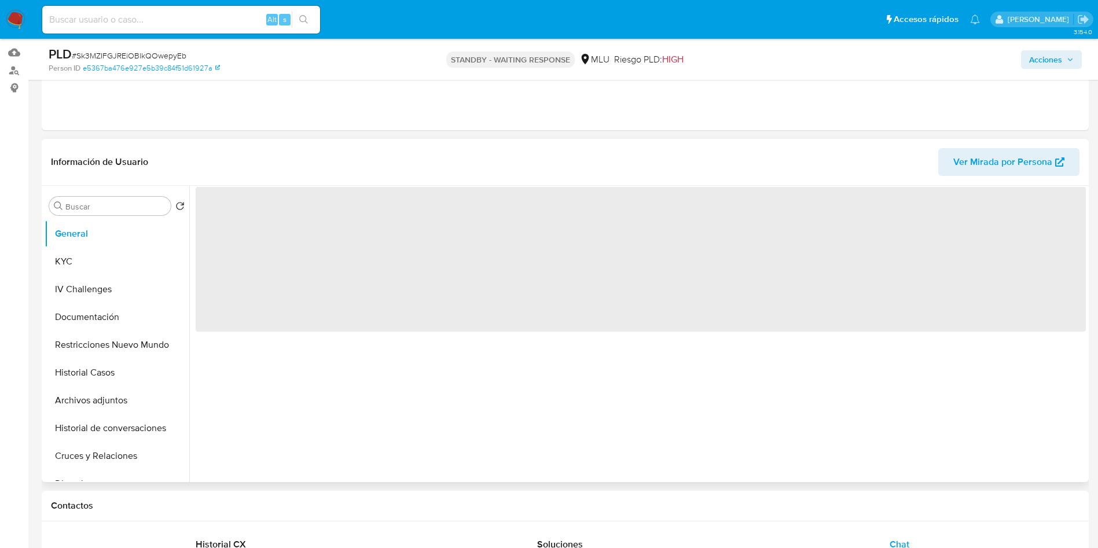
scroll to position [174, 0]
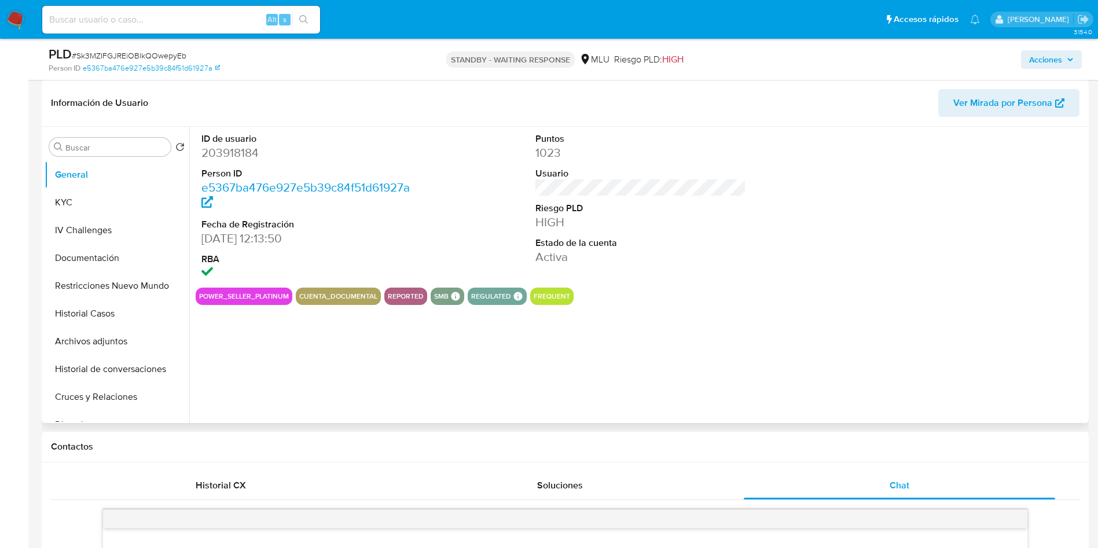
click at [235, 148] on dd "203918184" at bounding box center [307, 153] width 211 height 16
copy dd "203918184"
click at [93, 189] on button "KYC" at bounding box center [112, 203] width 135 height 28
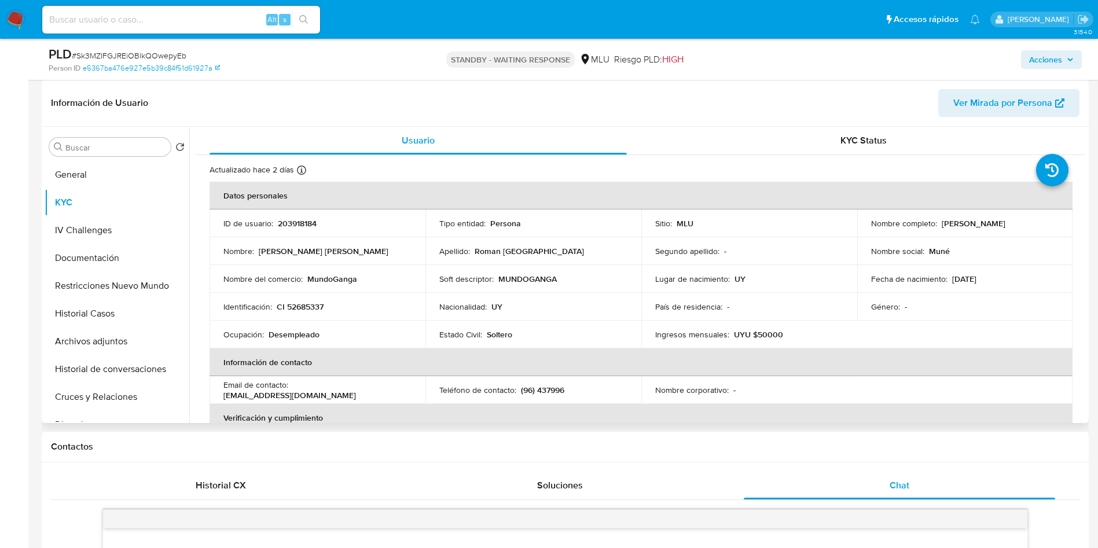
drag, startPoint x: 864, startPoint y: 229, endPoint x: 992, endPoint y: 229, distance: 128.0
click at [992, 230] on td "Nombre completo : [PERSON_NAME]" at bounding box center [966, 224] width 216 height 28
copy p "[PERSON_NAME]"
drag, startPoint x: 276, startPoint y: 262, endPoint x: 282, endPoint y: 265, distance: 7.0
click at [276, 262] on td "Nombre : Alejandra Micaela" at bounding box center [318, 251] width 216 height 28
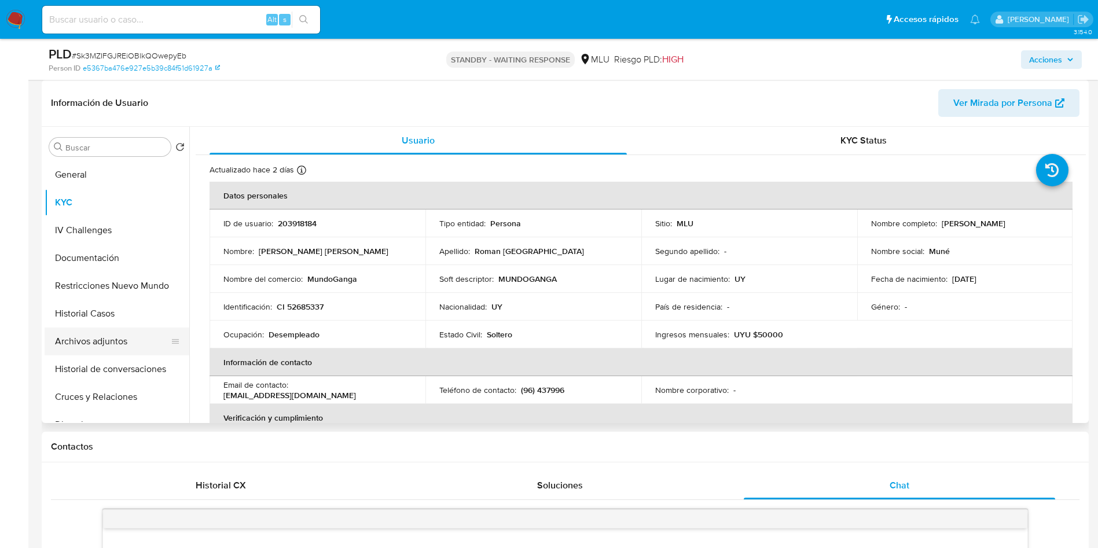
click at [119, 342] on button "Archivos adjuntos" at bounding box center [112, 342] width 135 height 28
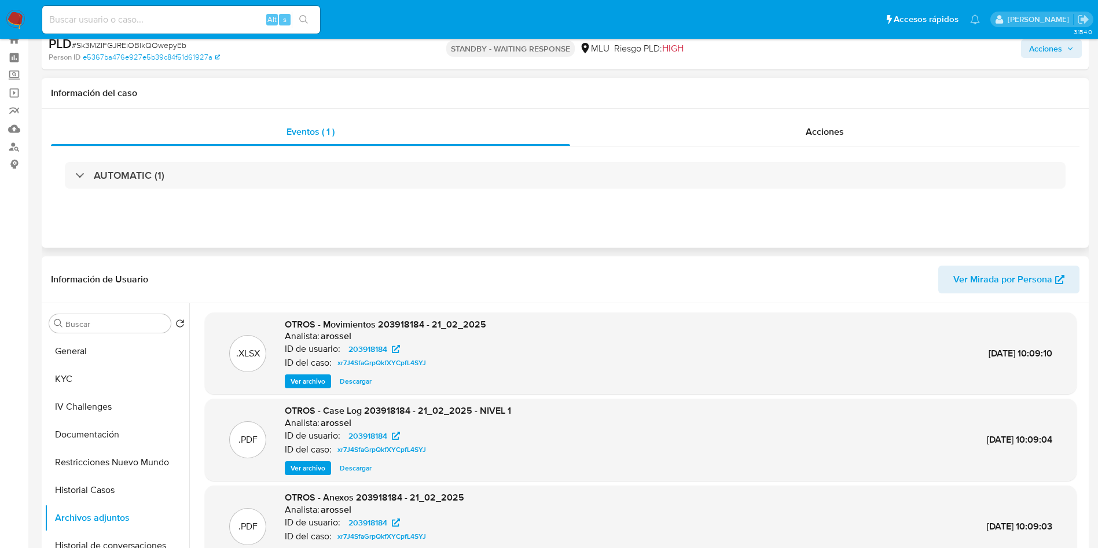
scroll to position [0, 0]
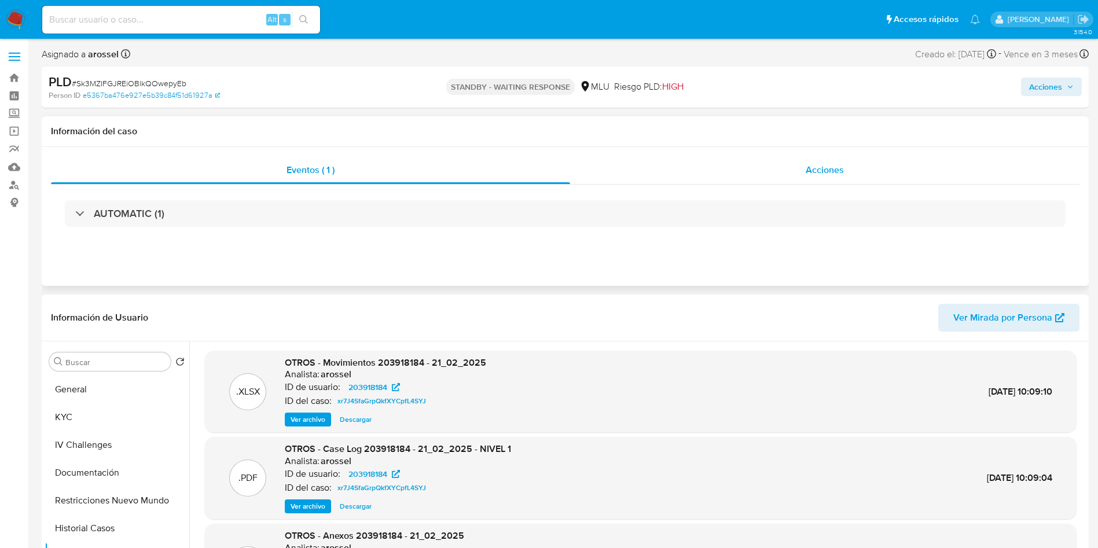
drag, startPoint x: 820, startPoint y: 164, endPoint x: 813, endPoint y: 163, distance: 7.5
click at [813, 163] on span "Acciones" at bounding box center [825, 169] width 38 height 13
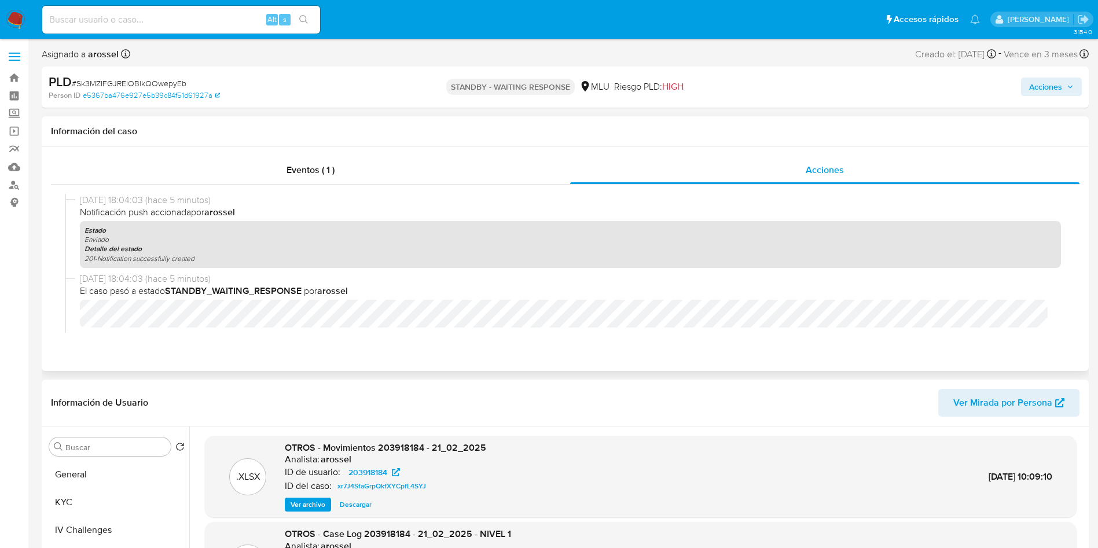
scroll to position [87, 0]
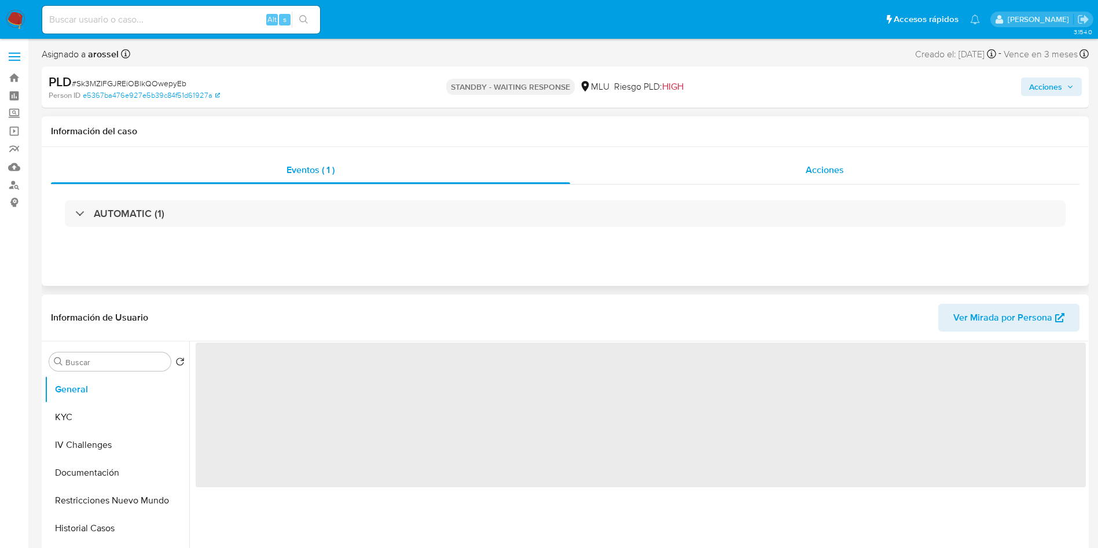
click at [860, 179] on div "Acciones" at bounding box center [825, 170] width 510 height 28
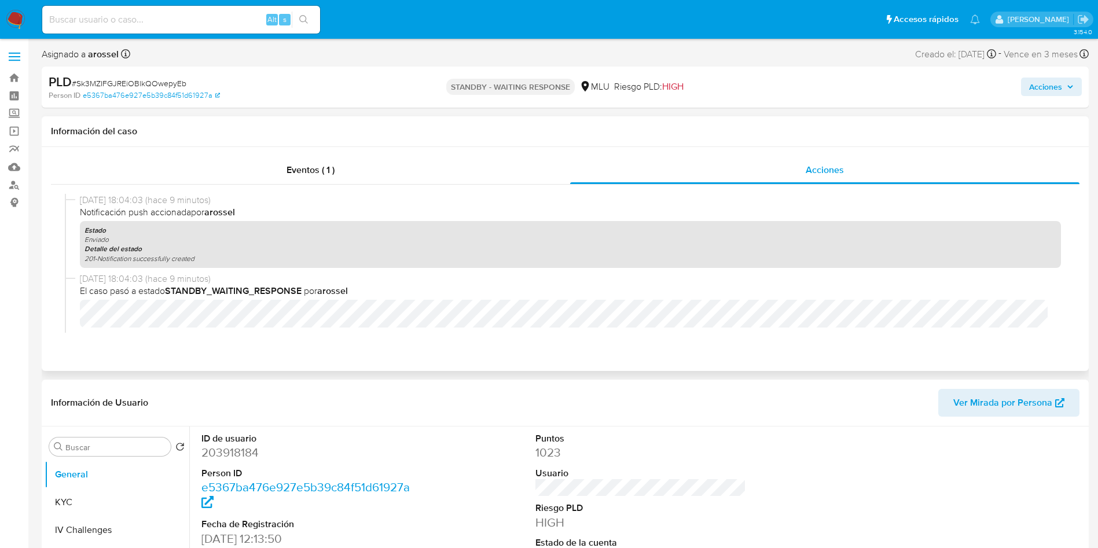
select select "10"
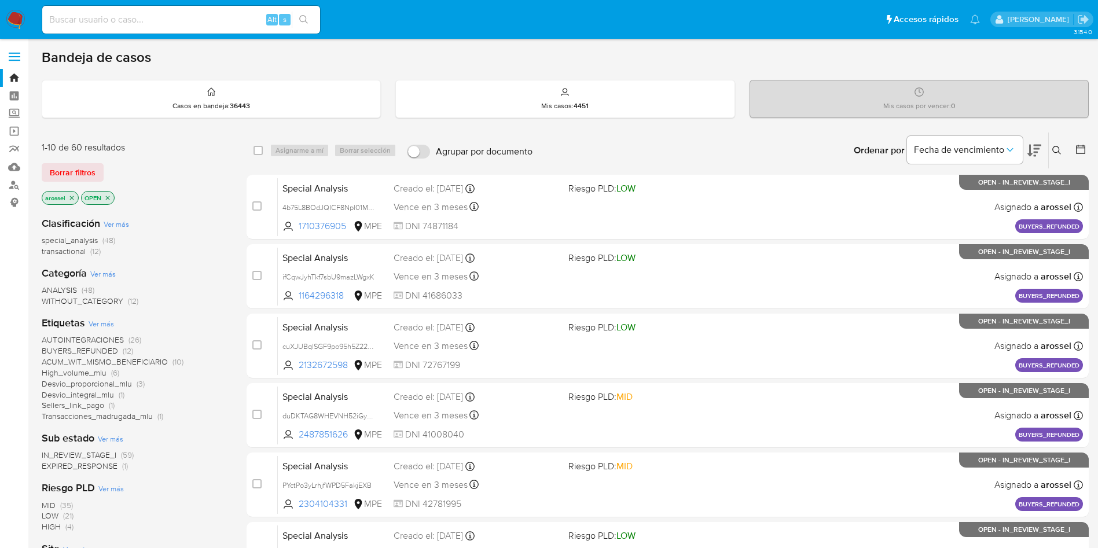
click at [104, 468] on span "EXPIRED_RESPONSE" at bounding box center [80, 466] width 76 height 12
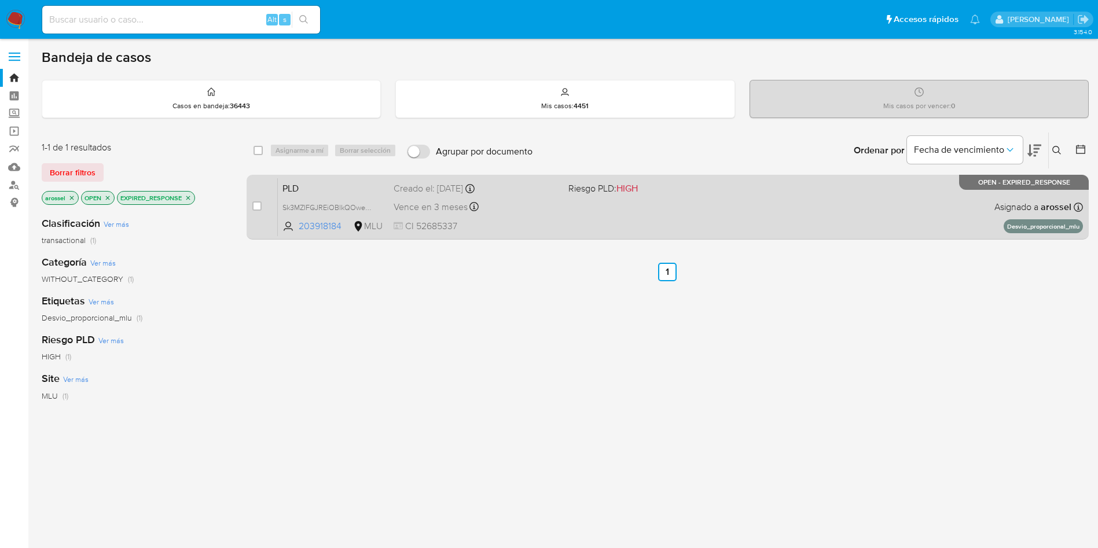
drag, startPoint x: 258, startPoint y: 208, endPoint x: 259, endPoint y: 200, distance: 7.5
click at [258, 207] on input "checkbox" at bounding box center [256, 206] width 9 height 9
checkbox input "true"
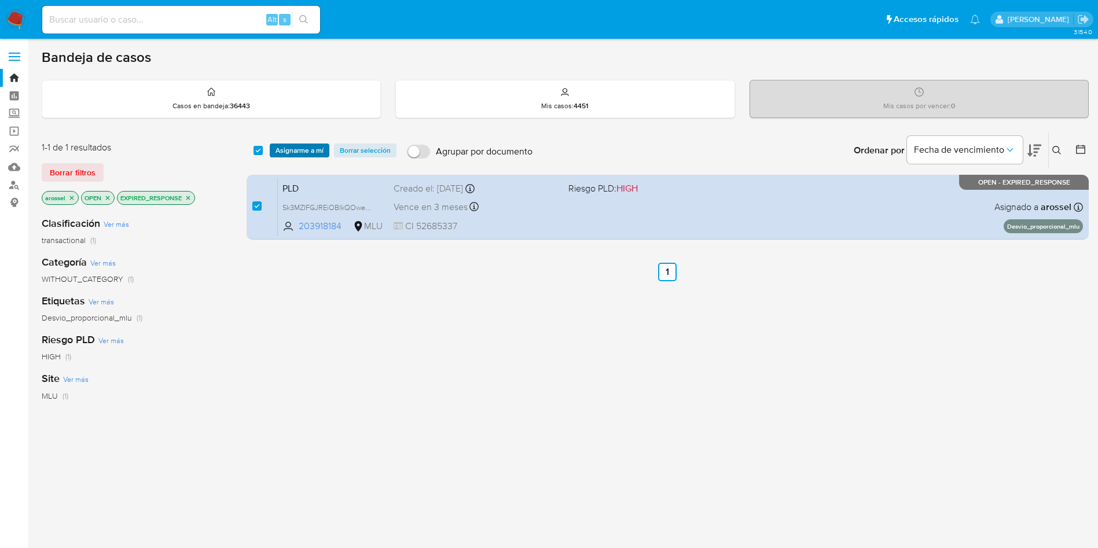
click at [292, 151] on span "Asignarme a mí" at bounding box center [300, 151] width 48 height 12
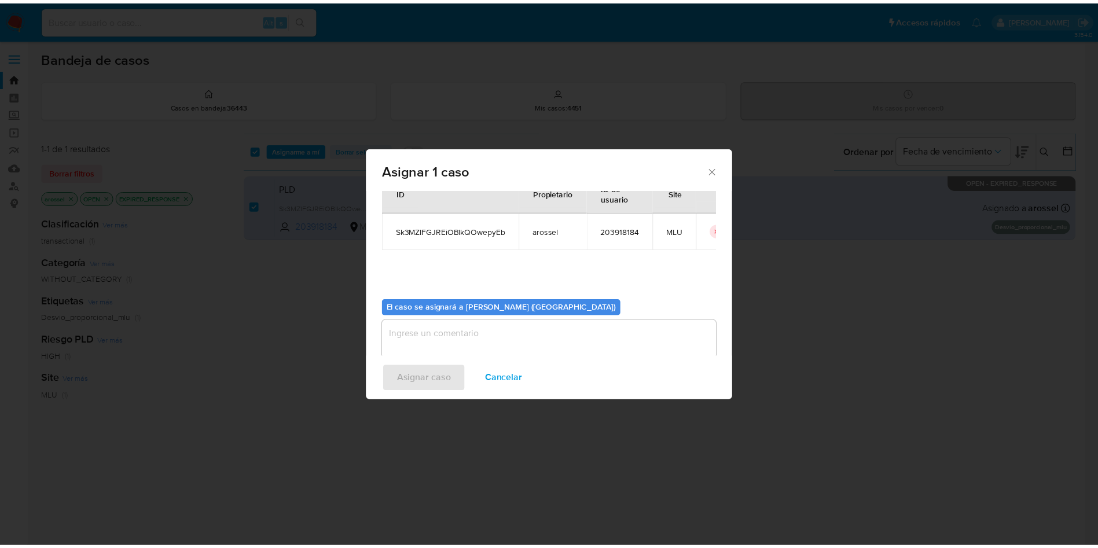
scroll to position [60, 0]
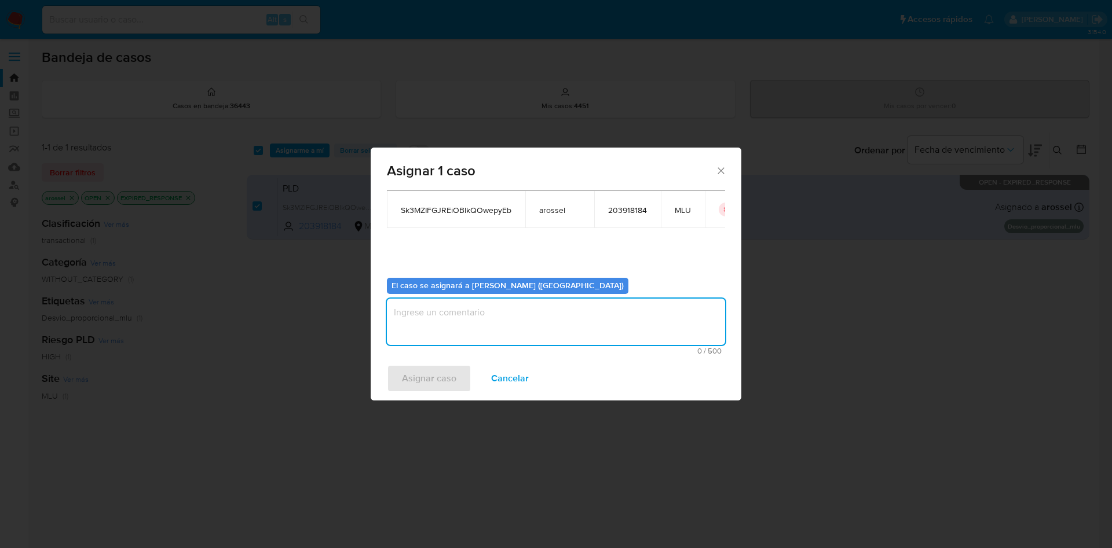
click at [444, 329] on textarea "assign-modal" at bounding box center [556, 322] width 338 height 46
click at [433, 376] on span "Asignar caso" at bounding box center [429, 378] width 54 height 25
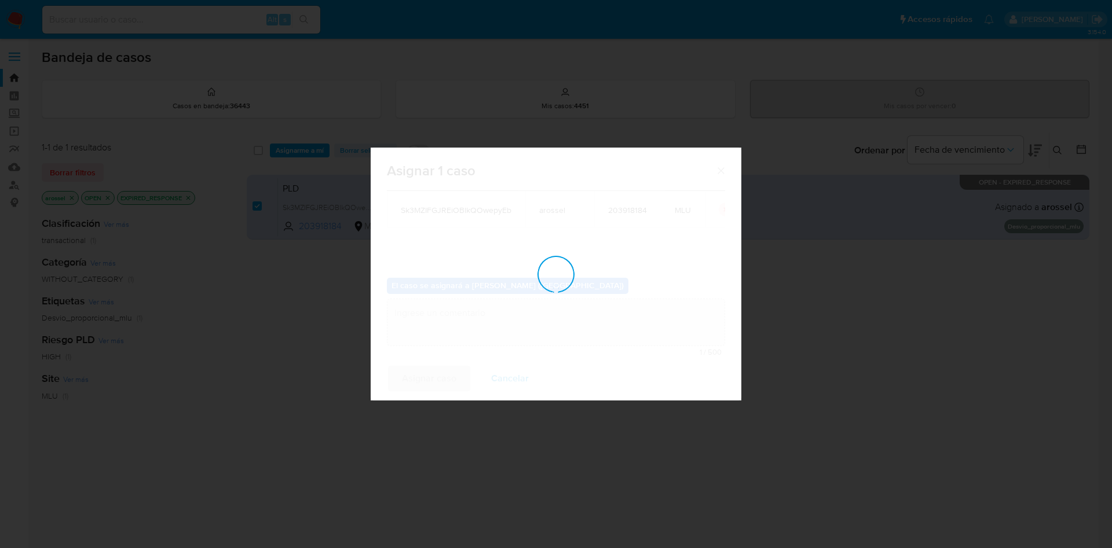
checkbox input "false"
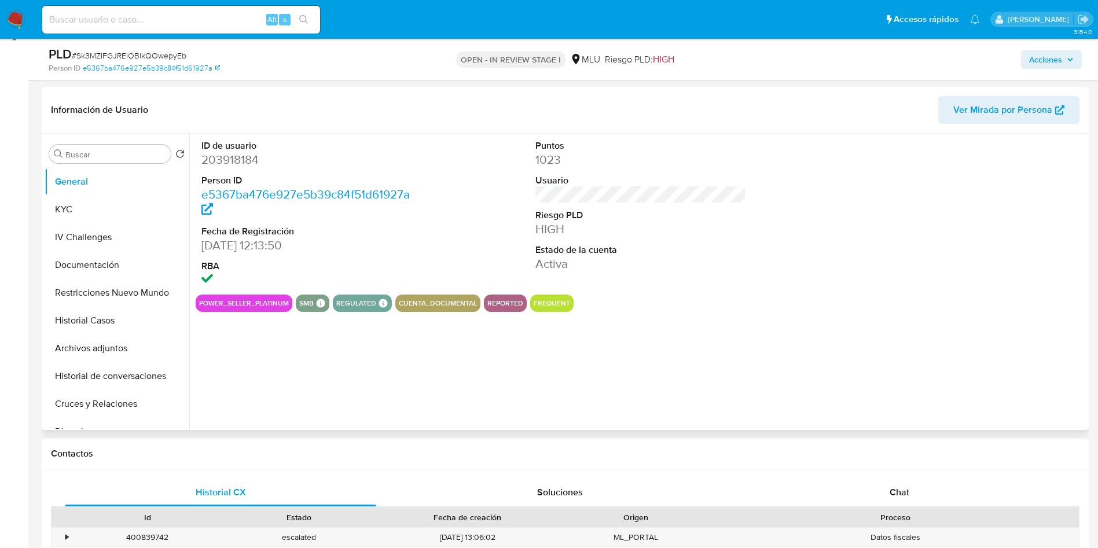
scroll to position [174, 0]
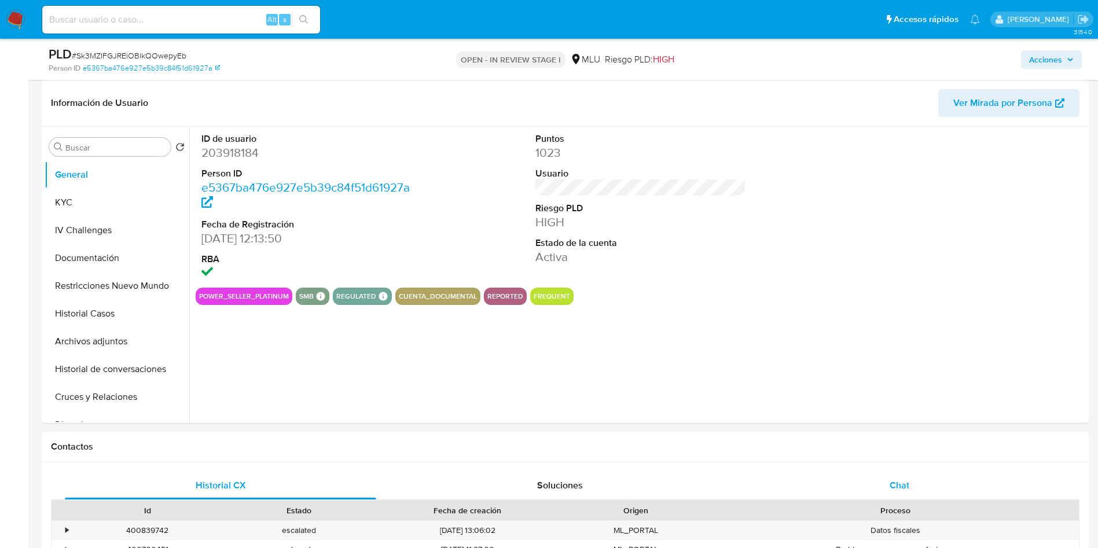
select select "10"
click at [919, 492] on div "Chat" at bounding box center [900, 486] width 312 height 28
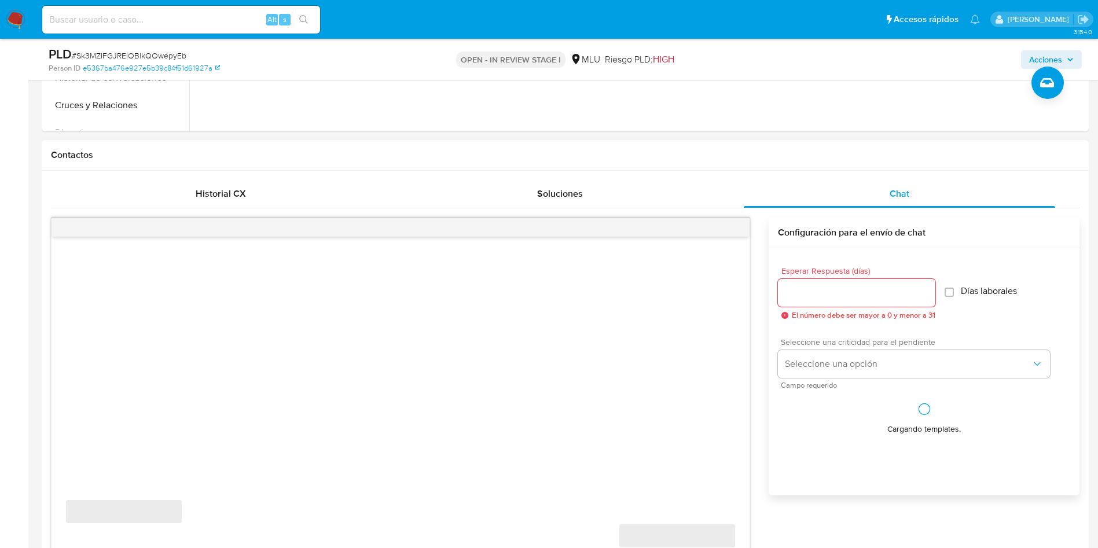
scroll to position [521, 0]
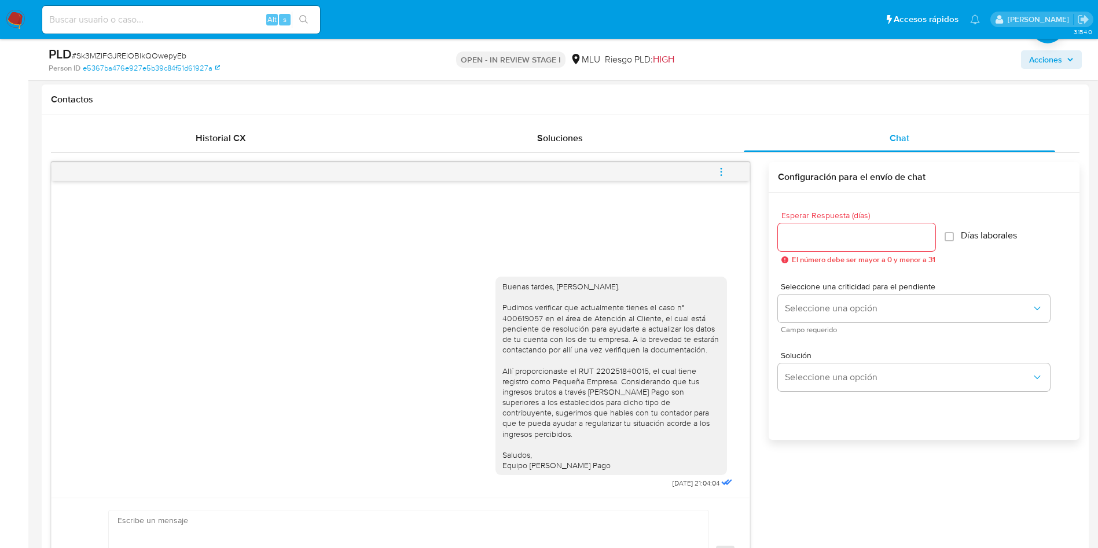
click at [727, 170] on button "menu-action" at bounding box center [721, 172] width 38 height 28
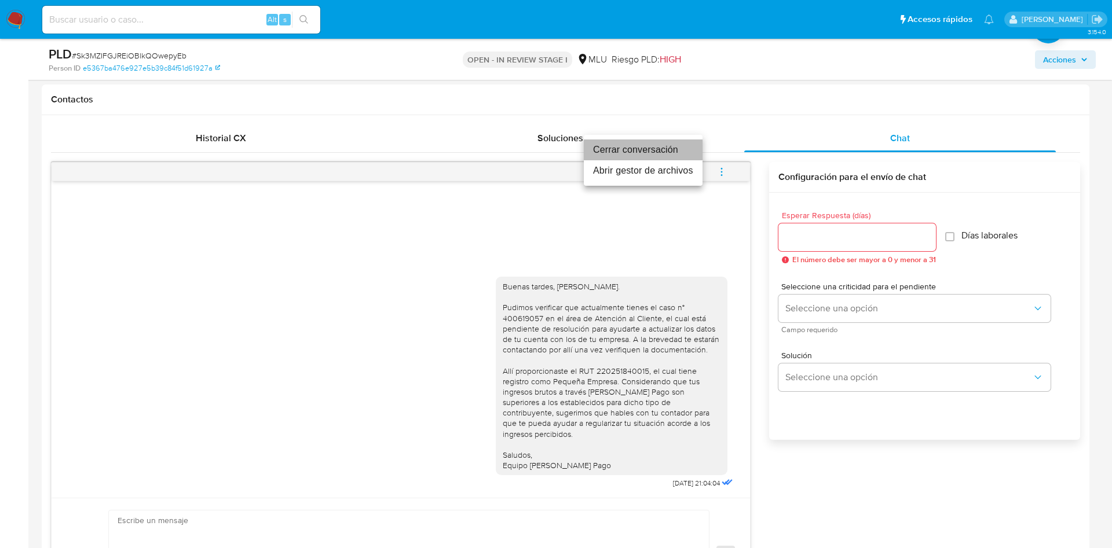
click at [676, 149] on li "Cerrar conversación" at bounding box center [643, 150] width 119 height 21
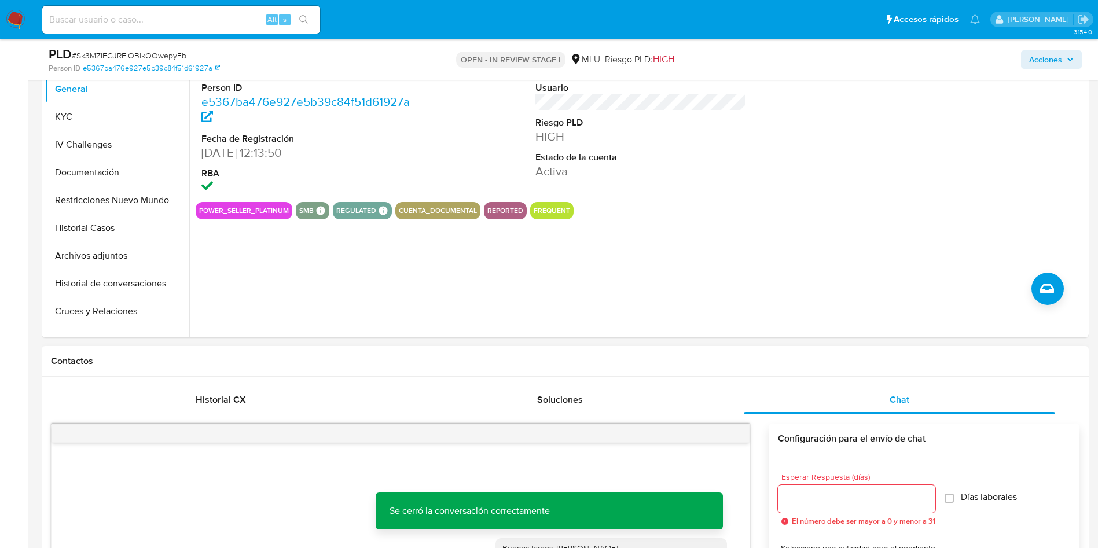
scroll to position [261, 0]
click at [119, 254] on button "Archivos adjuntos" at bounding box center [112, 255] width 135 height 28
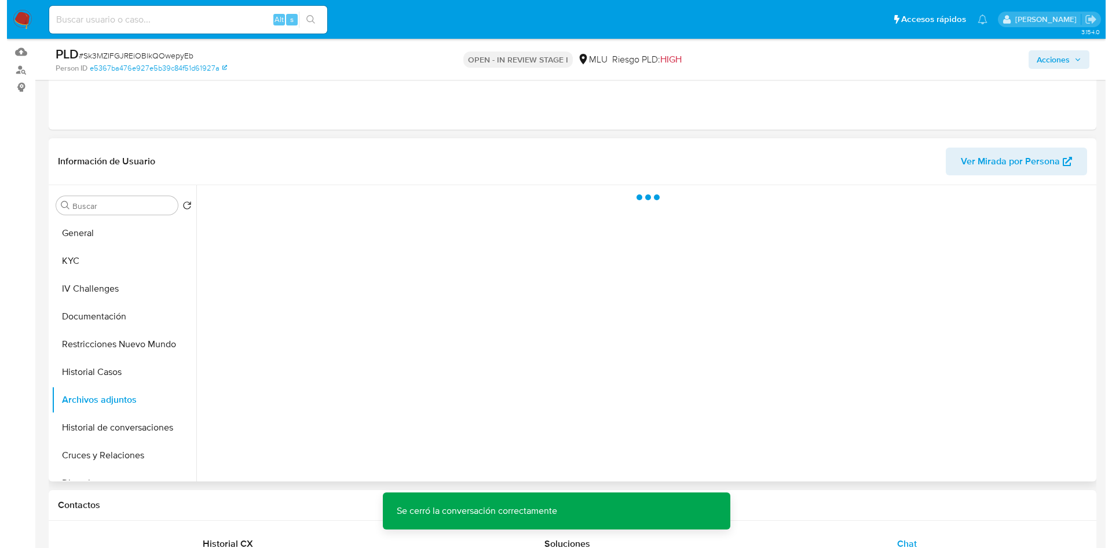
scroll to position [87, 0]
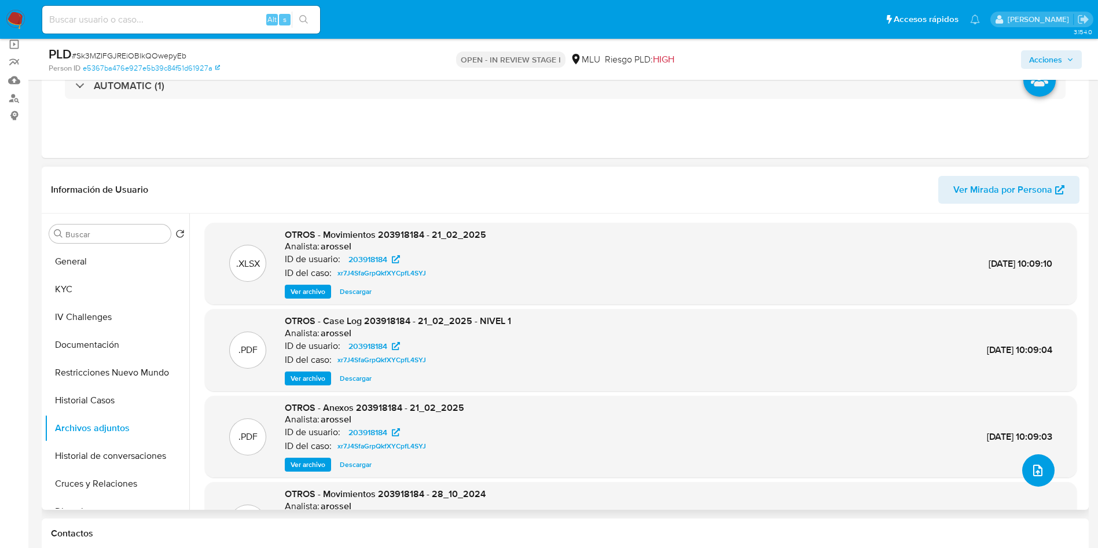
click at [1025, 457] on button "upload-file" at bounding box center [1039, 471] width 32 height 32
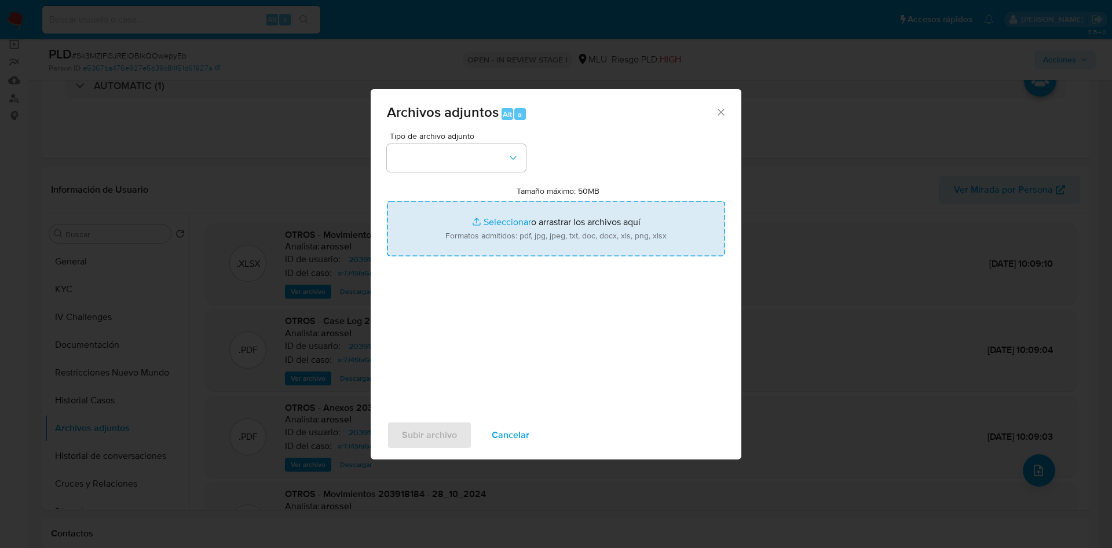
click at [610, 234] on input "Tamaño máximo: 50MB Seleccionar archivos" at bounding box center [556, 229] width 338 height 56
type input "C:\fakepath\Movimientos 203918184 - 18_08_2025.xlsx"
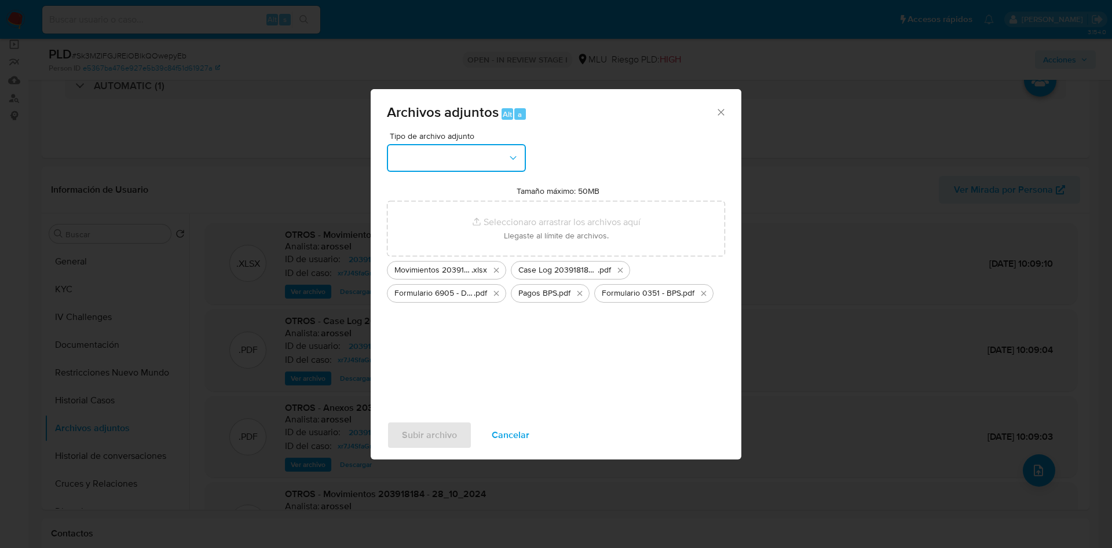
click at [445, 164] on button "button" at bounding box center [456, 158] width 139 height 28
click at [448, 307] on div "OTROS" at bounding box center [453, 297] width 118 height 28
click at [449, 431] on span "Subir archivo" at bounding box center [429, 435] width 55 height 25
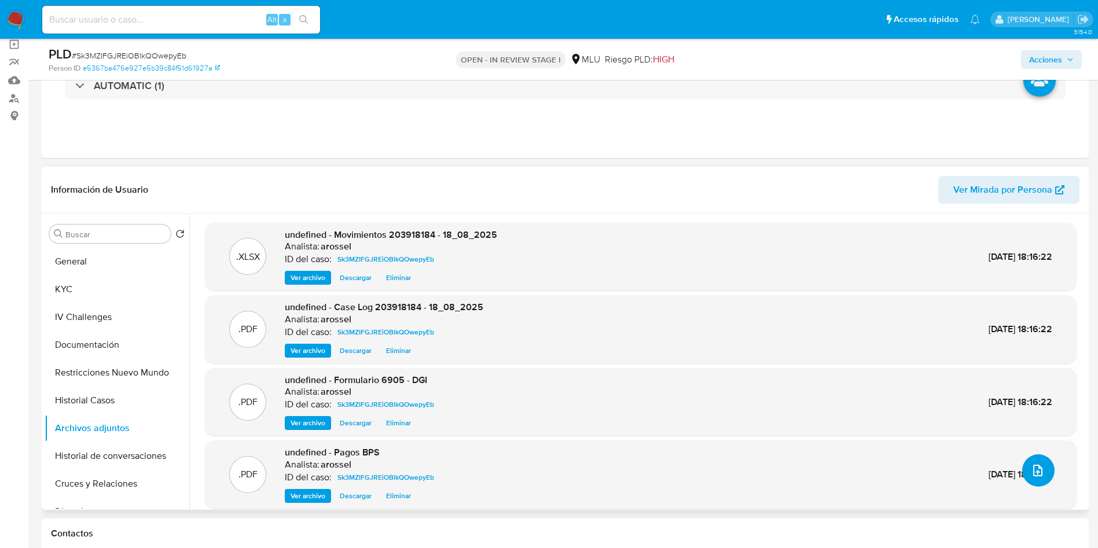
click at [1031, 464] on span "upload-file" at bounding box center [1038, 471] width 14 height 14
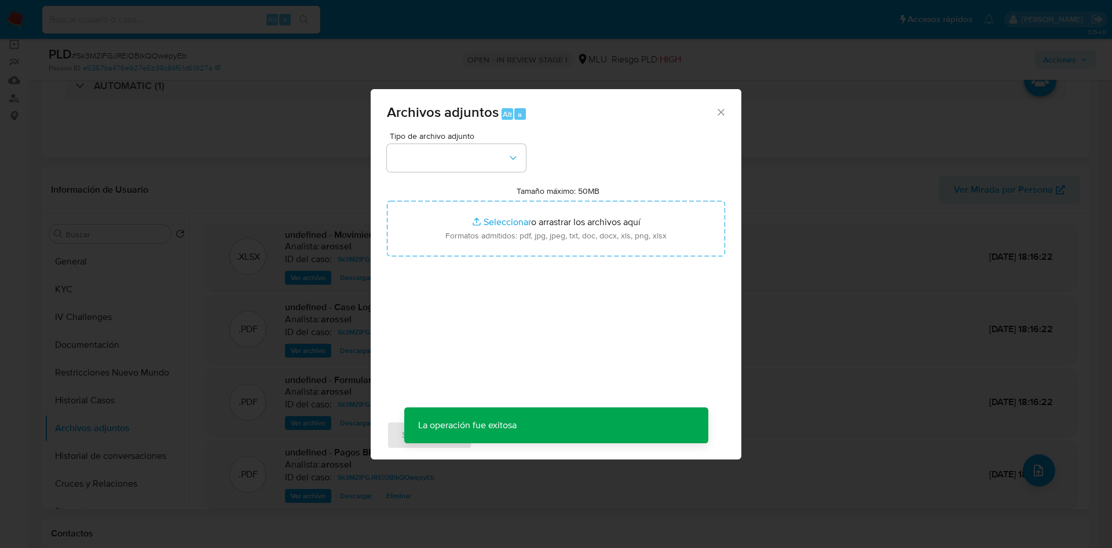
click at [567, 196] on label "Tamaño máximo: 50MB Seleccionar archivos" at bounding box center [557, 191] width 83 height 10
click at [567, 201] on input "Tamaño máximo: 50MB Seleccionar archivos" at bounding box center [556, 229] width 338 height 56
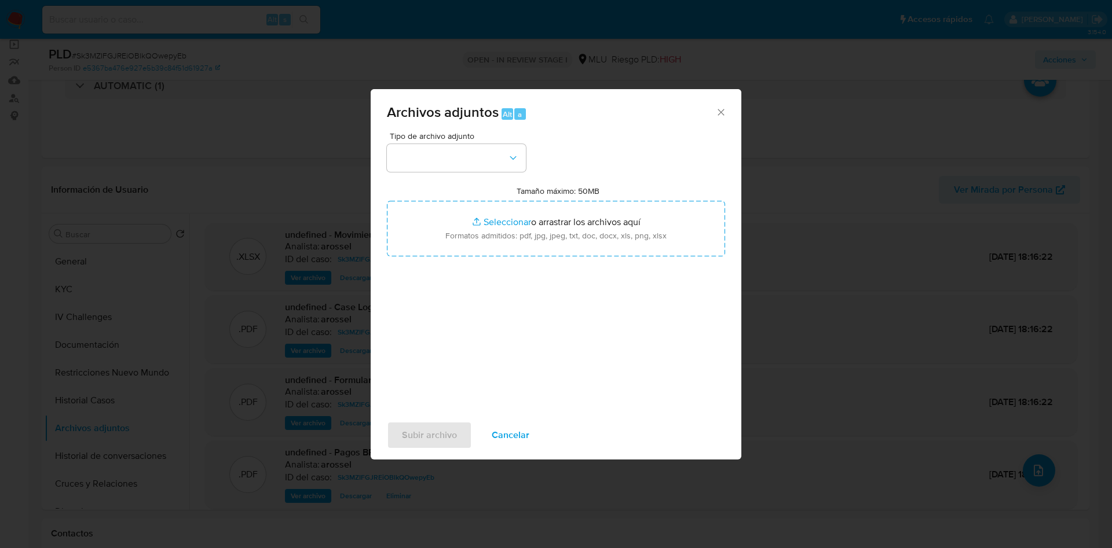
type input "C:\fakepath\Certificado de BPS.PDF"
click at [444, 166] on button "button" at bounding box center [456, 158] width 139 height 28
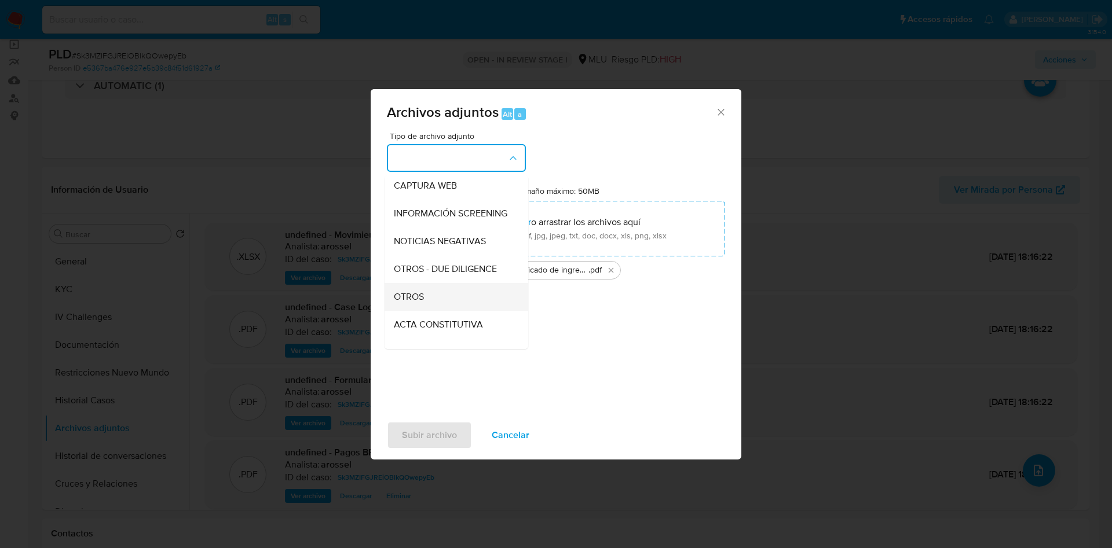
click at [441, 302] on div "OTROS" at bounding box center [453, 297] width 118 height 28
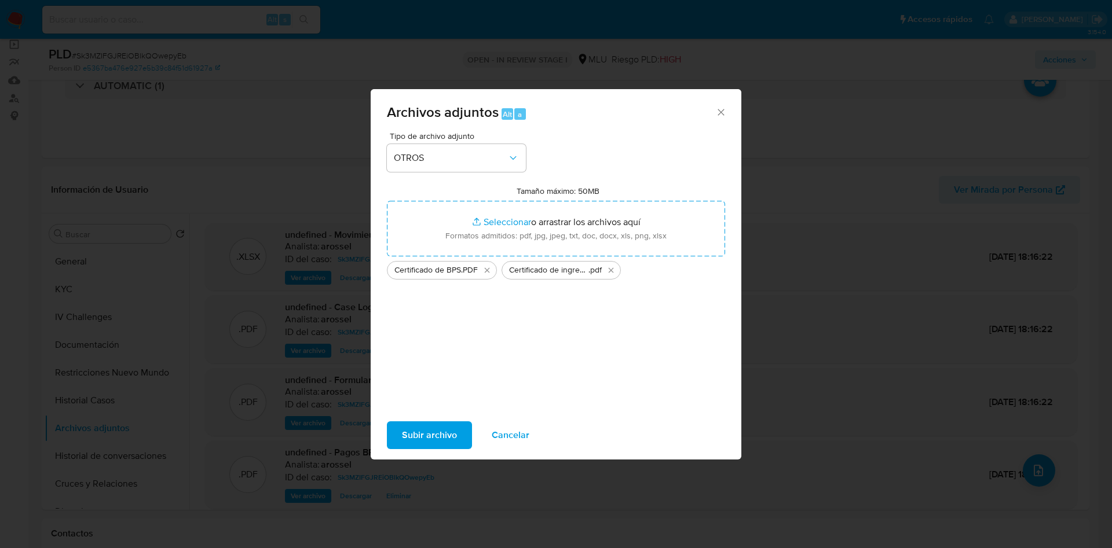
click at [423, 440] on span "Subir archivo" at bounding box center [429, 435] width 55 height 25
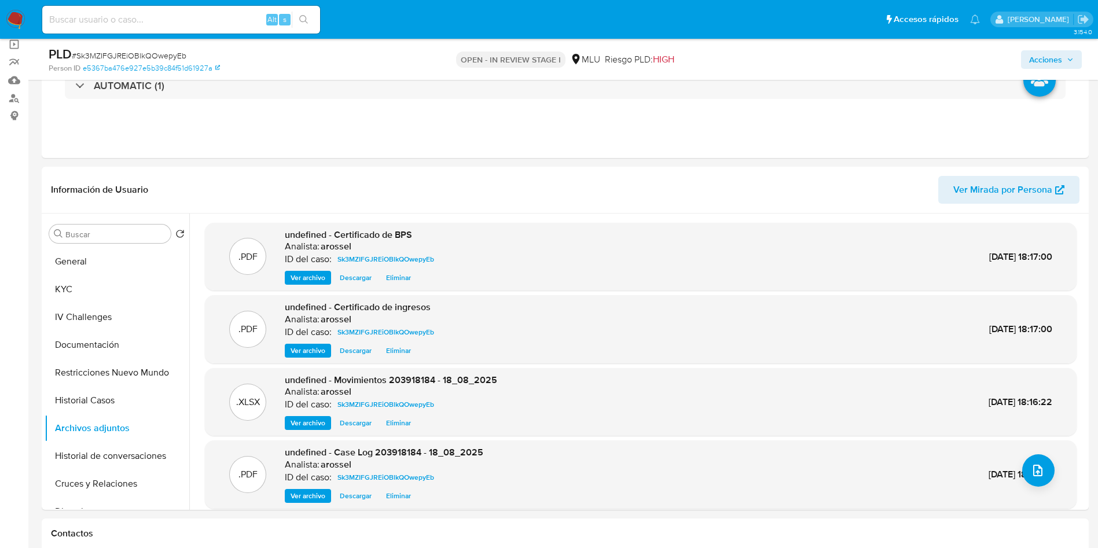
drag, startPoint x: 1063, startPoint y: 58, endPoint x: 988, endPoint y: 56, distance: 75.3
click at [1064, 58] on span "Acciones" at bounding box center [1052, 60] width 45 height 16
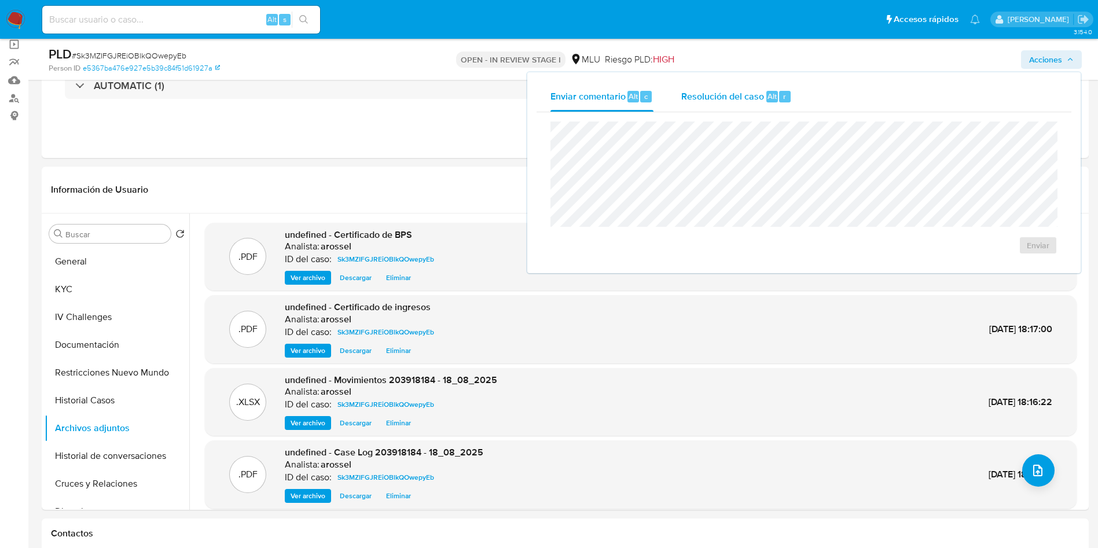
click at [742, 92] on span "Resolución del caso" at bounding box center [723, 95] width 83 height 13
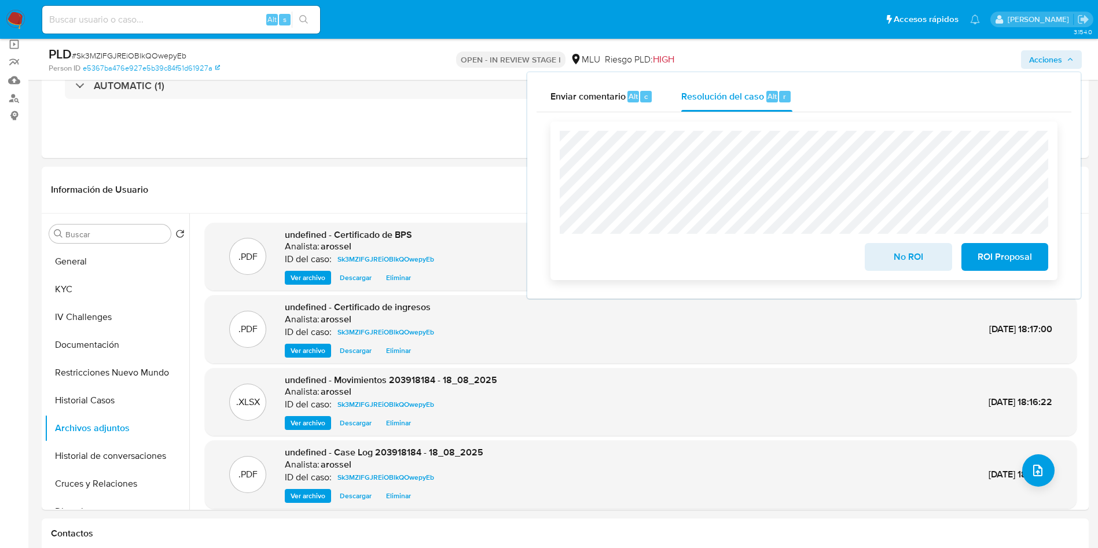
click at [1015, 257] on span "ROI Proposal" at bounding box center [1005, 256] width 57 height 25
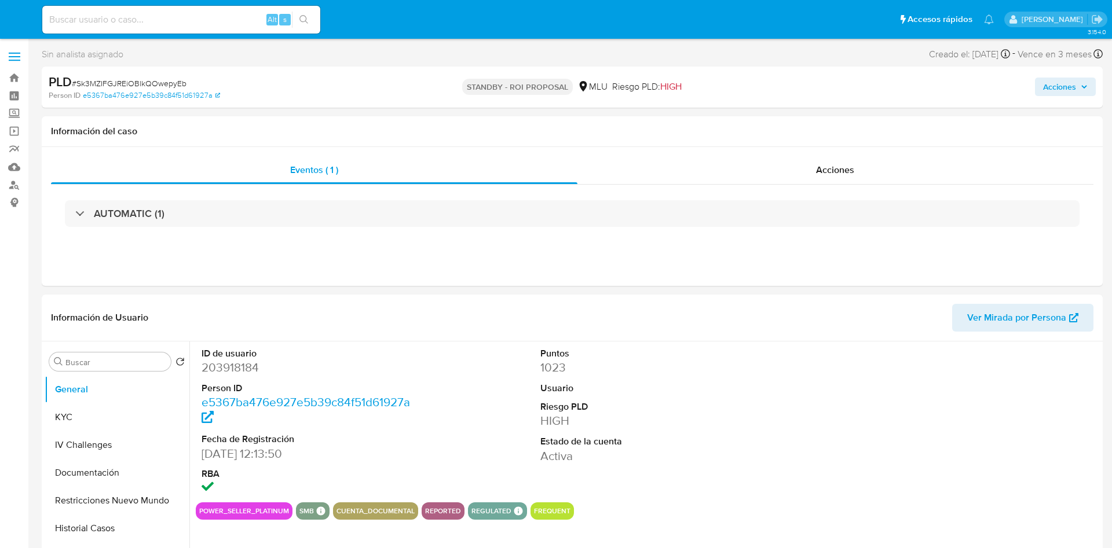
select select "10"
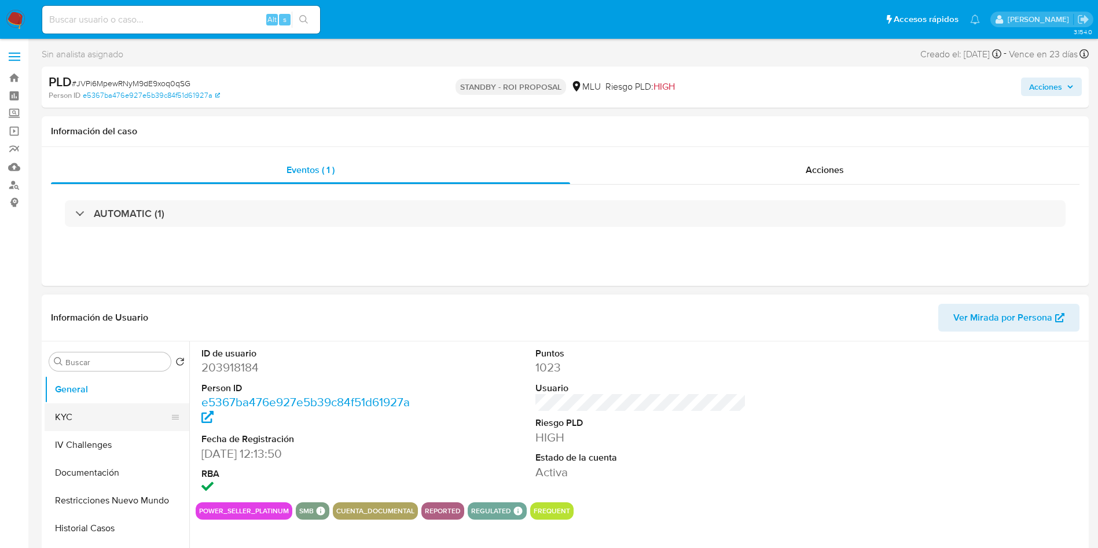
select select "10"
click at [93, 412] on button "KYC" at bounding box center [112, 418] width 135 height 28
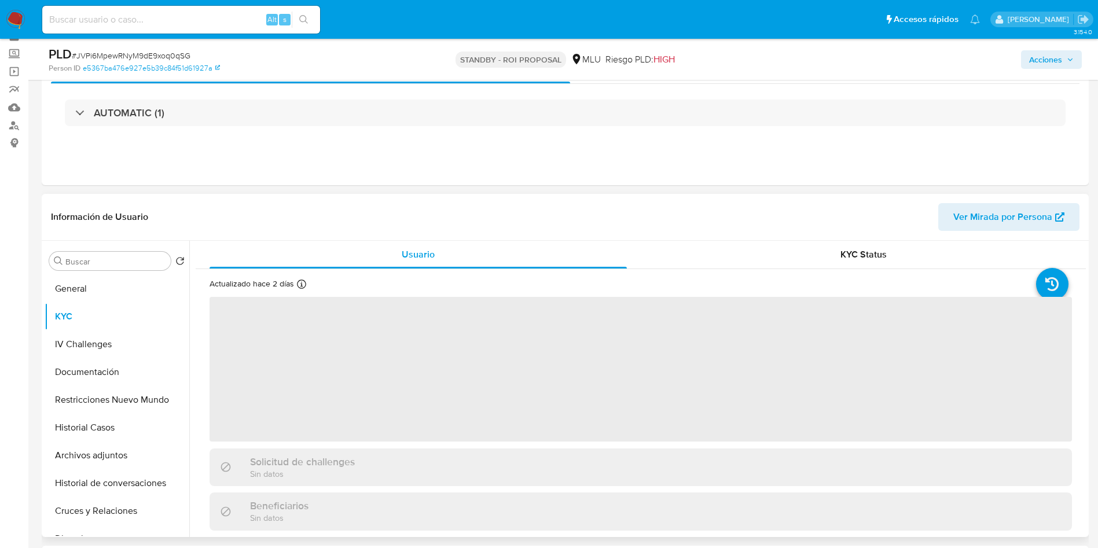
scroll to position [87, 0]
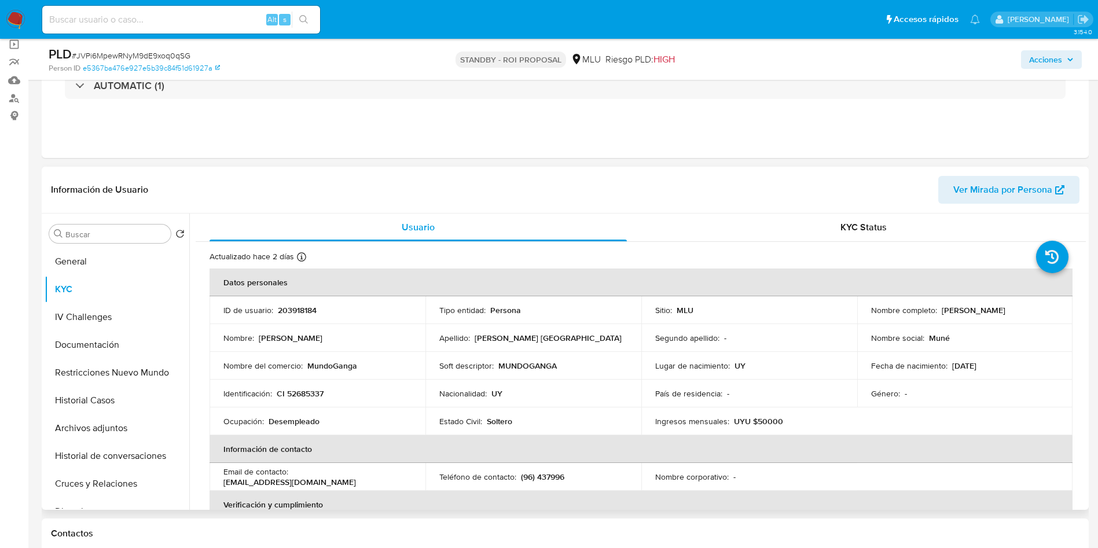
drag, startPoint x: 868, startPoint y: 317, endPoint x: 977, endPoint y: 318, distance: 109.4
click at [985, 316] on div "Nombre completo : [PERSON_NAME]" at bounding box center [965, 310] width 188 height 10
copy p "[PERSON_NAME]"
